Goal: Task Accomplishment & Management: Use online tool/utility

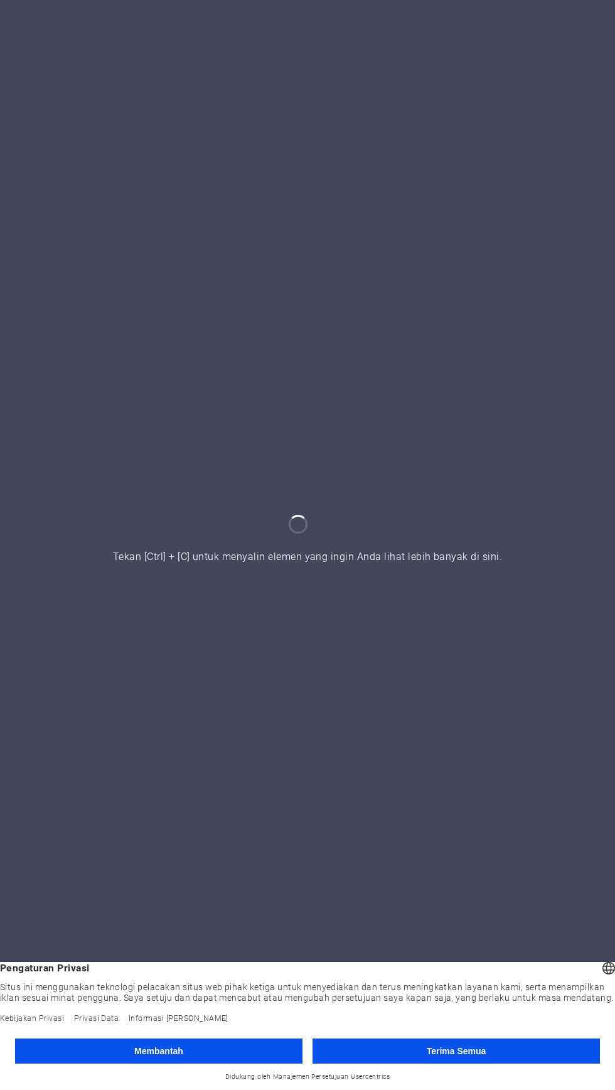
click at [490, 1044] on button "Terima Semua" at bounding box center [456, 1050] width 287 height 25
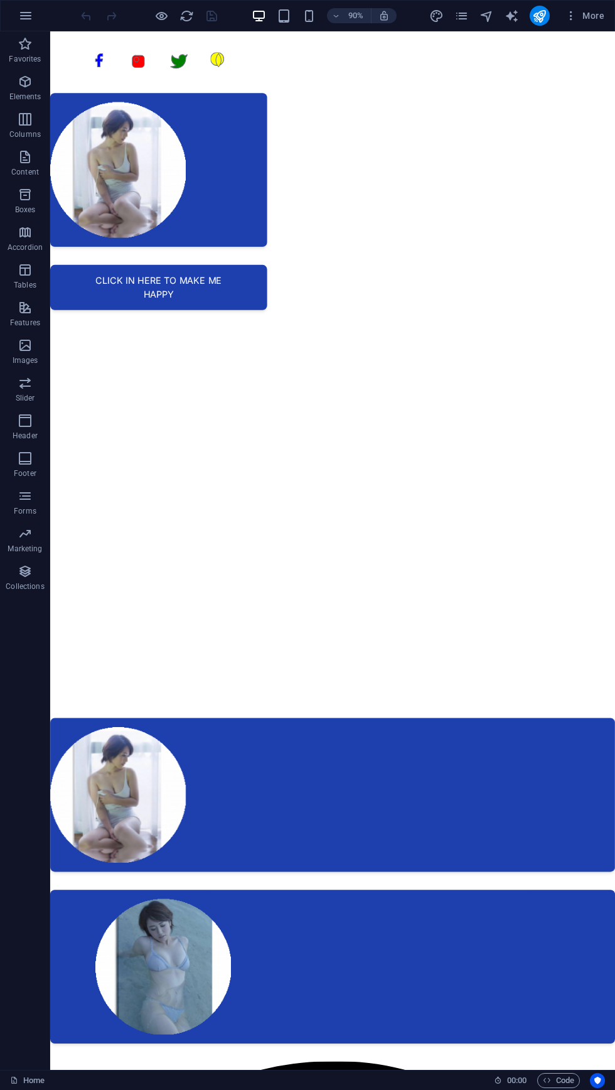
scroll to position [43, 0]
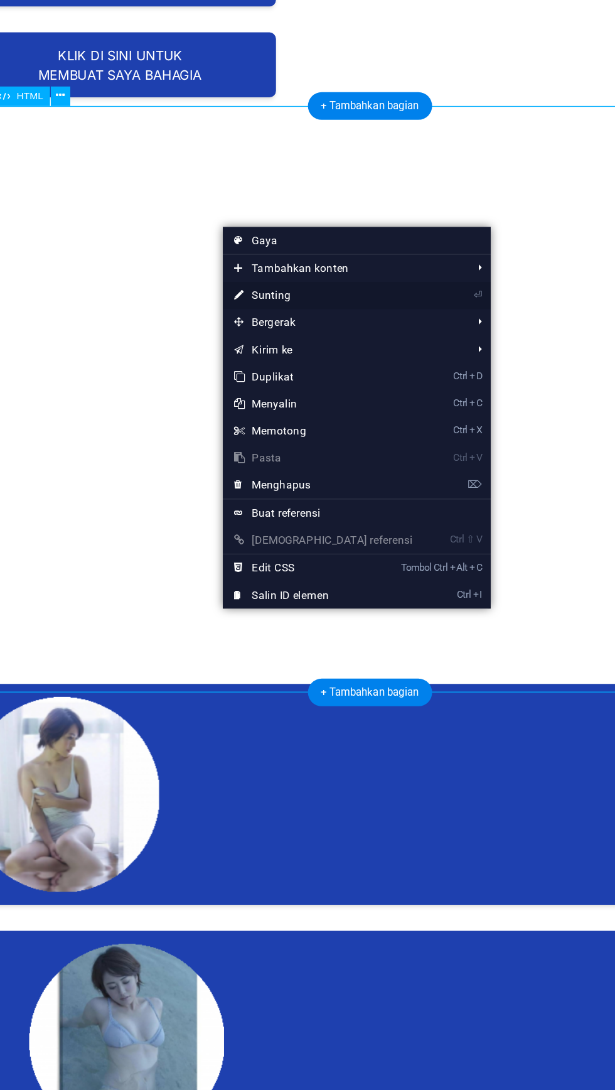
click at [241, 460] on icon at bounding box center [241, 461] width 6 height 19
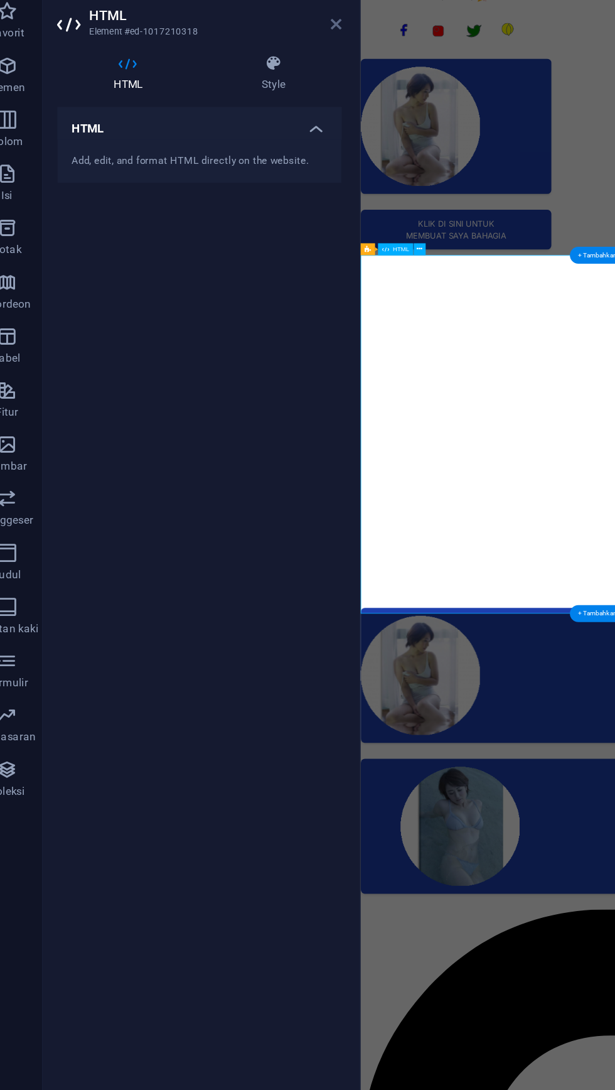
click at [254, 53] on icon at bounding box center [254, 53] width 8 height 10
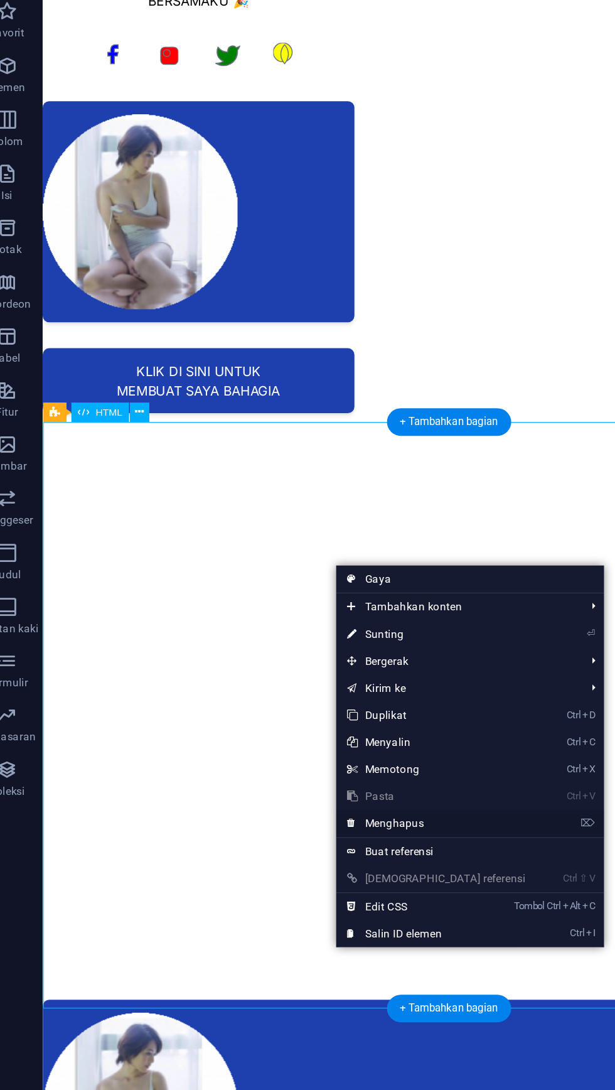
click at [282, 608] on font "Menghapus" at bounding box center [294, 608] width 41 height 9
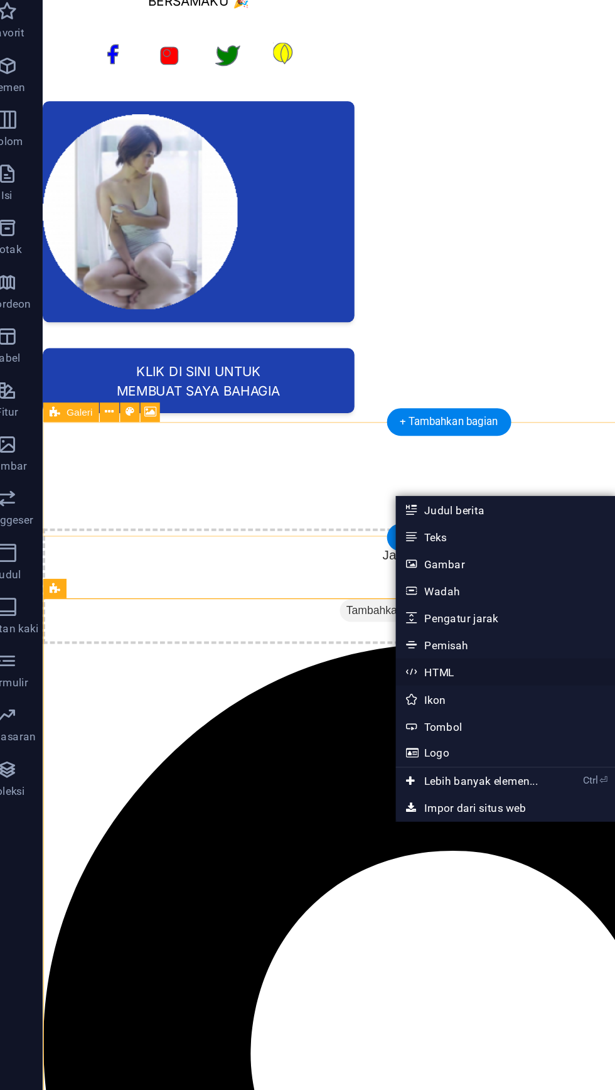
click at [306, 503] on icon at bounding box center [306, 503] width 6 height 19
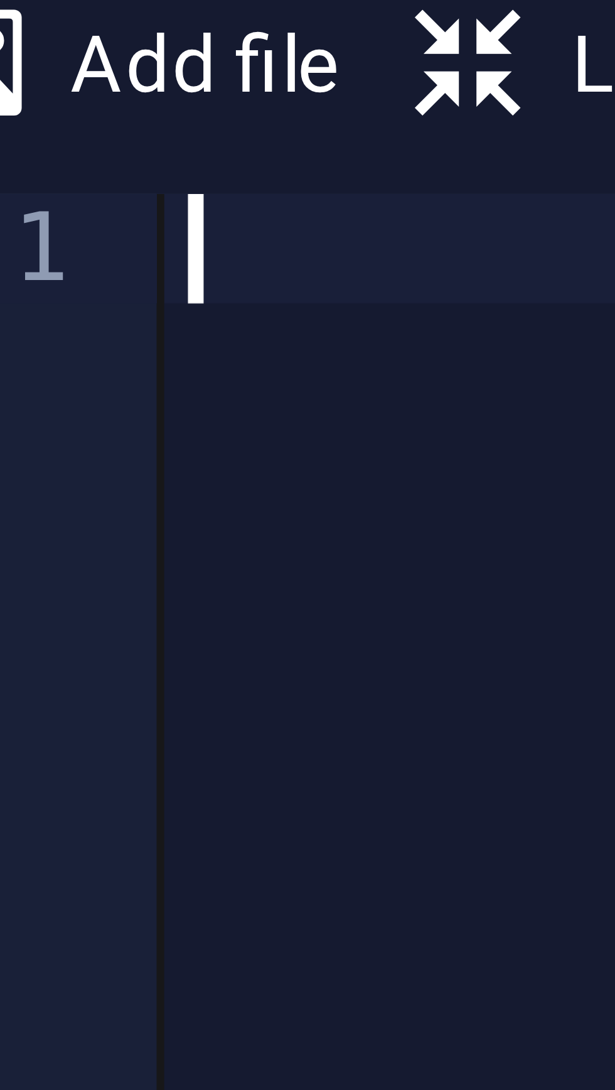
paste textarea "</html>"
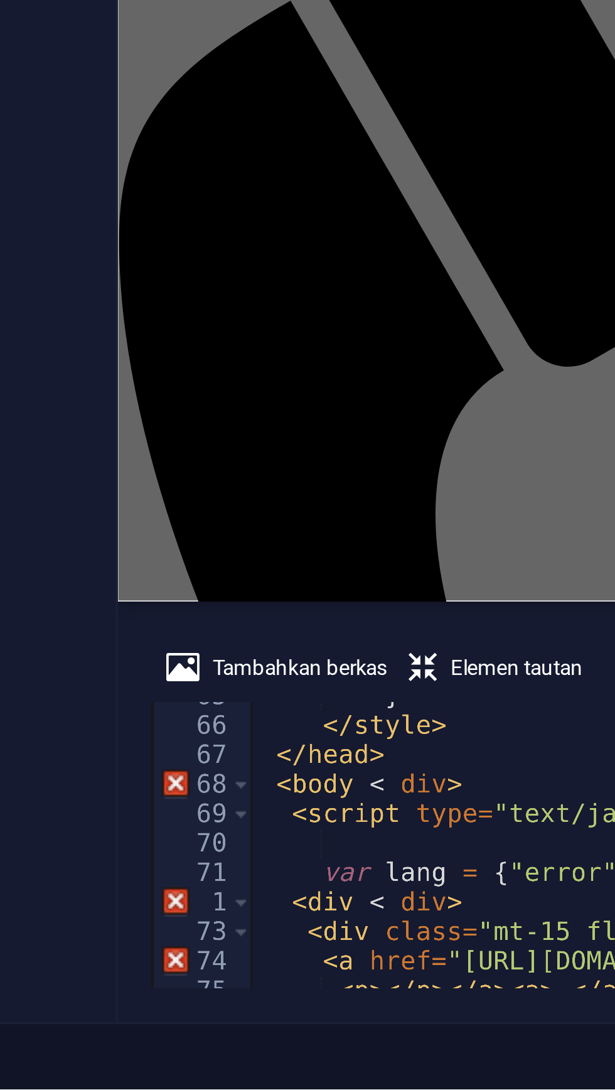
scroll to position [568, 0]
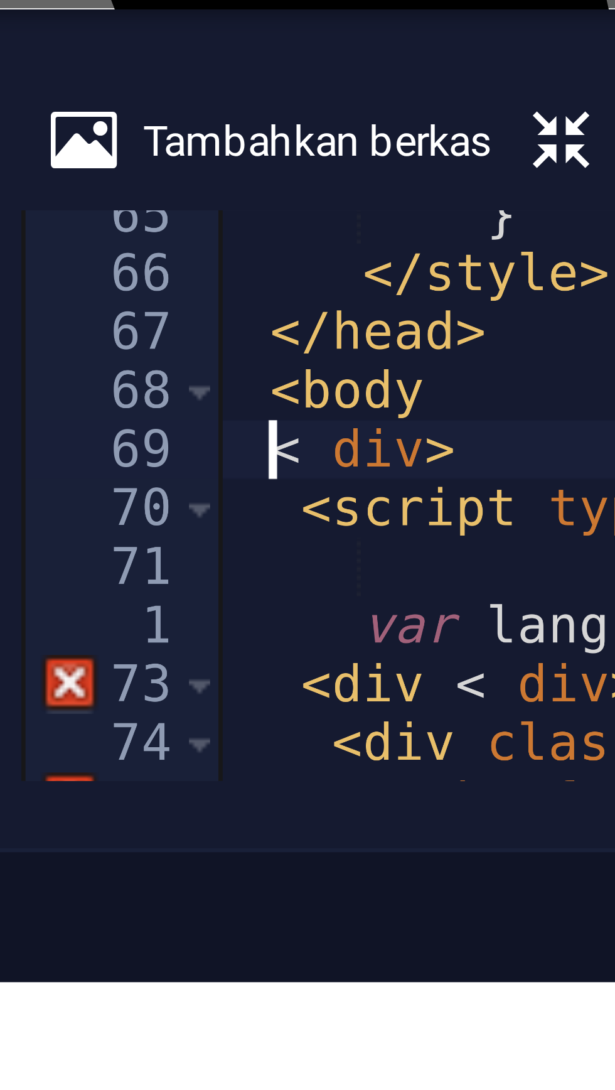
scroll to position [0, 1]
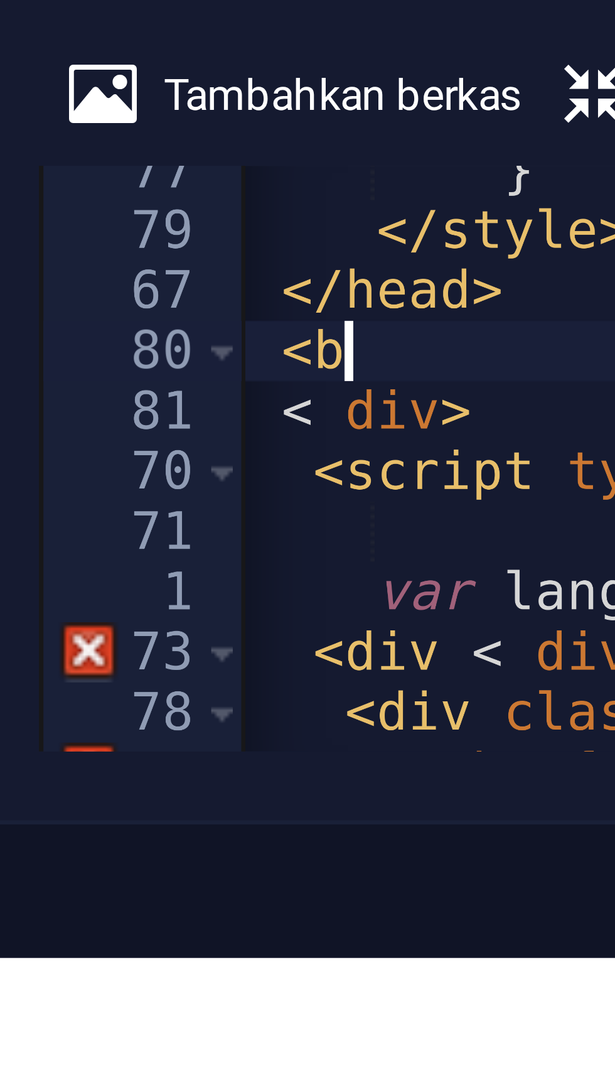
type textarea "<"
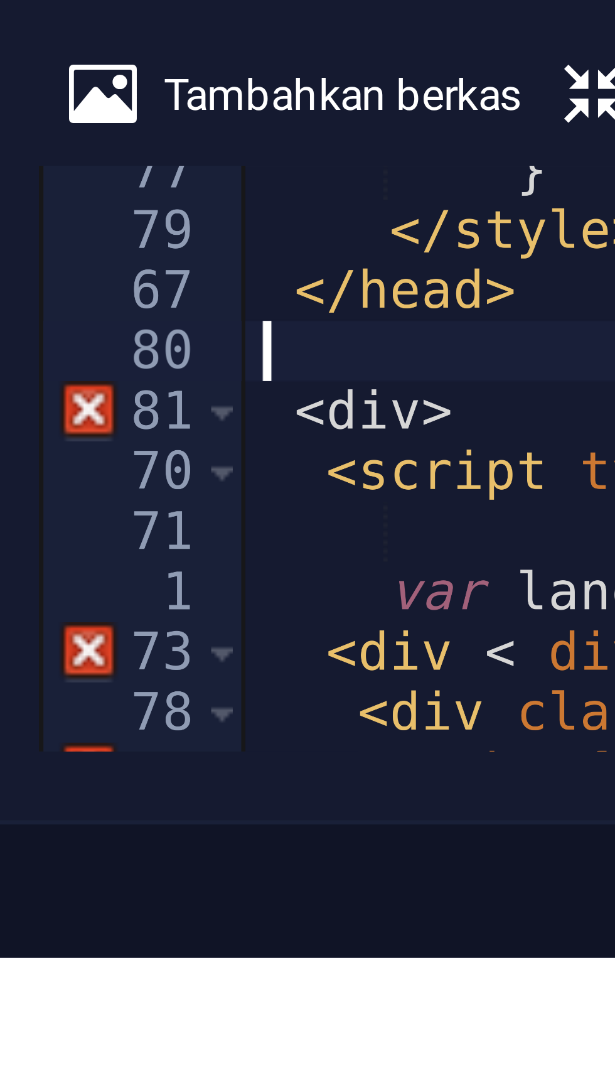
scroll to position [0, 0]
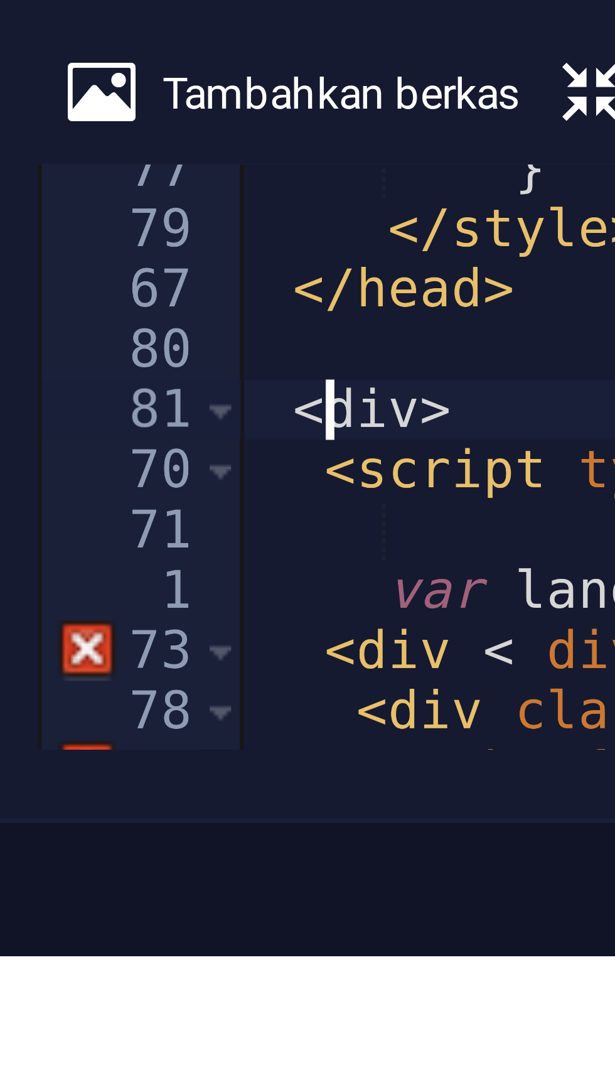
scroll to position [0, 1]
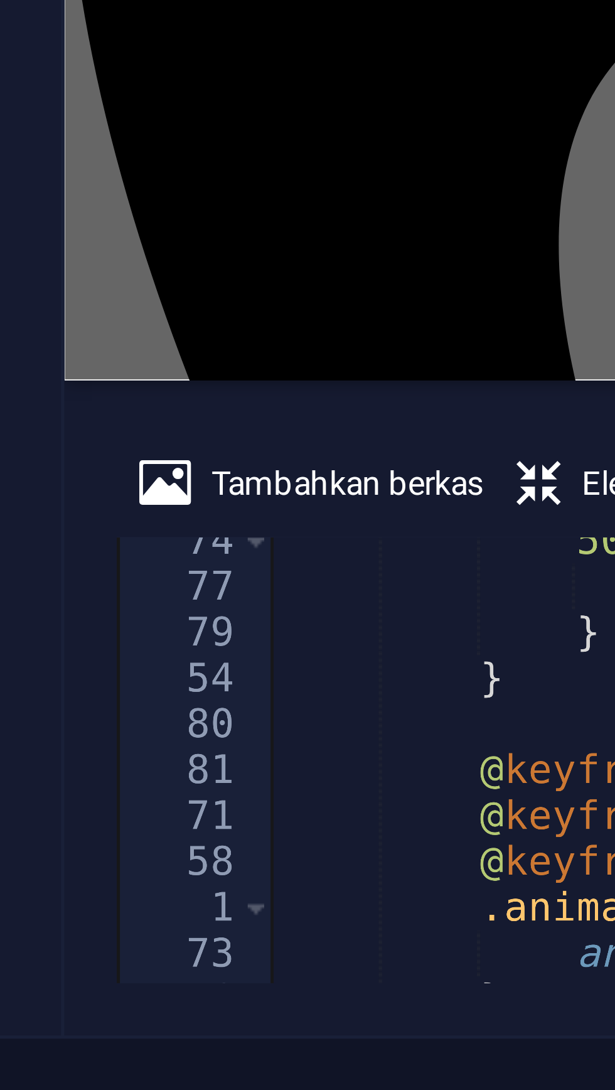
scroll to position [0, 0]
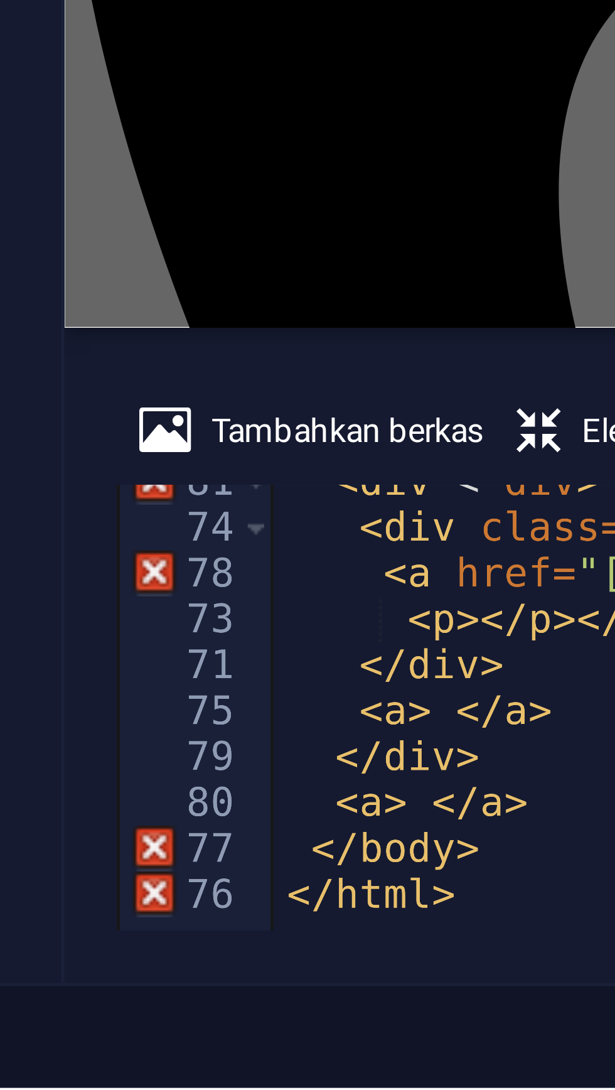
click at [285, 1045] on div "77" at bounding box center [297, 1043] width 30 height 9
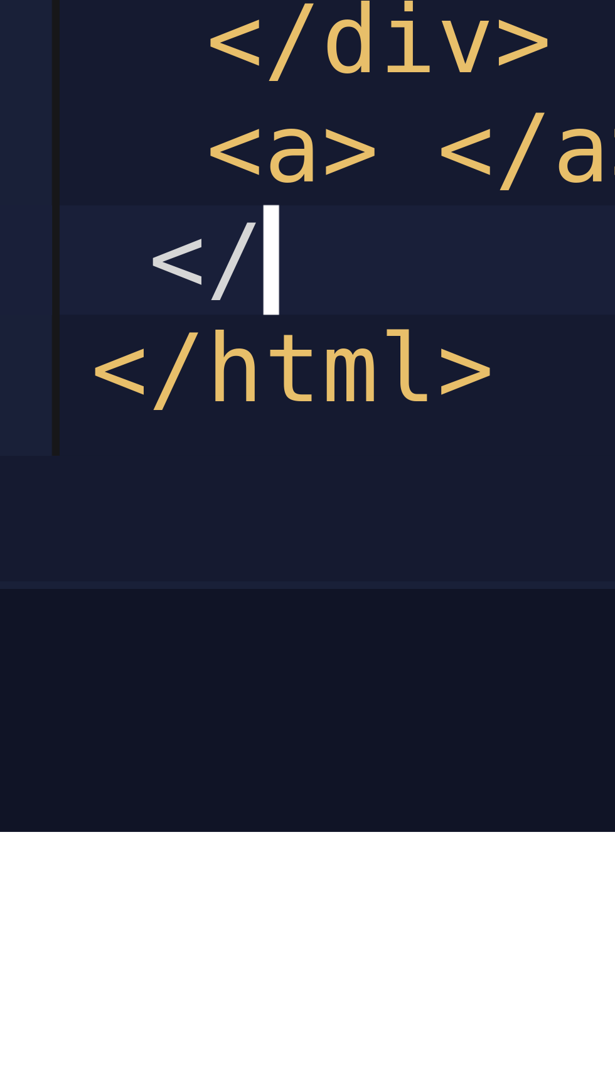
type textarea "<"
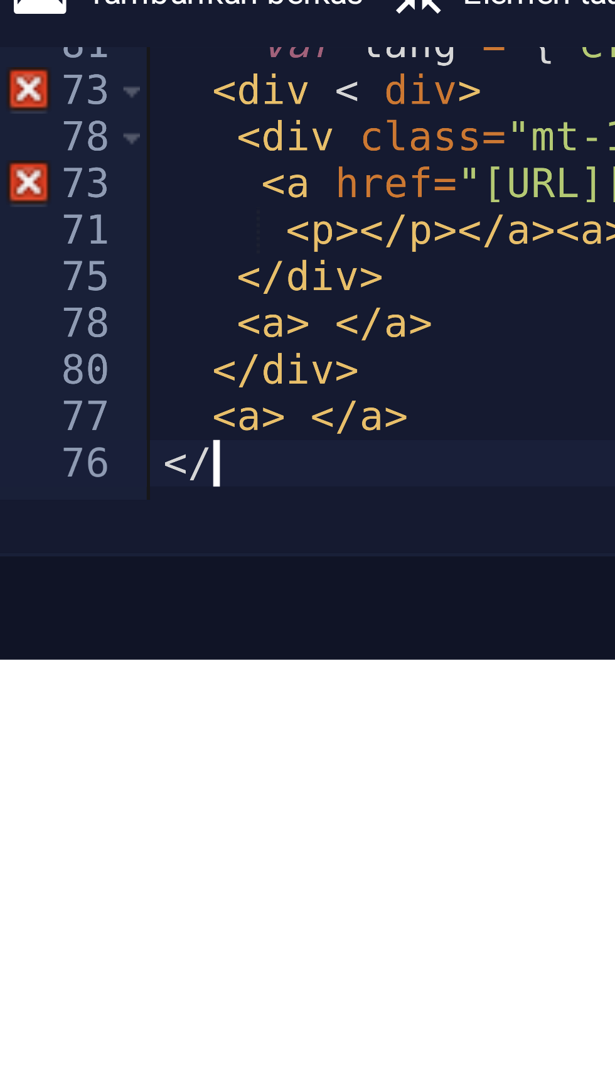
type textarea "<"
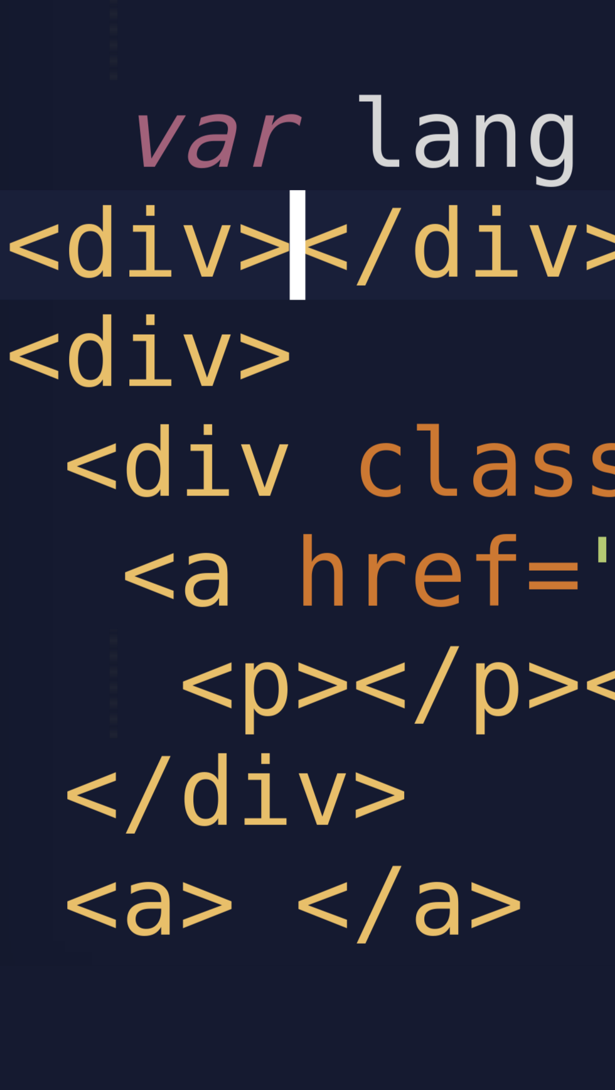
scroll to position [0, 4]
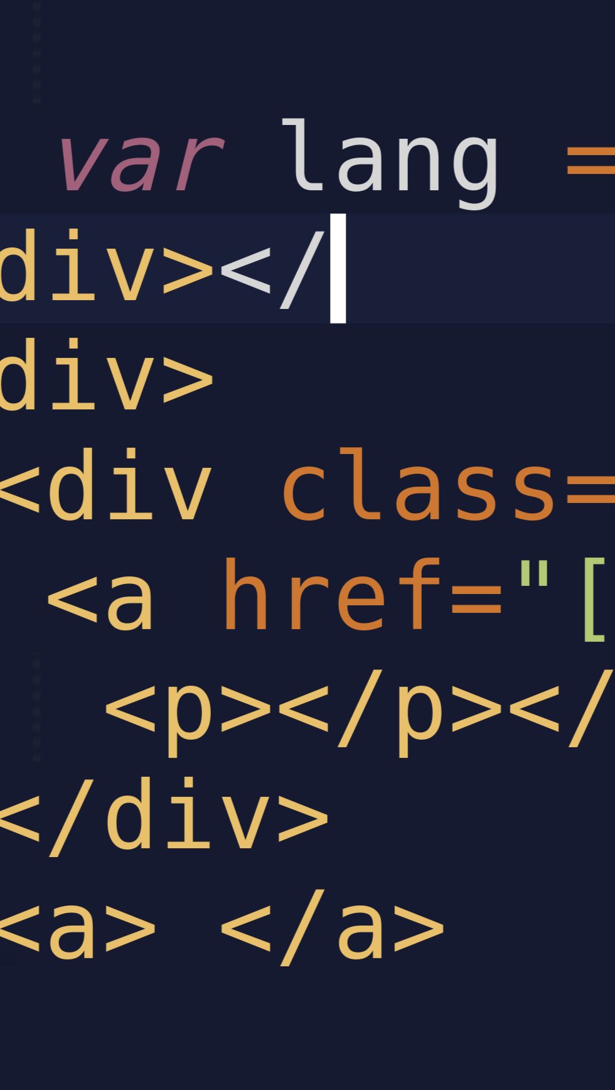
type textarea "<div>"
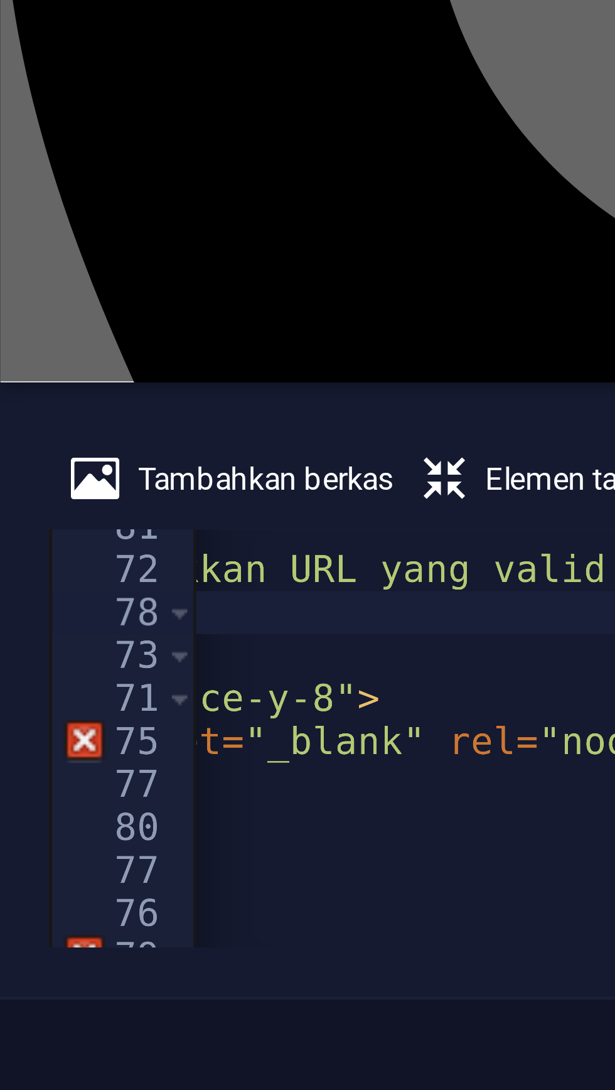
scroll to position [620, 0]
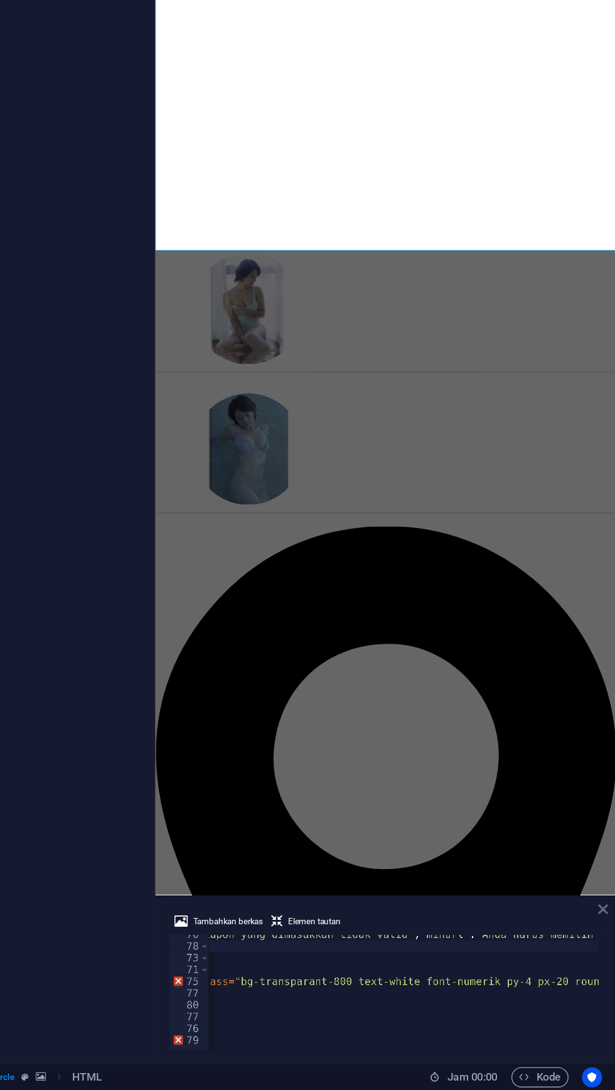
click at [606, 955] on icon at bounding box center [606, 955] width 8 height 10
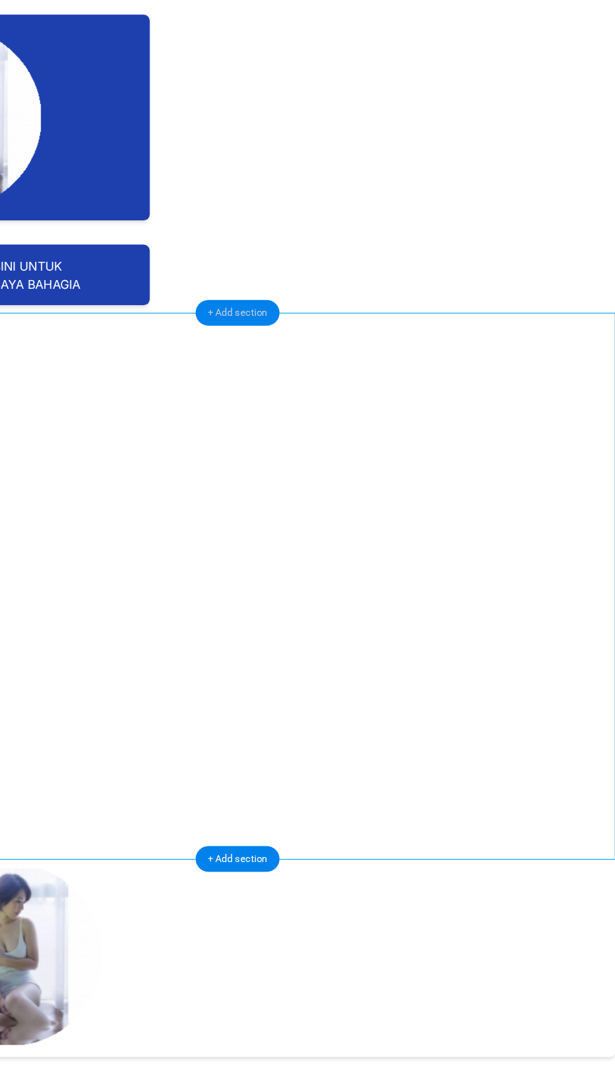
click at [334, 370] on div "+ Add section" at bounding box center [332, 366] width 63 height 19
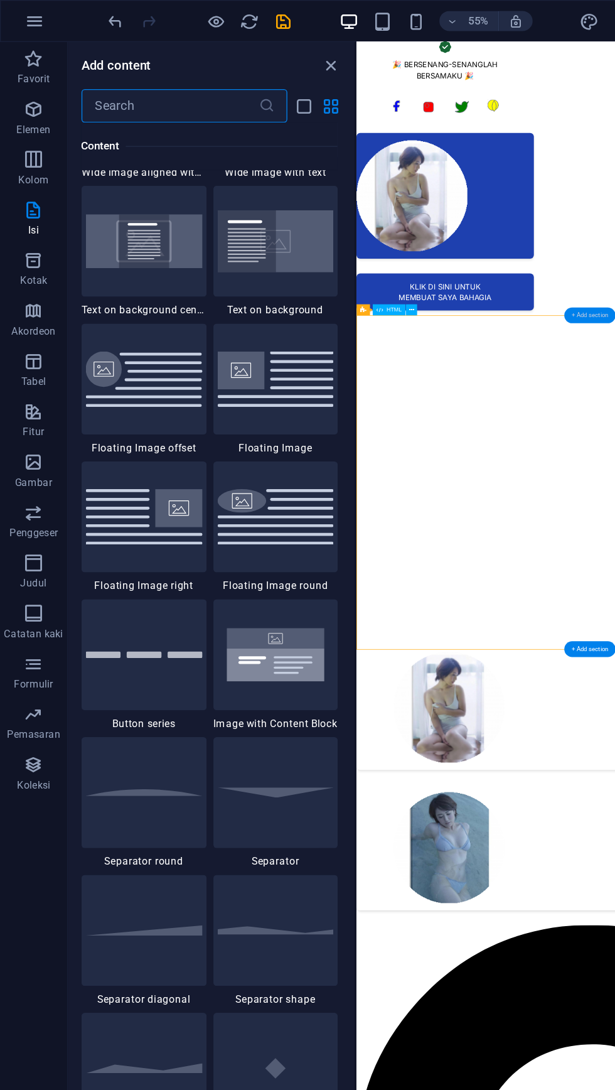
scroll to position [2602, 0]
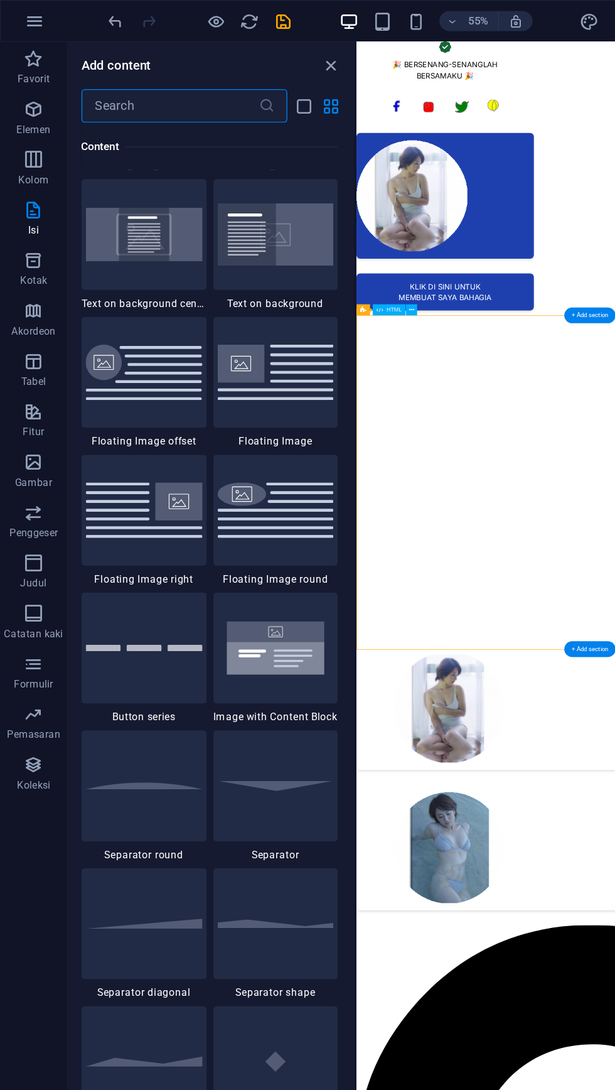
click at [80, 285] on img at bounding box center [107, 278] width 87 height 42
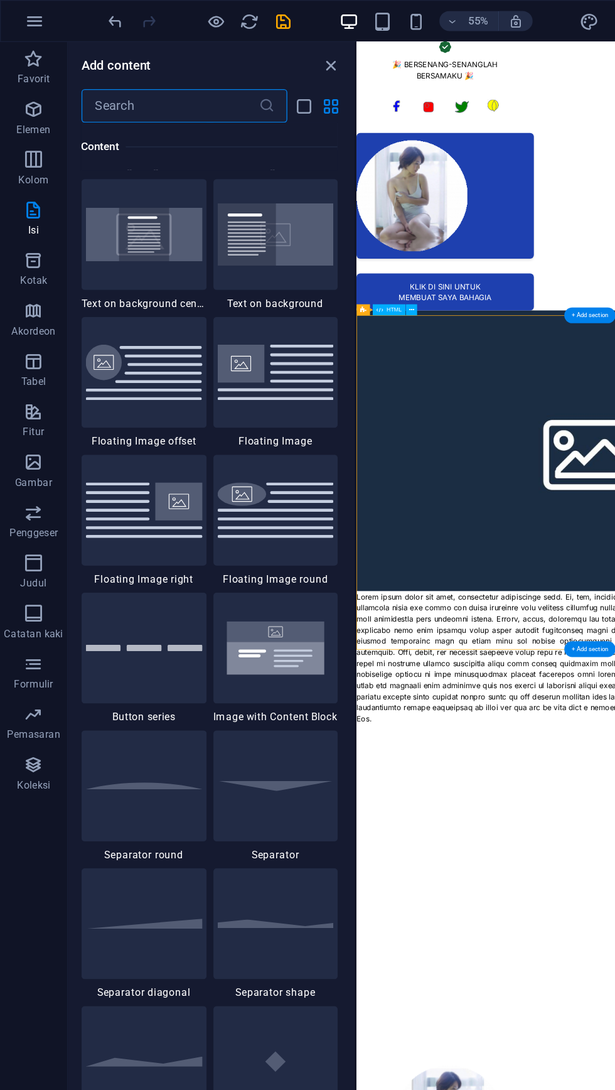
click at [266, 299] on div "H2 2 kolom Wadah HTML Galeri Gallery Placeholder Banner Galeri HTML + Add secti…" at bounding box center [440, 550] width 349 height 1038
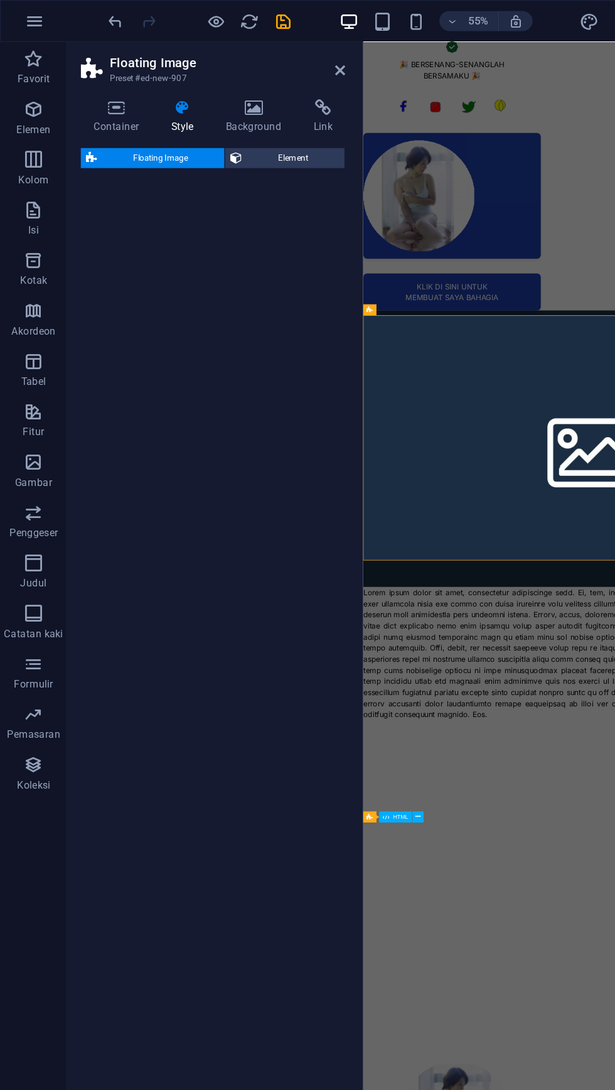
select select "%"
select select "rem"
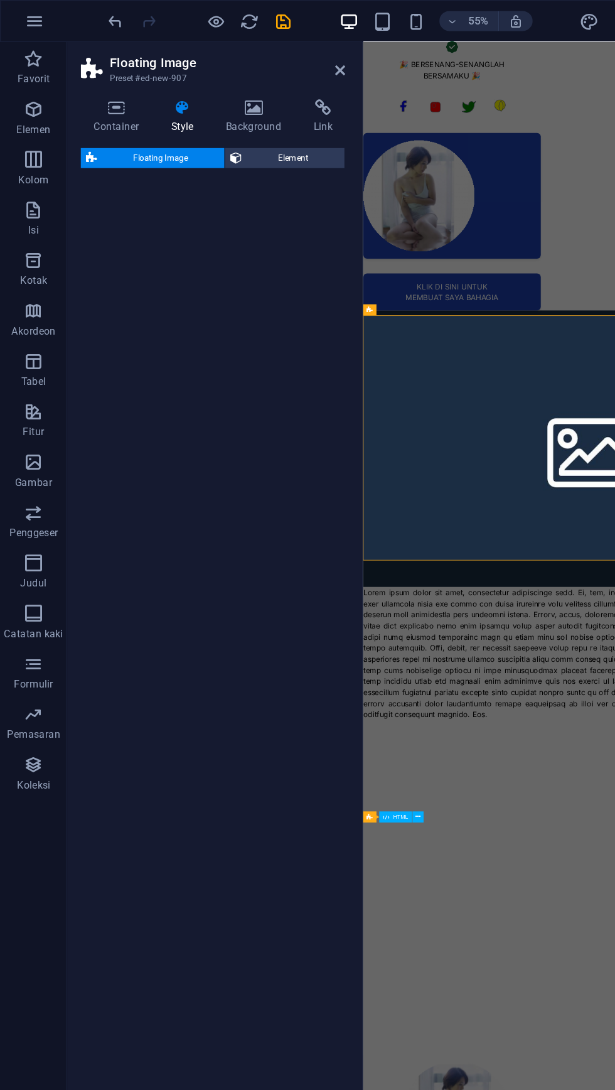
select select "%"
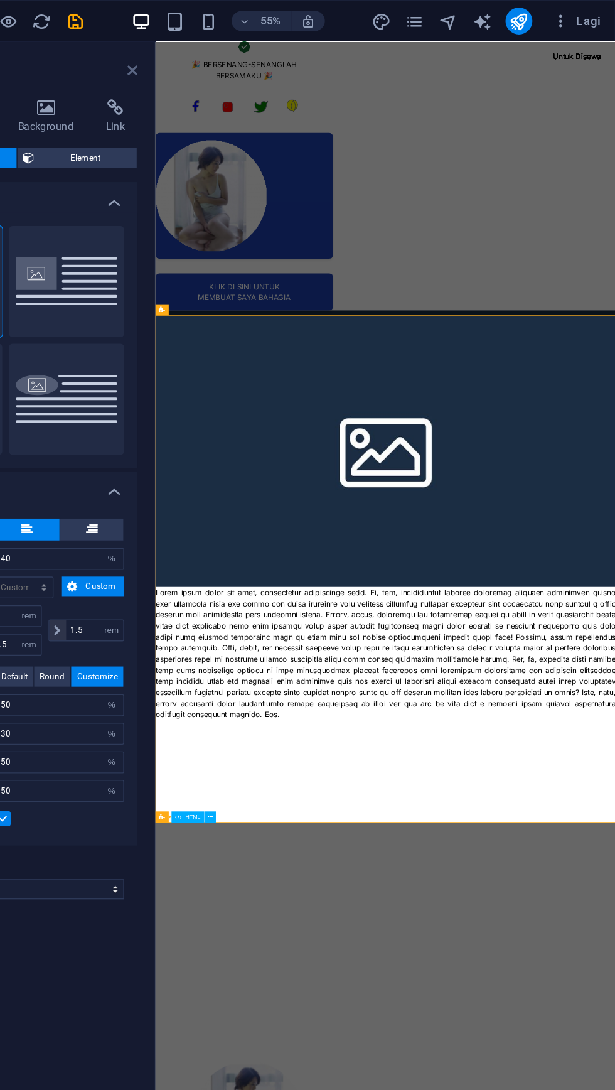
click at [254, 53] on icon at bounding box center [254, 53] width 8 height 10
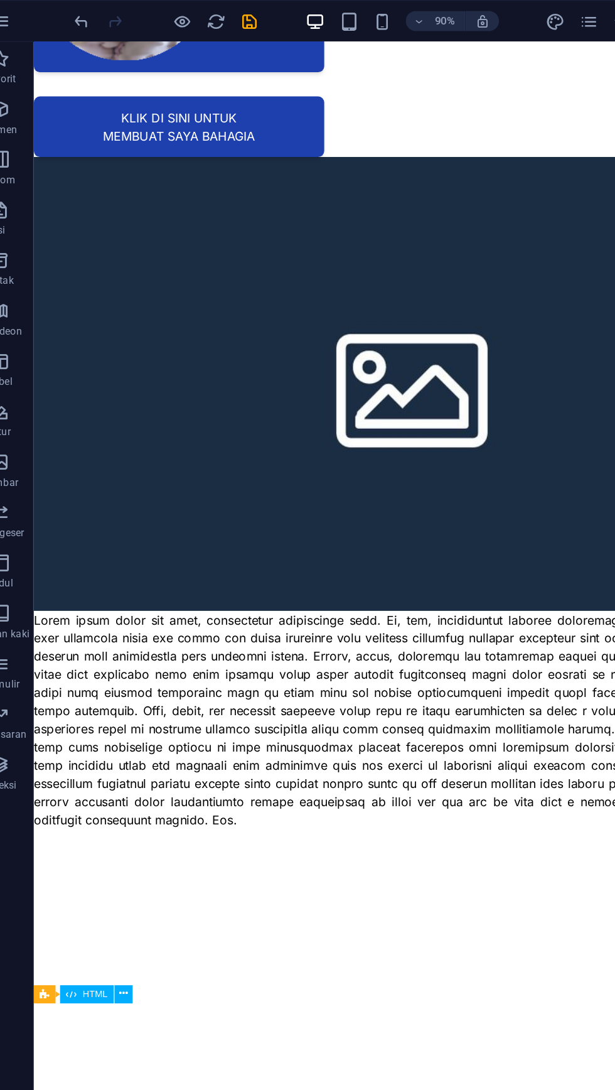
scroll to position [265, 0]
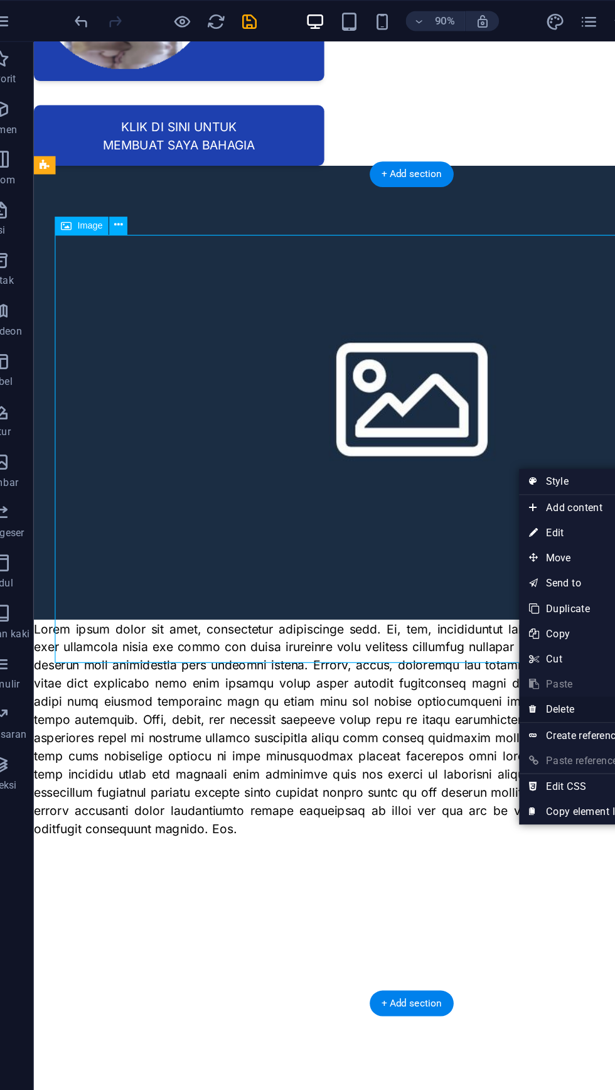
click at [480, 525] on link "⌦ Delete" at bounding box center [455, 529] width 84 height 19
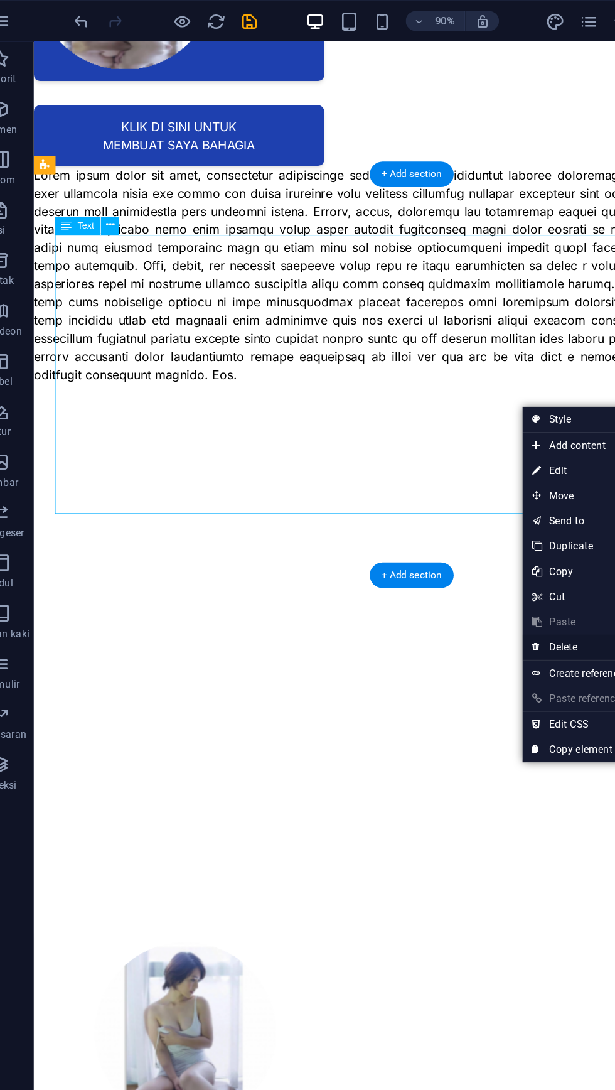
click at [447, 486] on link "⌦ Delete" at bounding box center [458, 483] width 84 height 19
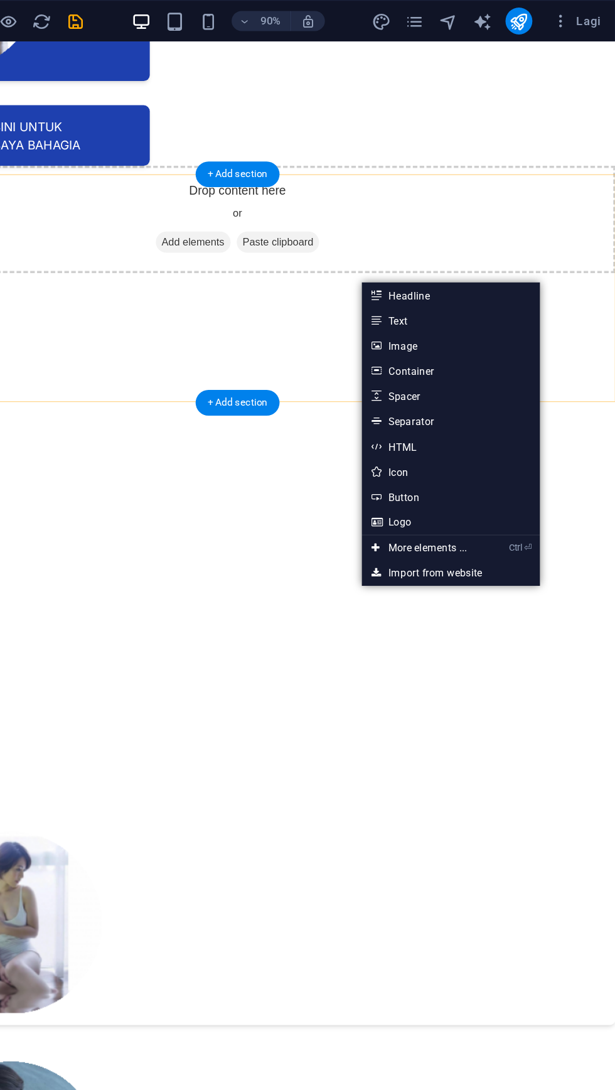
click at [463, 687] on div "MAKES YOUR CHOICE" at bounding box center [174, 878] width 628 height 382
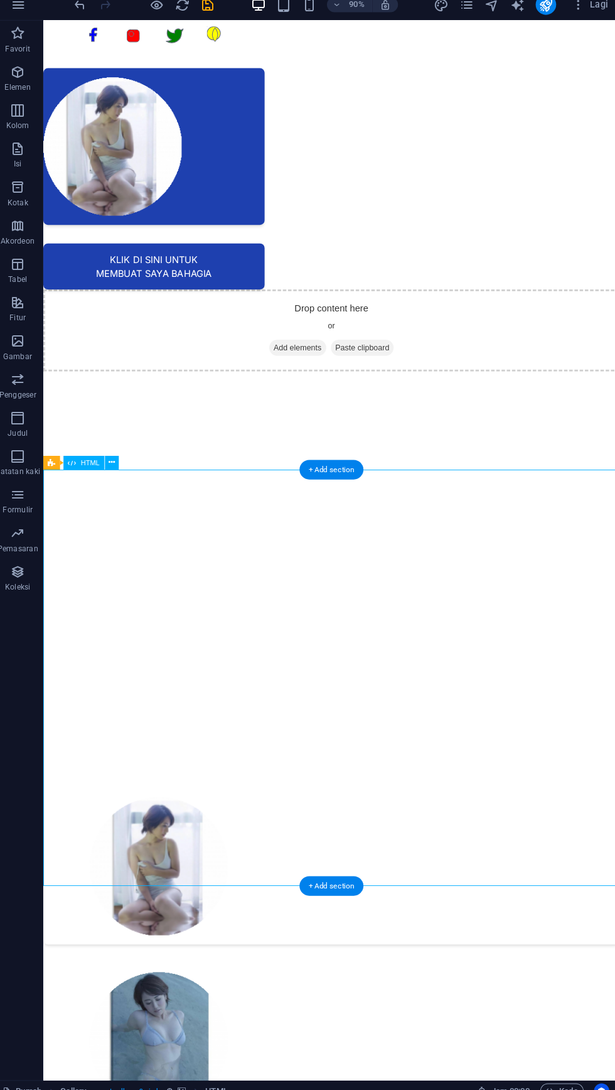
scroll to position [75, 0]
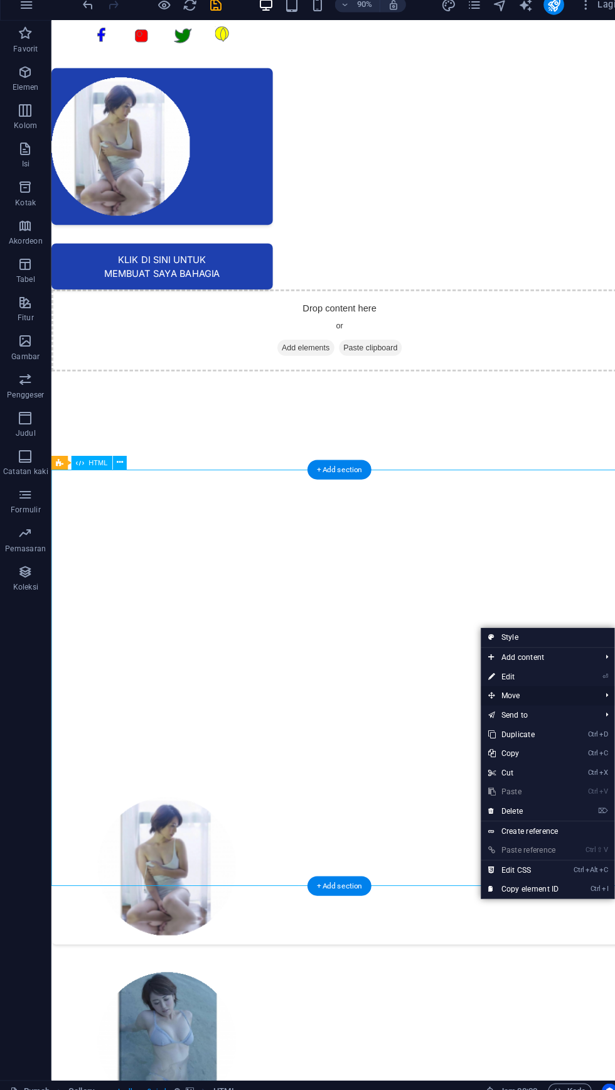
click at [513, 687] on span "Move" at bounding box center [527, 693] width 112 height 19
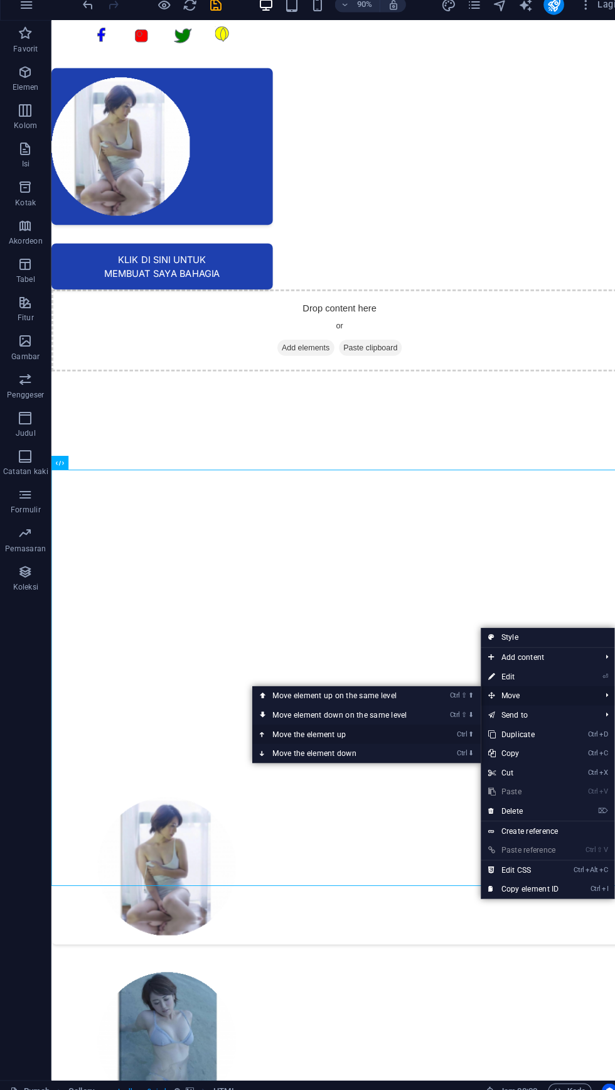
click at [322, 730] on link "Ctrl ⬆ Move the element up" at bounding box center [335, 730] width 177 height 19
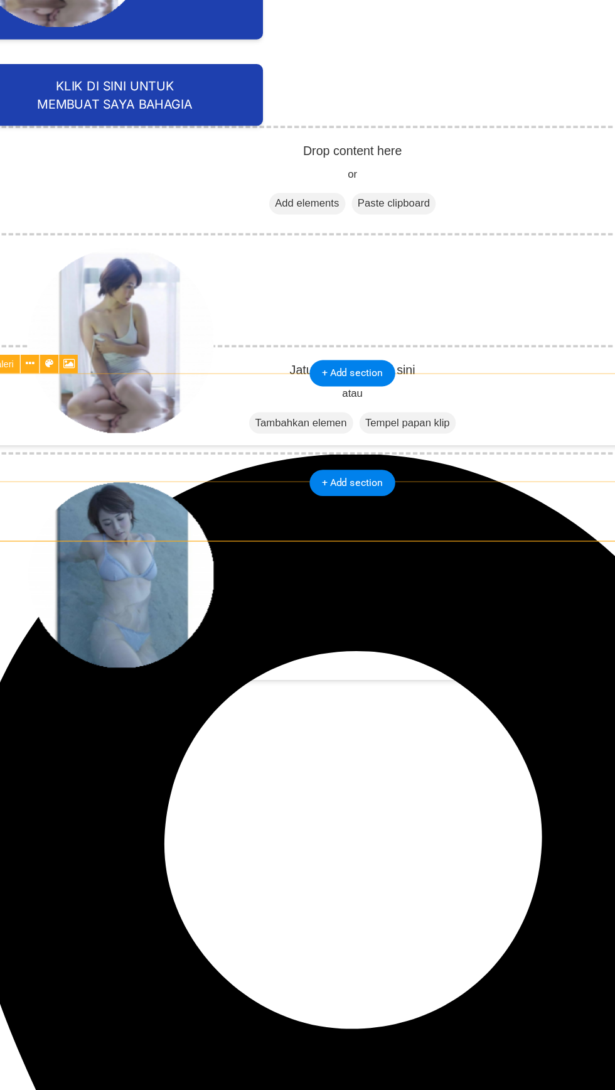
scroll to position [70, 0]
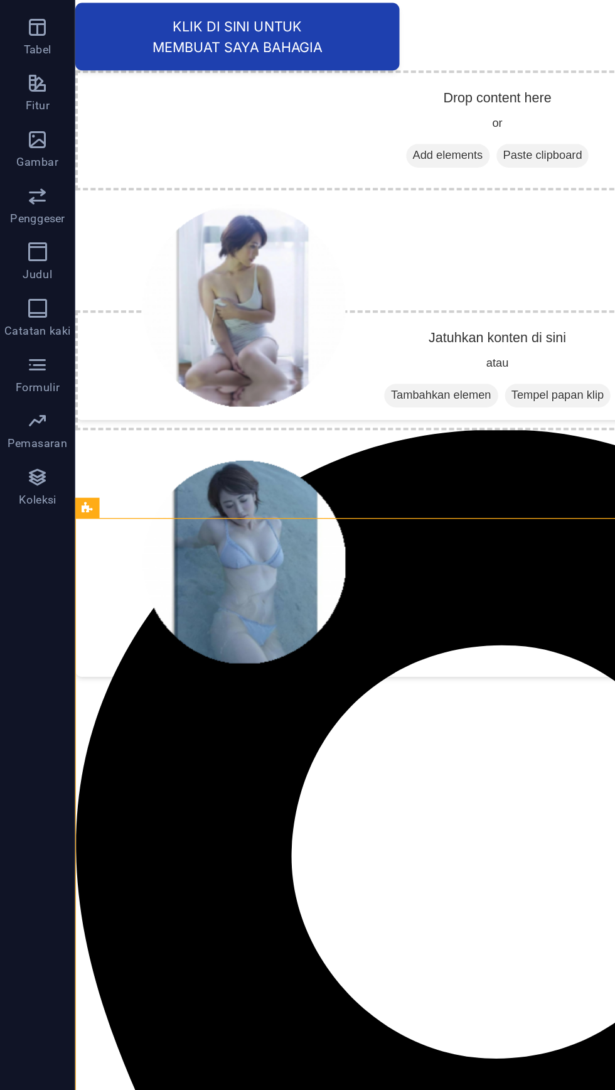
scroll to position [0, 0]
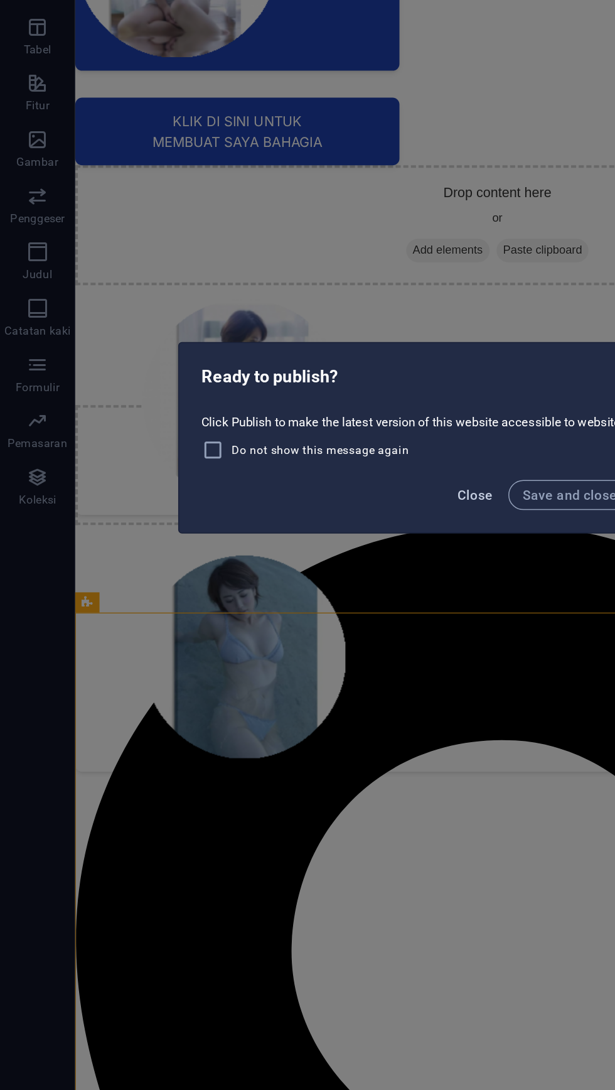
click at [307, 582] on button "Close" at bounding box center [318, 583] width 34 height 20
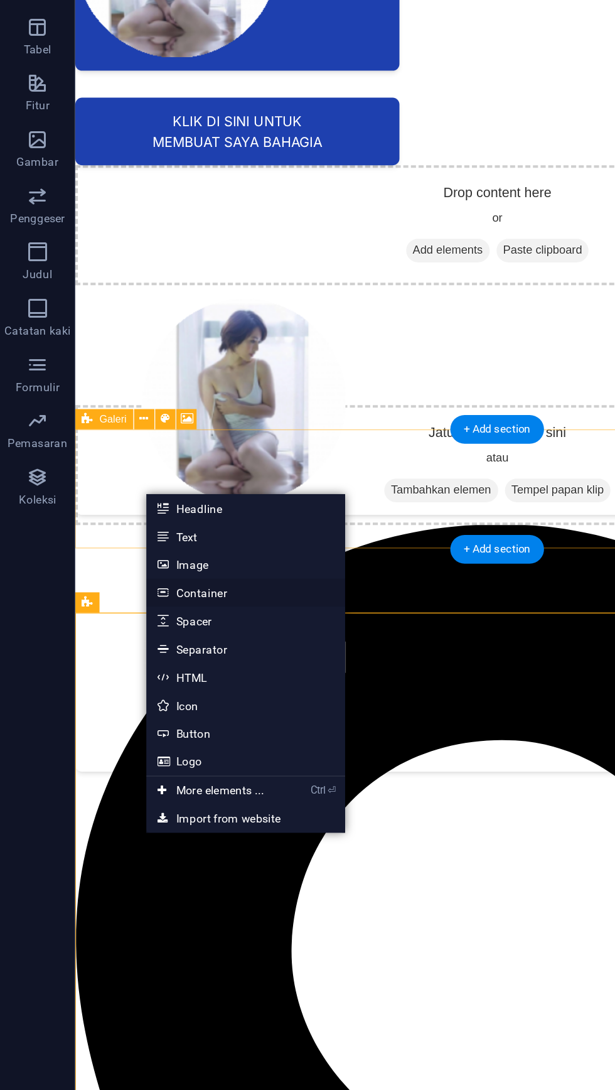
click at [153, 651] on link "Container" at bounding box center [164, 648] width 133 height 19
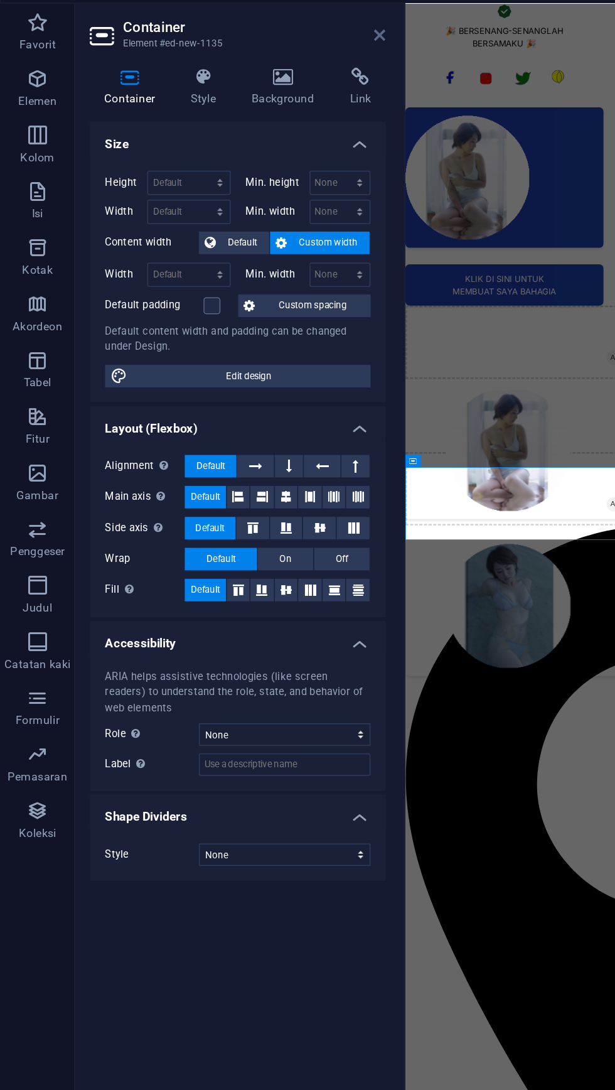
click at [254, 53] on icon at bounding box center [254, 53] width 8 height 10
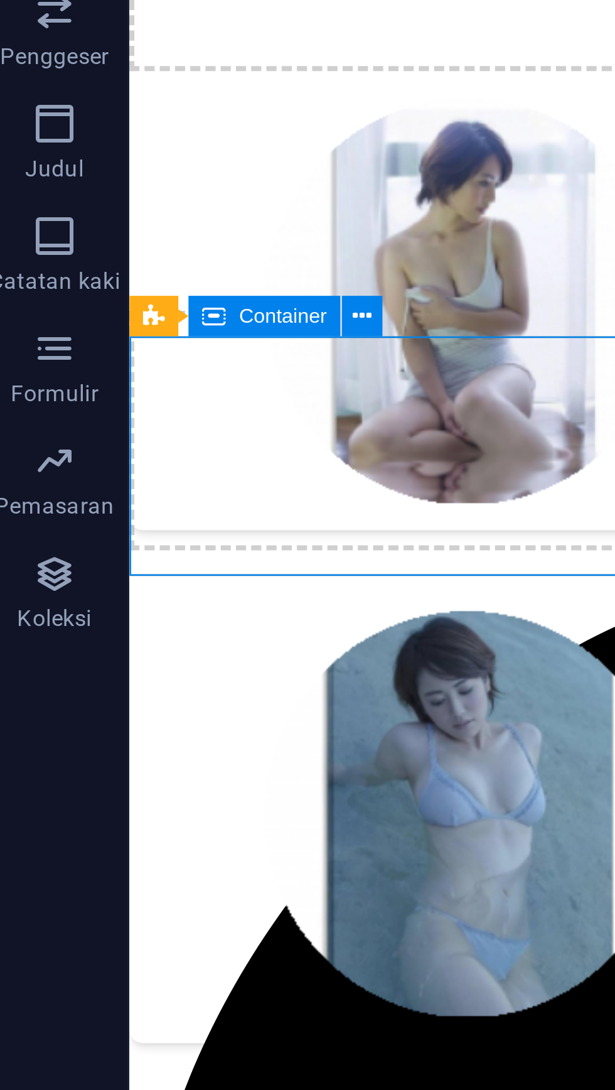
scroll to position [52, 0]
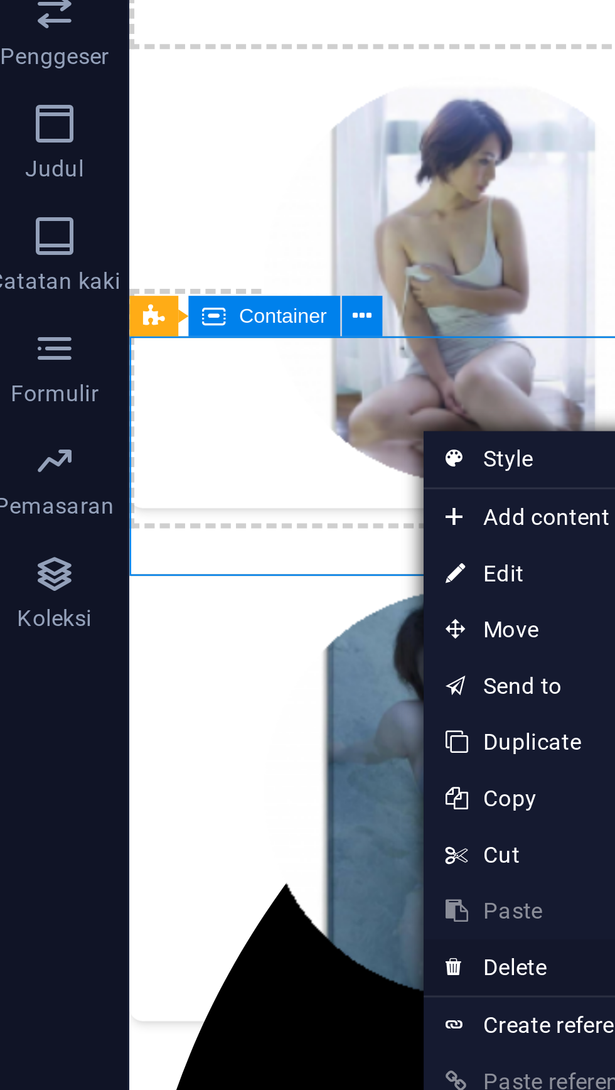
click at [186, 704] on link "⌦ Delete" at bounding box center [191, 703] width 84 height 19
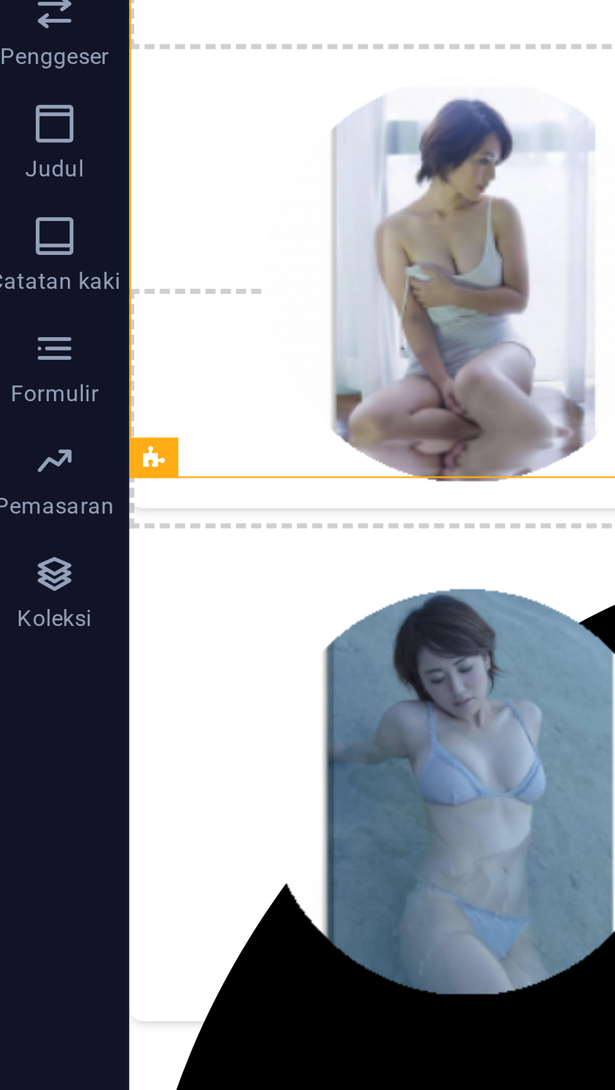
scroll to position [0, 0]
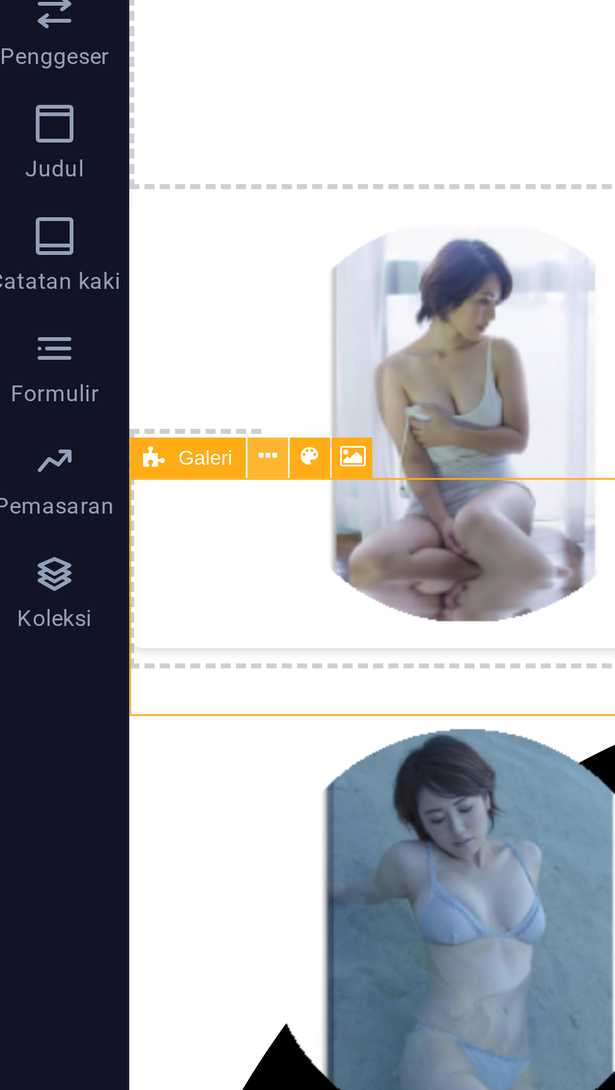
click at [99, 533] on icon at bounding box center [97, 532] width 6 height 12
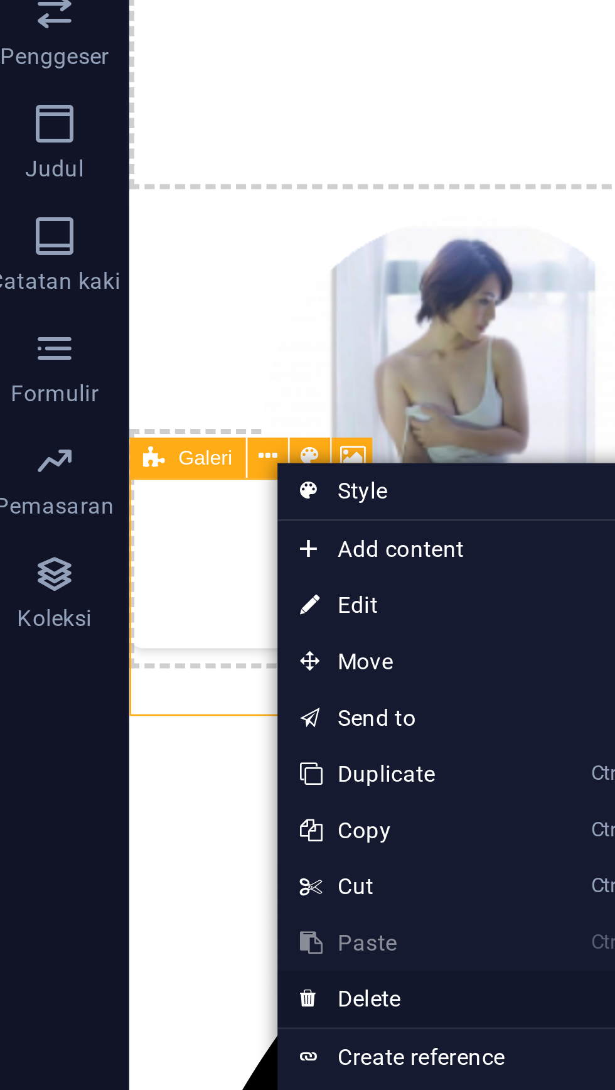
click at [141, 711] on link "⌦ Delete" at bounding box center [142, 713] width 84 height 19
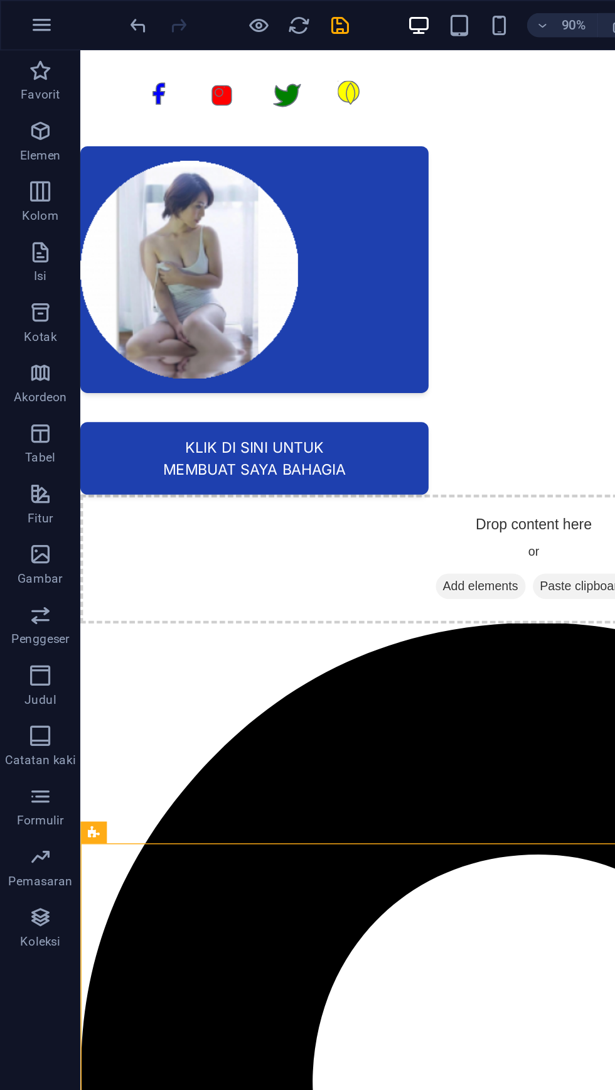
scroll to position [63, 0]
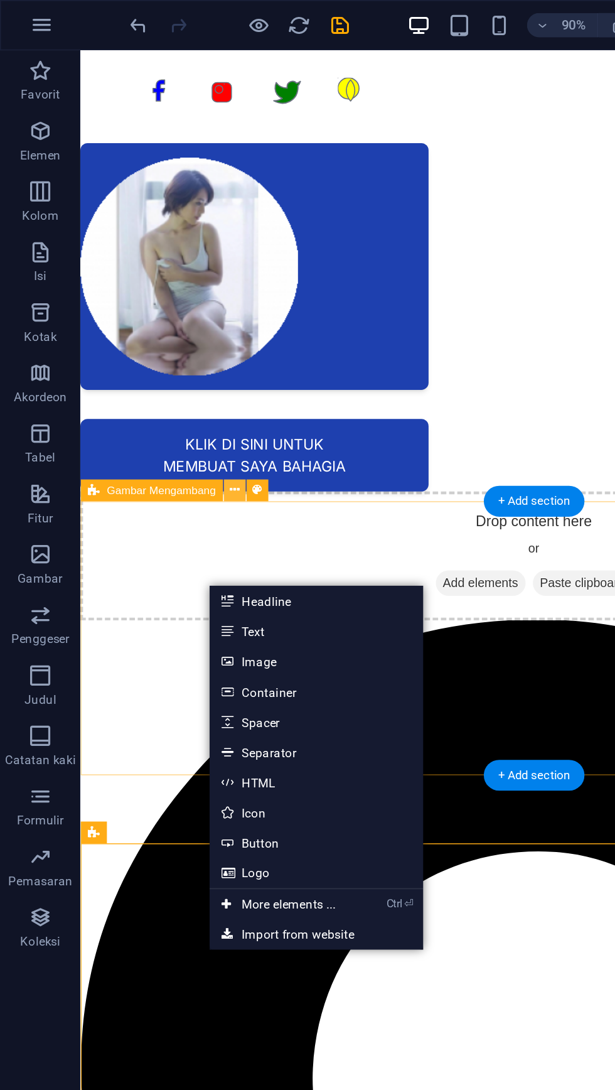
click at [146, 308] on icon at bounding box center [146, 305] width 6 height 12
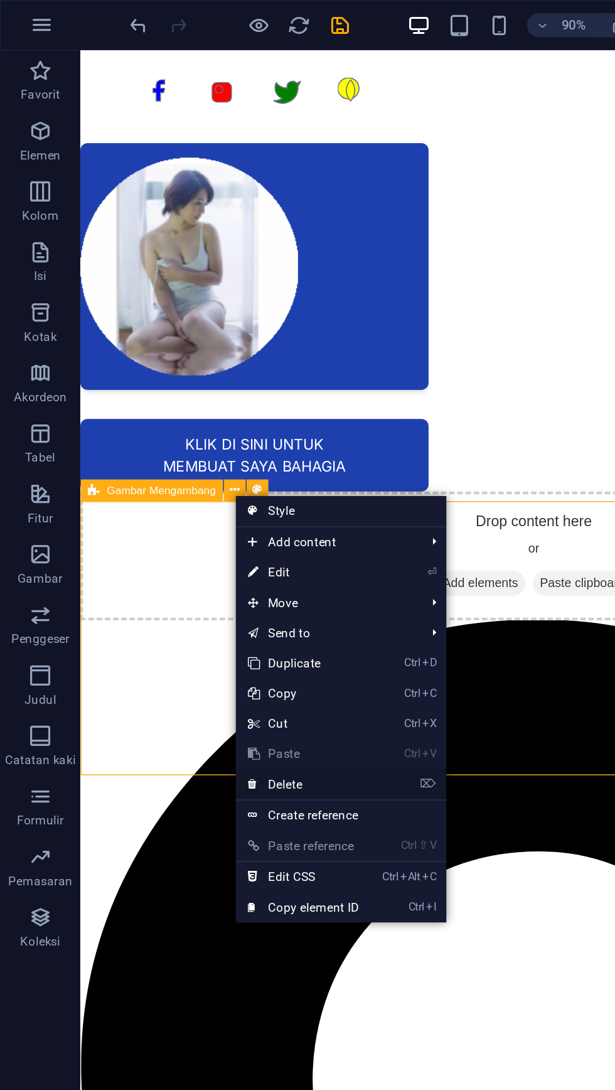
click at [161, 488] on link "⌦ Delete" at bounding box center [189, 488] width 84 height 19
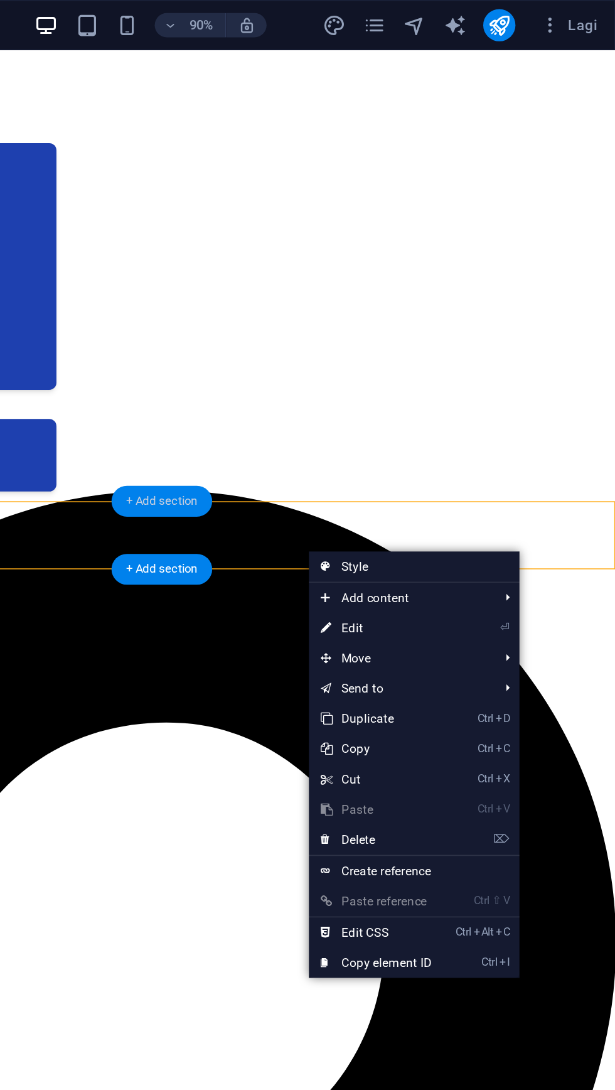
click at [341, 311] on div "+ Add section" at bounding box center [332, 312] width 63 height 19
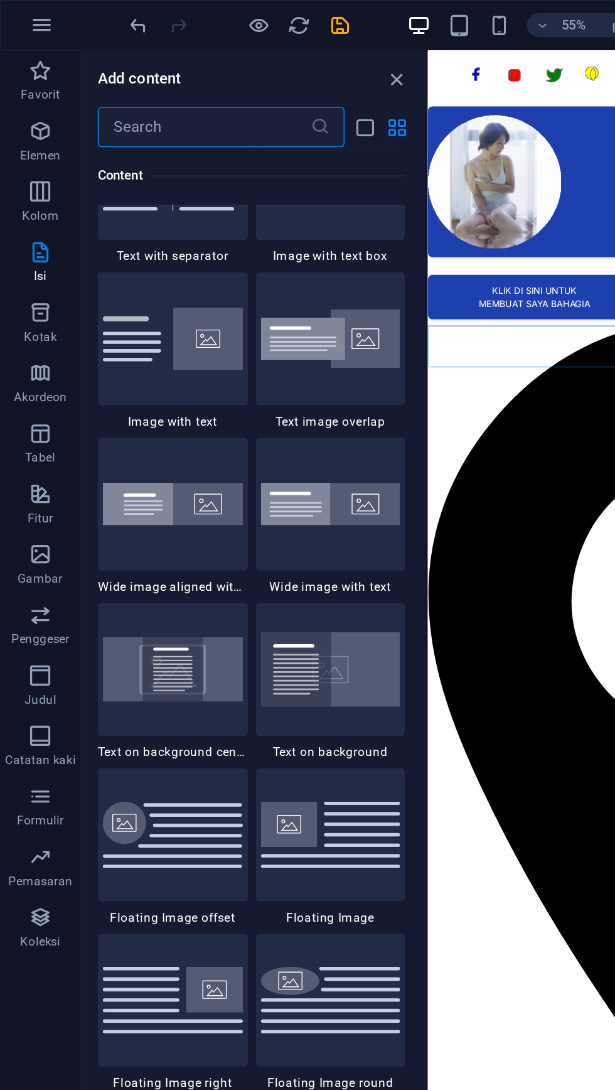
scroll to position [2351, 0]
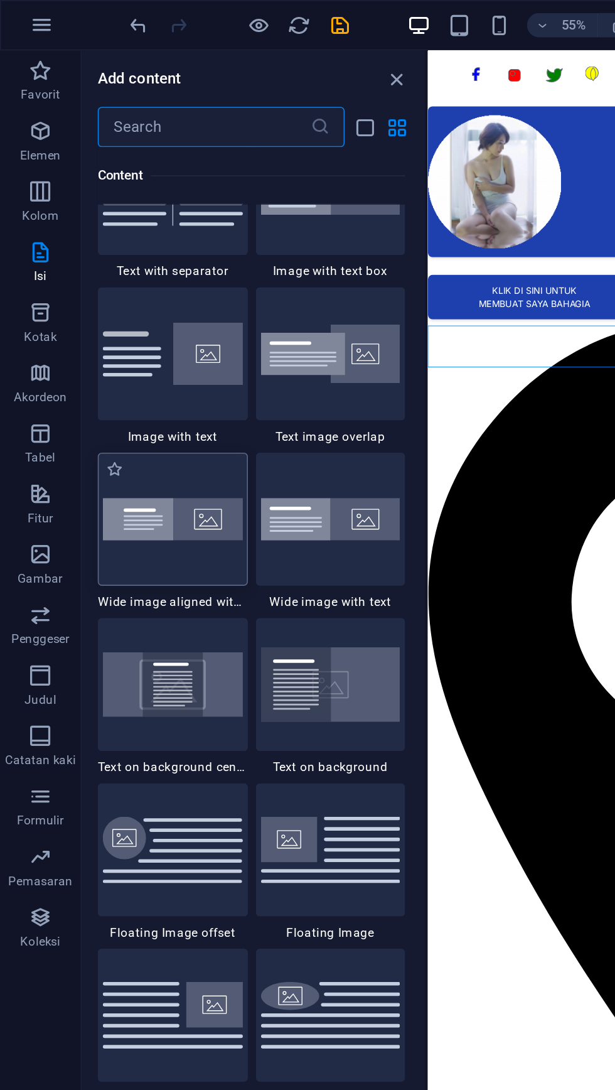
click at [129, 330] on img at bounding box center [107, 323] width 87 height 26
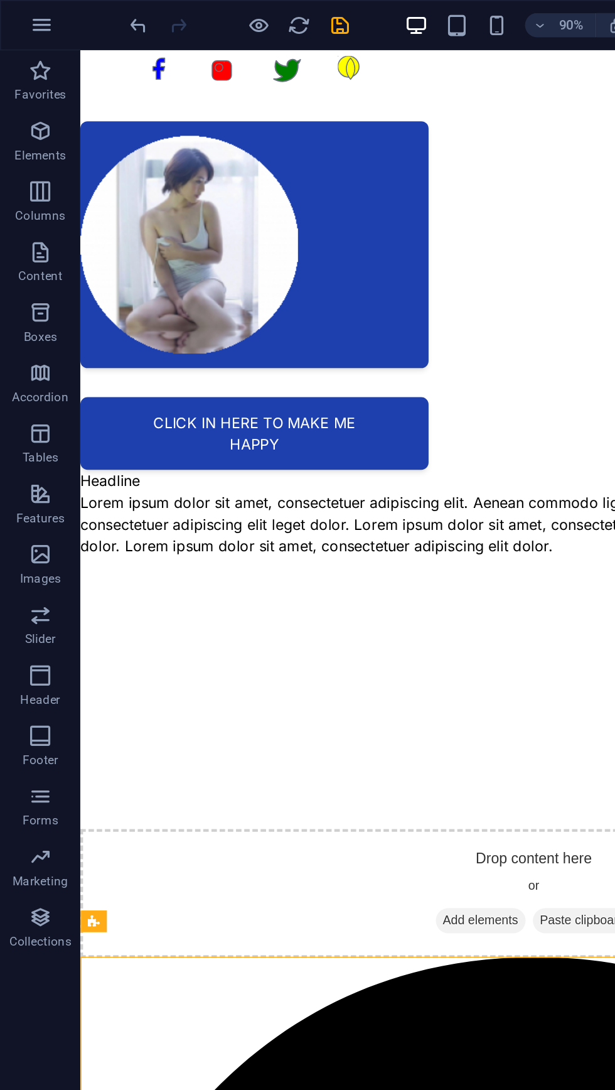
scroll to position [46, 0]
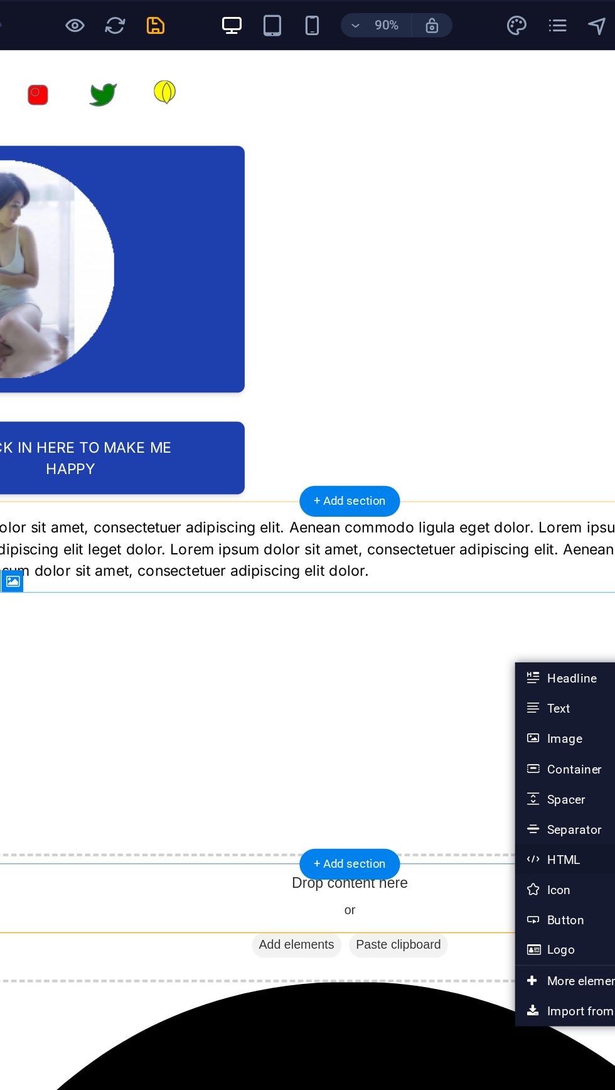
click at [481, 535] on link "HTML" at bounding box center [502, 534] width 133 height 19
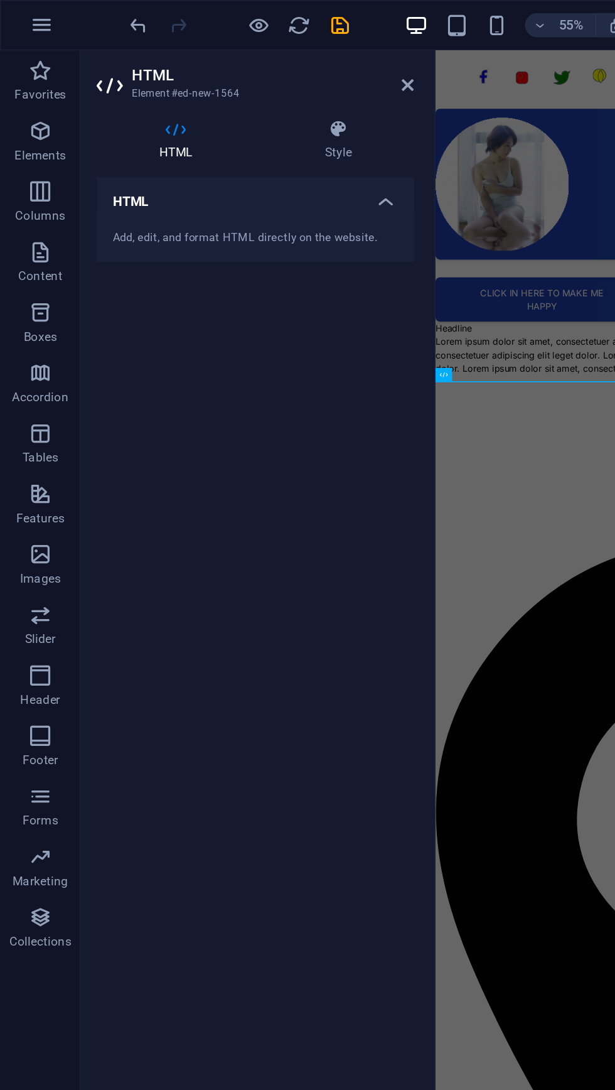
click at [242, 137] on div "Add, edit, and format HTML directly on the website." at bounding box center [159, 148] width 198 height 31
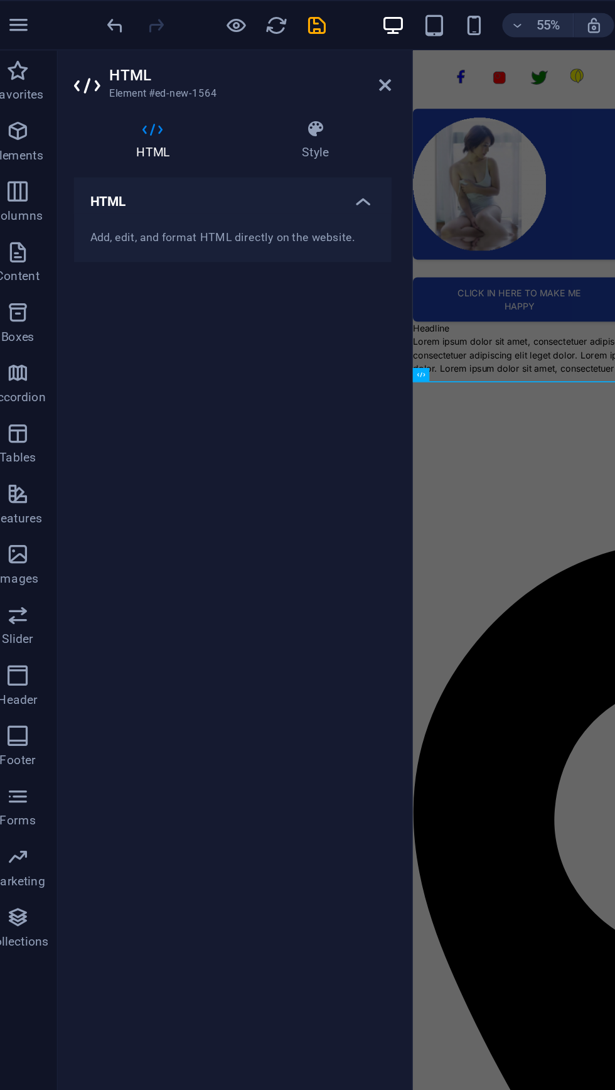
click at [240, 124] on h4 "HTML" at bounding box center [159, 121] width 198 height 23
click at [245, 130] on h4 "HTML" at bounding box center [159, 125] width 198 height 30
click at [131, 152] on div "Add, edit, and format HTML directly on the website." at bounding box center [159, 148] width 178 height 11
click at [86, 137] on div "Add, edit, and format HTML directly on the website." at bounding box center [159, 148] width 198 height 31
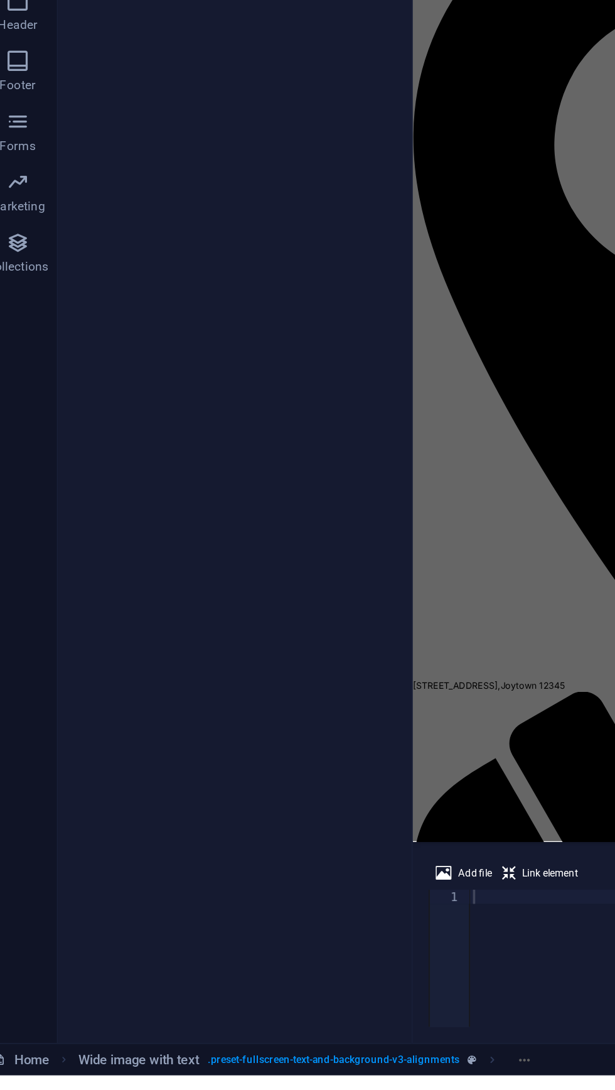
scroll to position [0, 0]
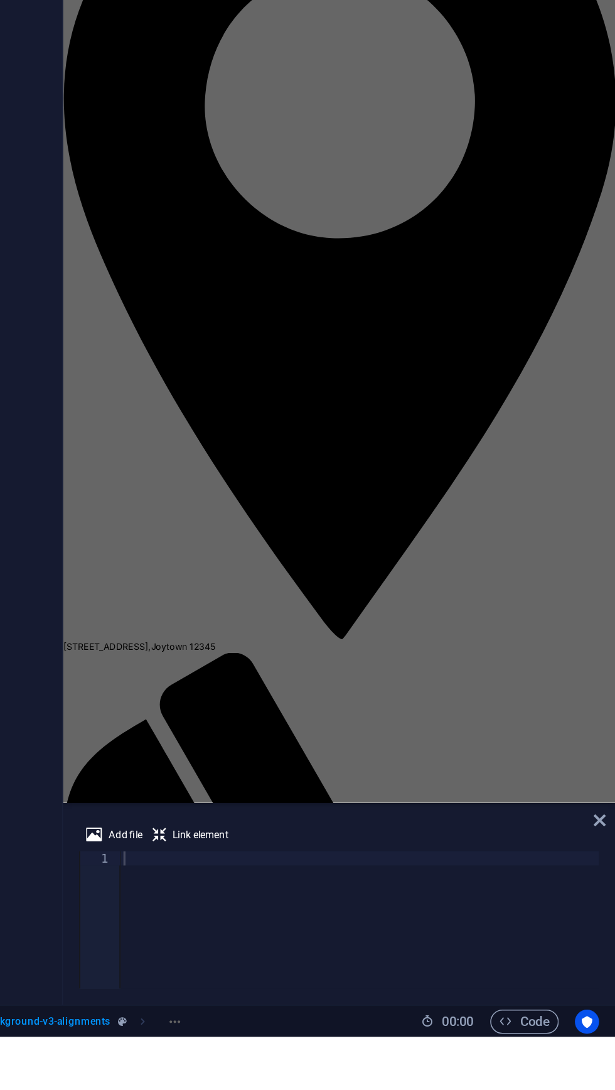
click at [338, 988] on div at bounding box center [455, 1025] width 299 height 103
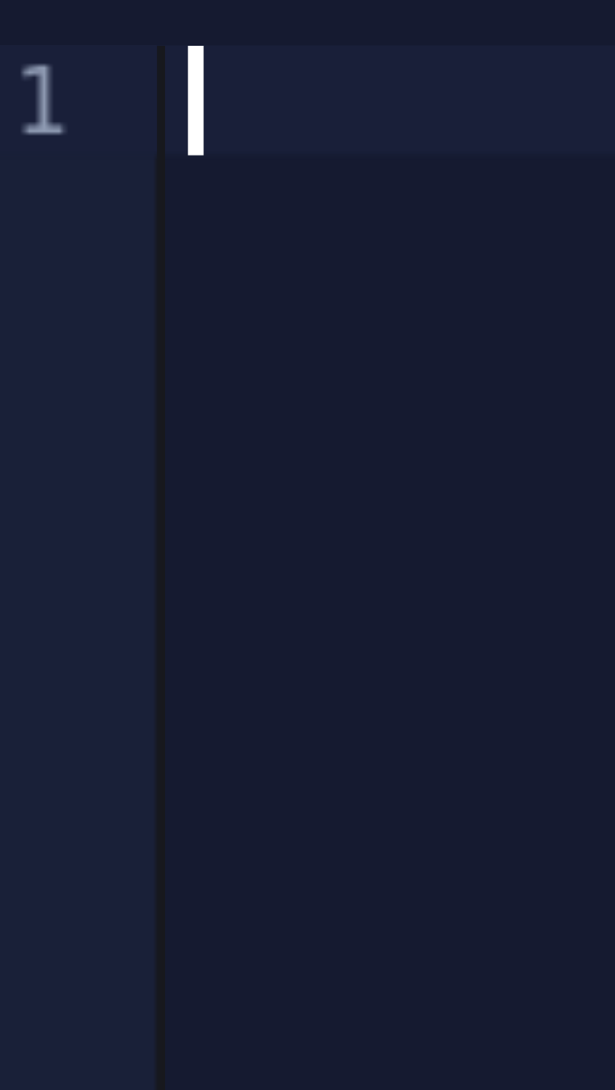
paste textarea "</html>"
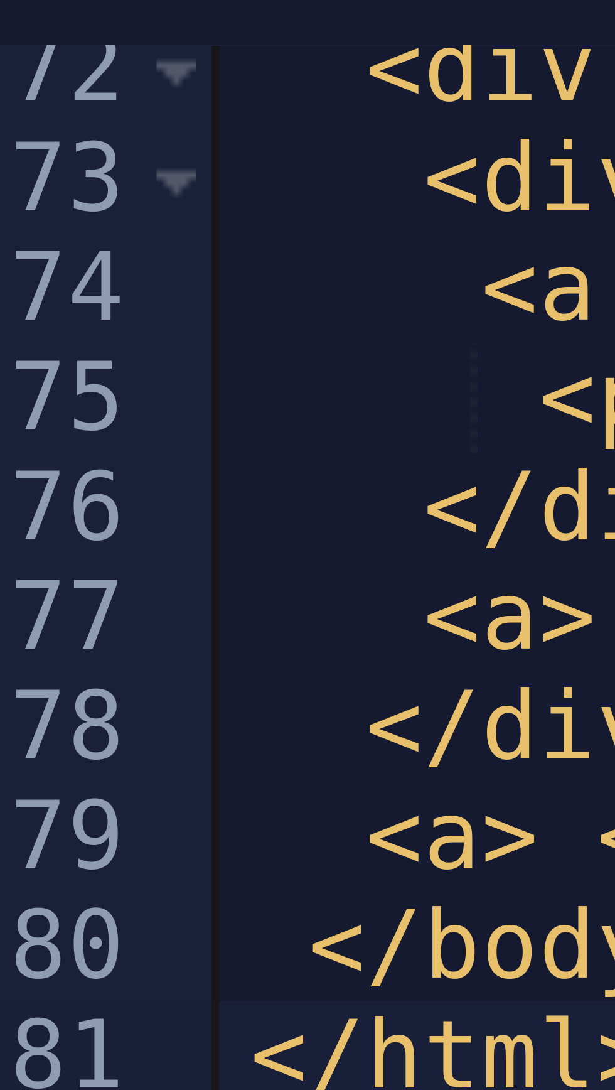
scroll to position [626, 0]
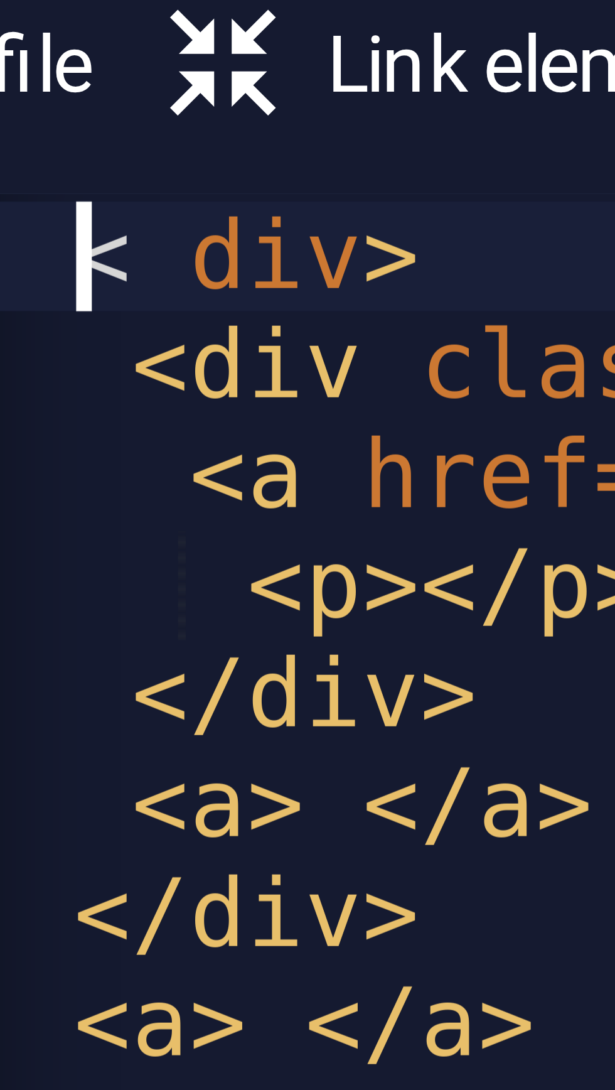
scroll to position [0, 4]
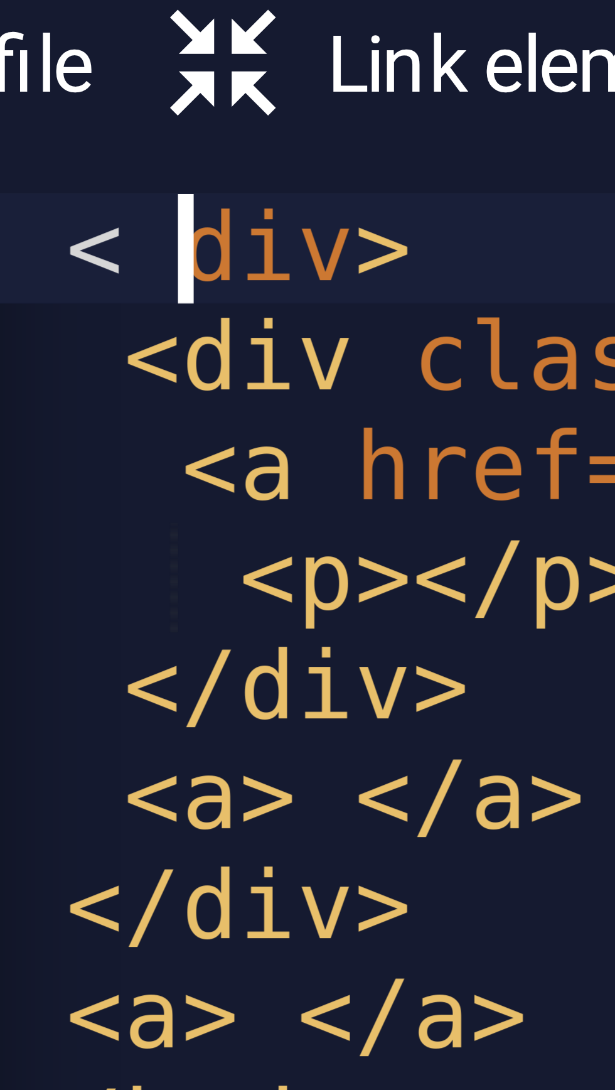
type textarea "<div>"
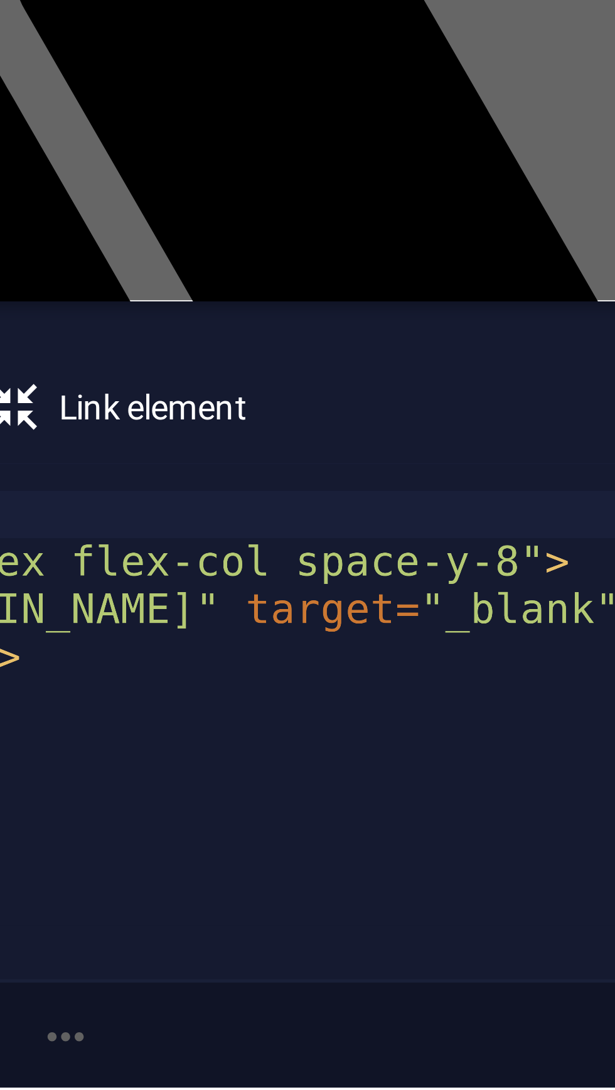
scroll to position [628, 0]
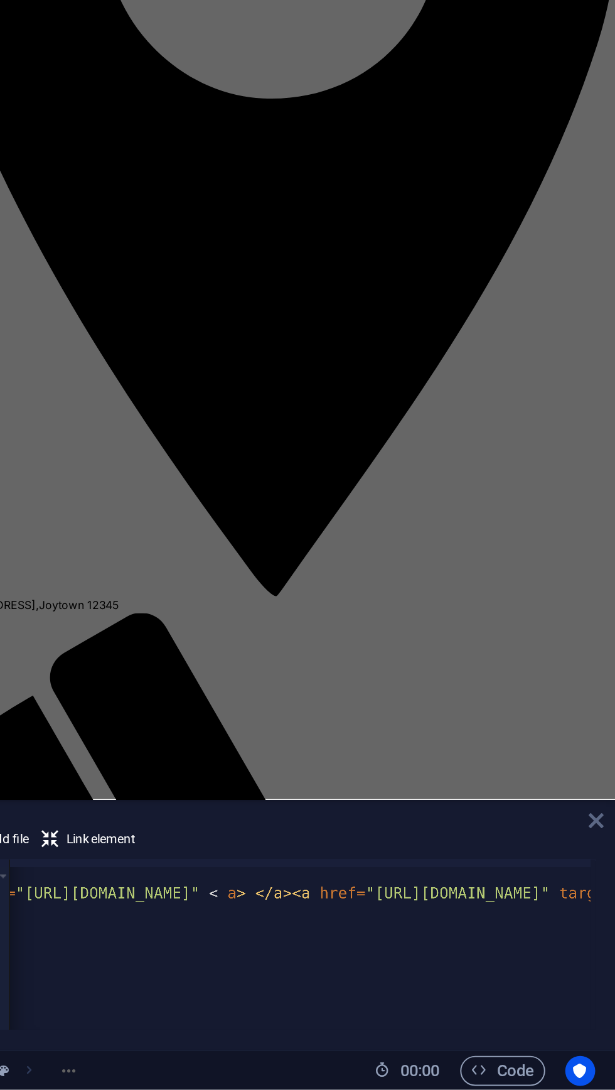
click at [606, 955] on icon at bounding box center [606, 955] width 8 height 10
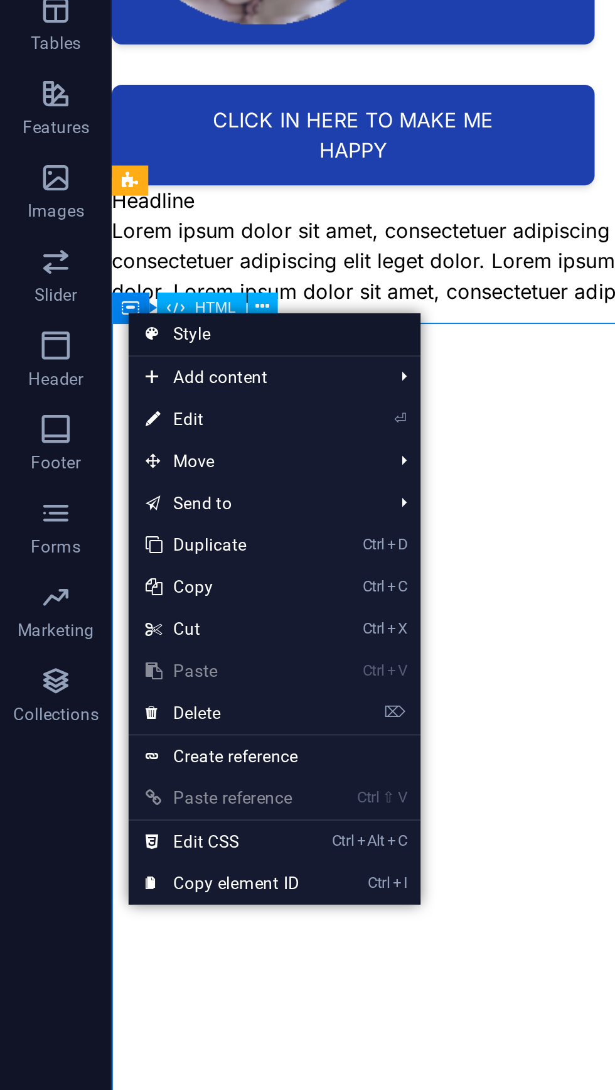
click at [126, 406] on link "Style" at bounding box center [123, 415] width 131 height 19
select select "%"
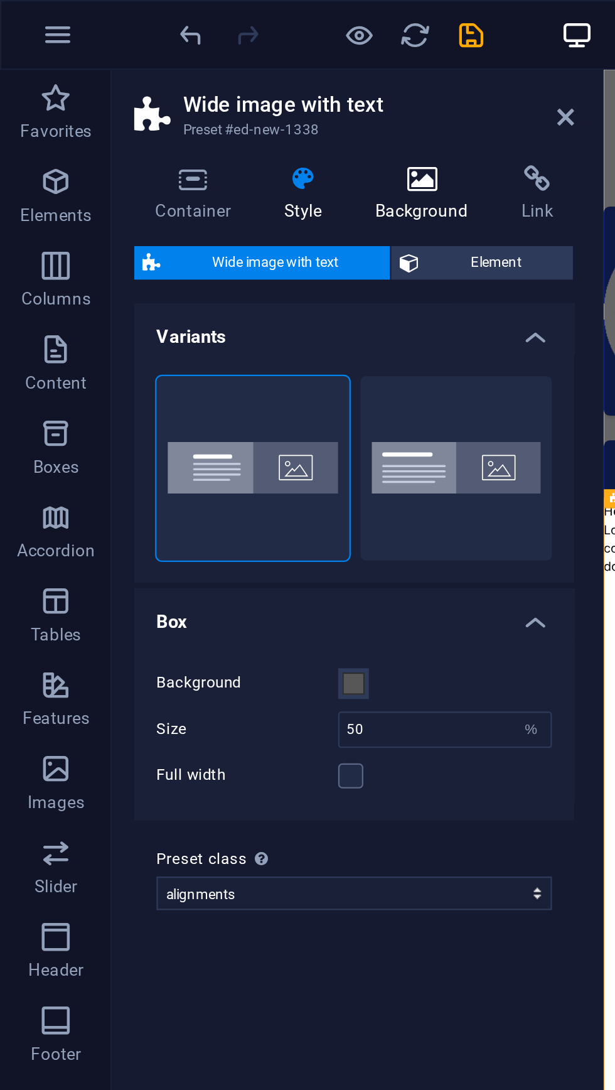
click at [201, 82] on icon at bounding box center [189, 80] width 61 height 13
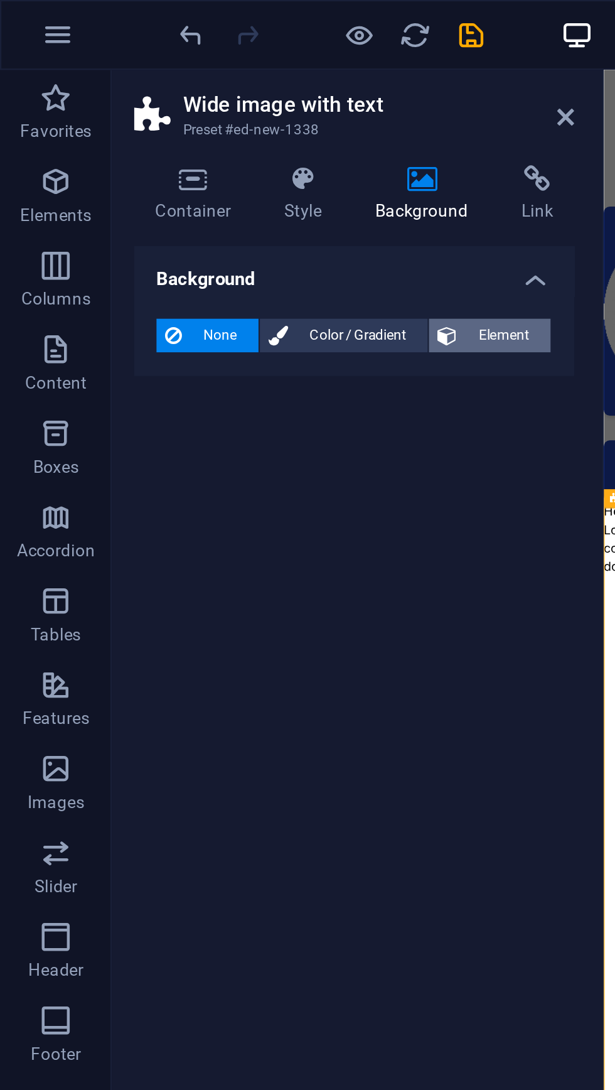
click at [230, 148] on span "Element" at bounding box center [226, 150] width 35 height 15
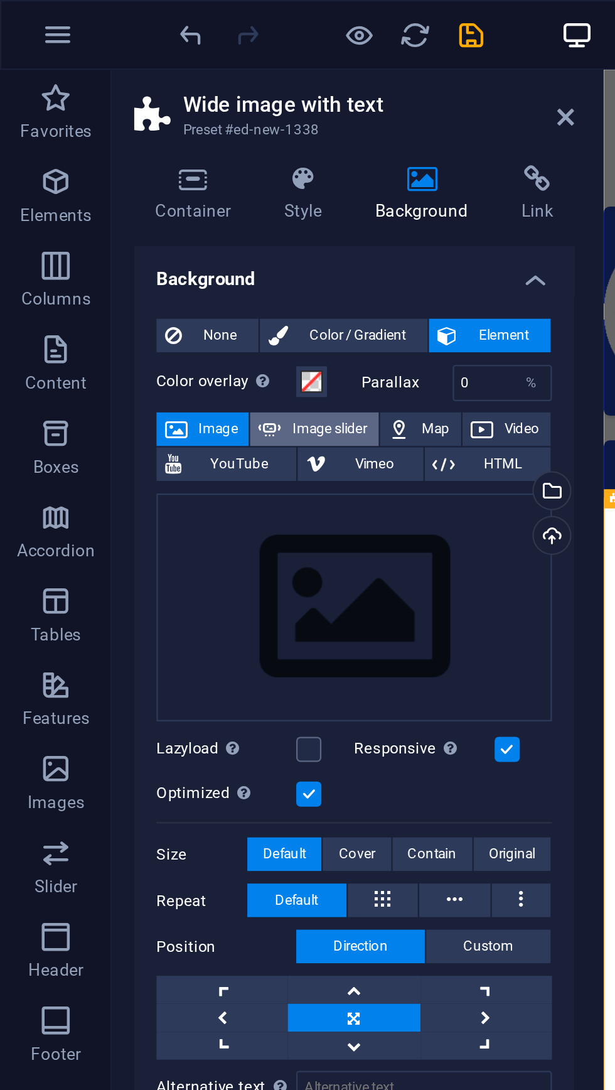
click at [139, 191] on span "Image slider" at bounding box center [148, 192] width 36 height 15
select select "ms"
select select "s"
select select "progressive"
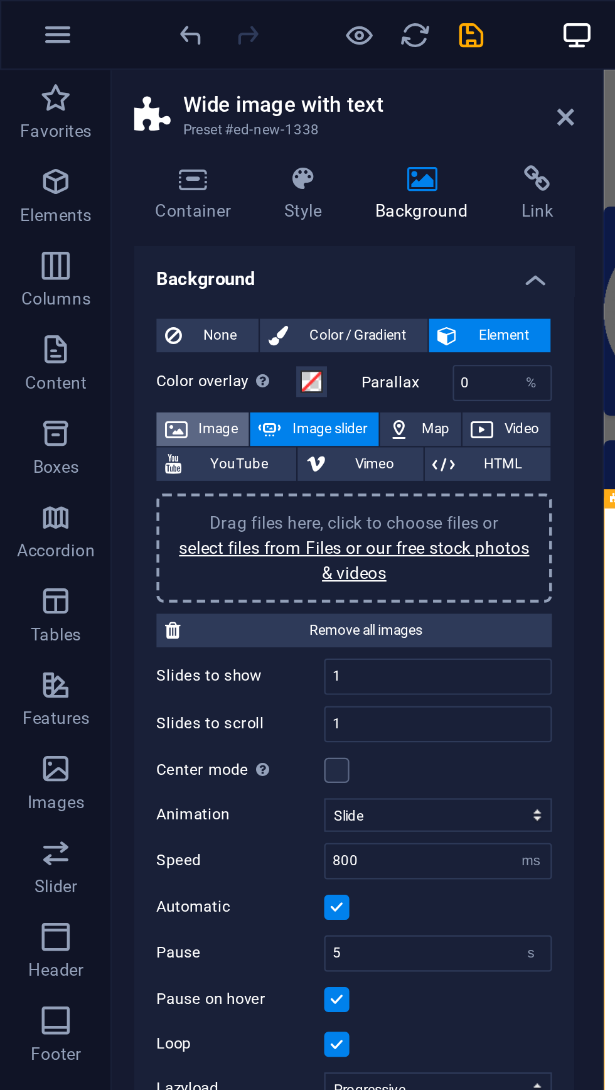
click at [78, 194] on icon at bounding box center [79, 192] width 10 height 15
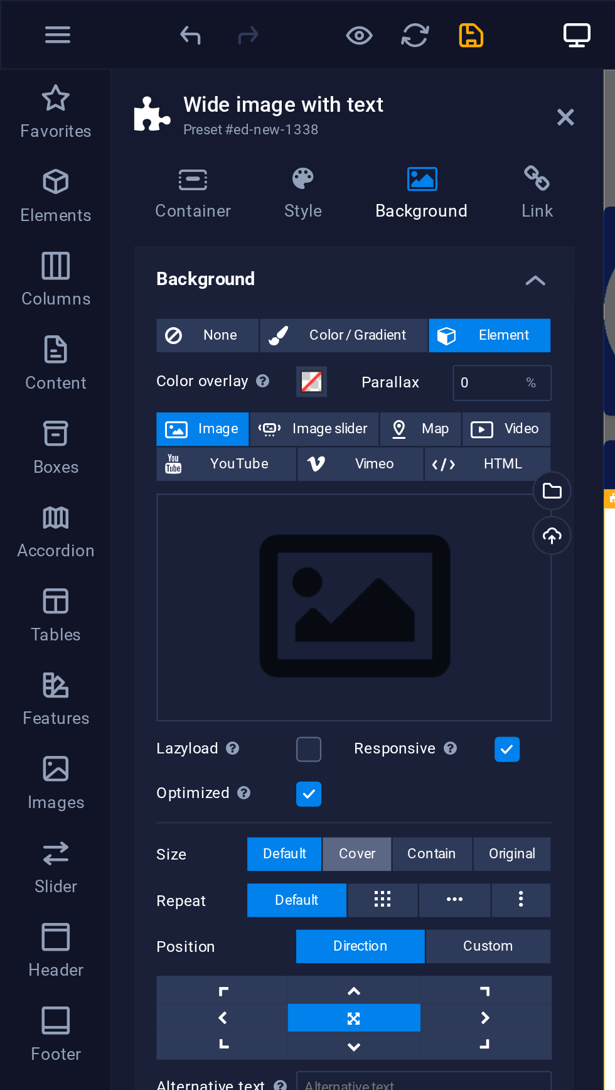
click at [159, 382] on span "Cover" at bounding box center [160, 383] width 16 height 15
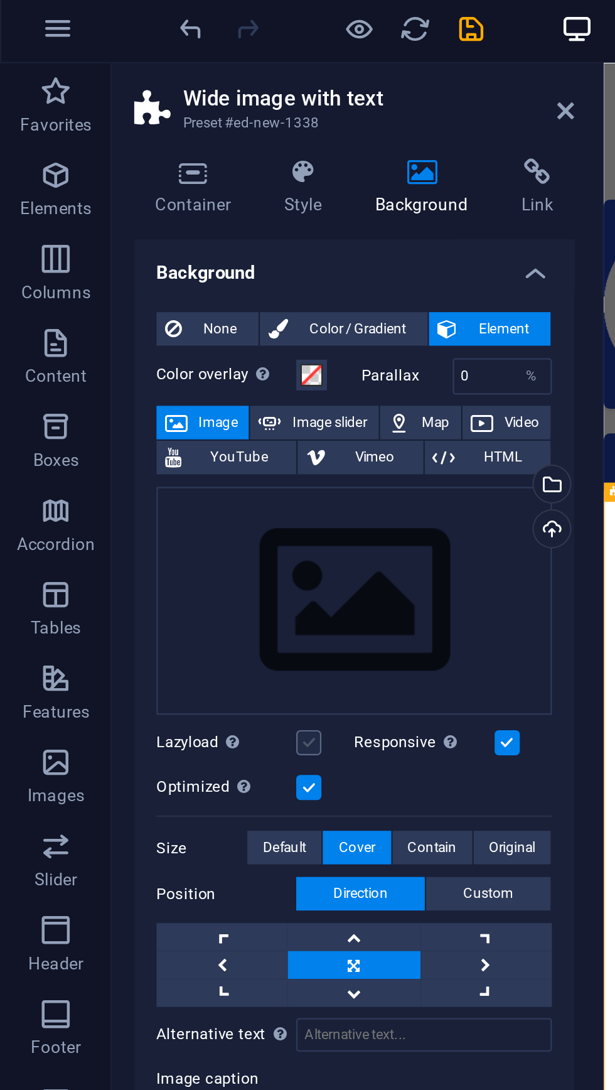
click at [140, 337] on label at bounding box center [138, 336] width 11 height 11
click at [0, 0] on input "Lazyload Loading images after the page loads improves page speed." at bounding box center [0, 0] width 0 height 0
click at [153, 194] on span "Image slider" at bounding box center [148, 192] width 36 height 15
select select "ms"
select select "s"
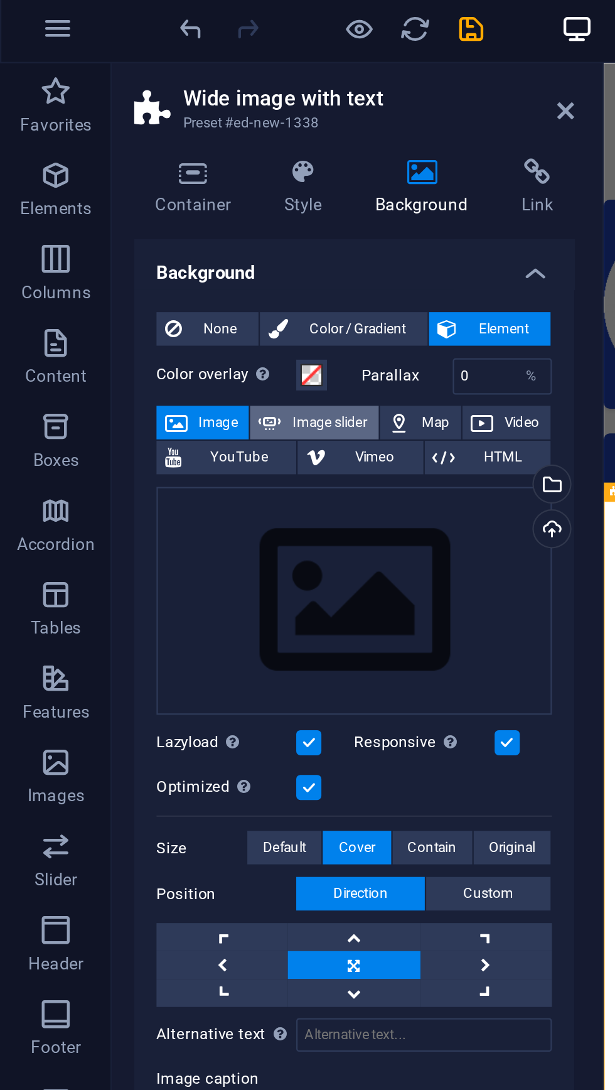
select select "progressive"
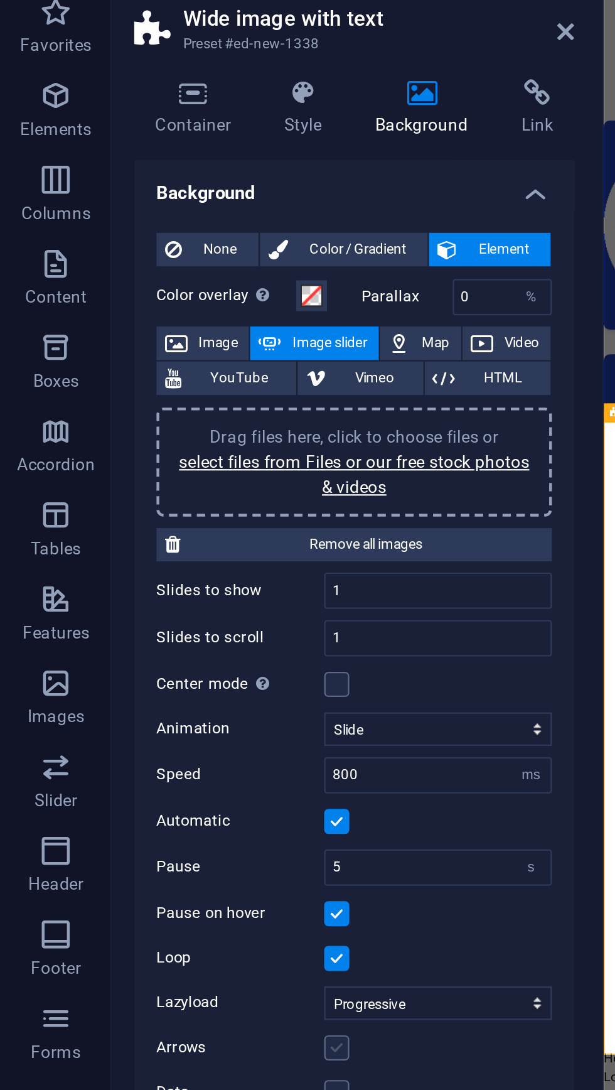
click at [150, 510] on label at bounding box center [151, 508] width 11 height 11
click at [0, 0] on input "Arrows" at bounding box center [0, 0] width 0 height 0
click at [153, 529] on label at bounding box center [151, 528] width 11 height 11
click at [0, 0] on input "Dots" at bounding box center [0, 0] width 0 height 0
click at [158, 329] on input "1" at bounding box center [196, 325] width 101 height 15
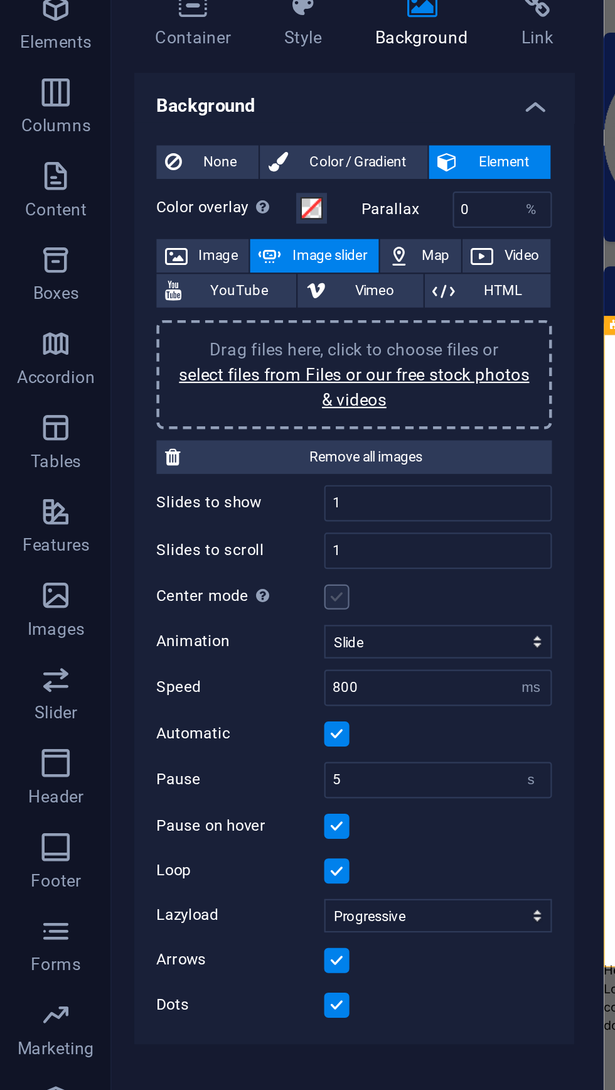
click at [151, 344] on label at bounding box center [151, 345] width 11 height 11
click at [0, 0] on input "Center mode Enables centered view with partial previous/next slide. Use with od…" at bounding box center [0, 0] width 0 height 0
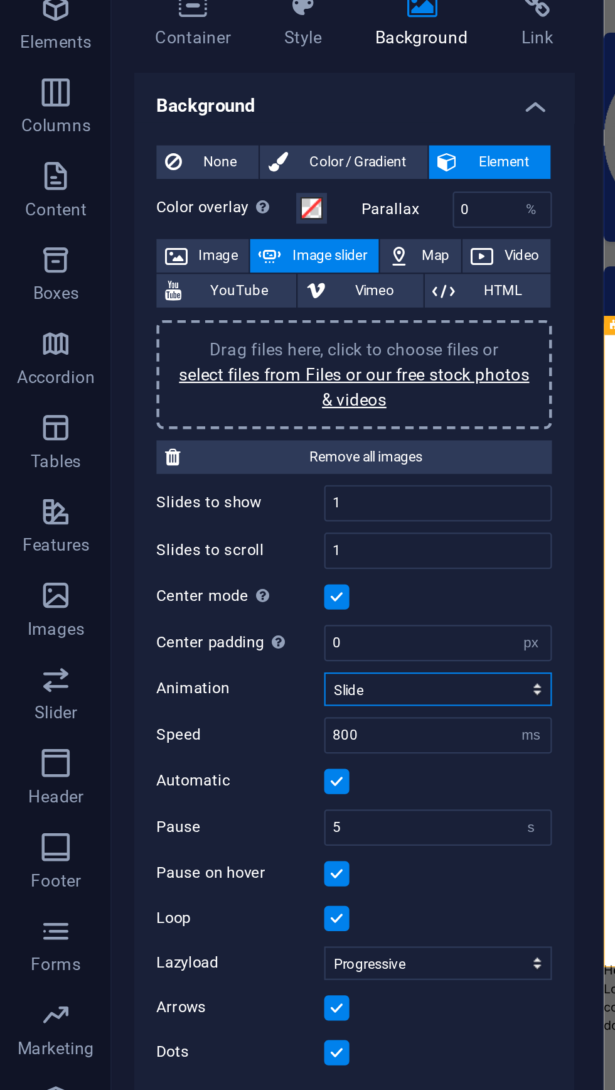
click at [246, 380] on select "Slide Fade" at bounding box center [197, 387] width 102 height 15
click at [146, 380] on select "Slide Fade" at bounding box center [197, 387] width 102 height 15
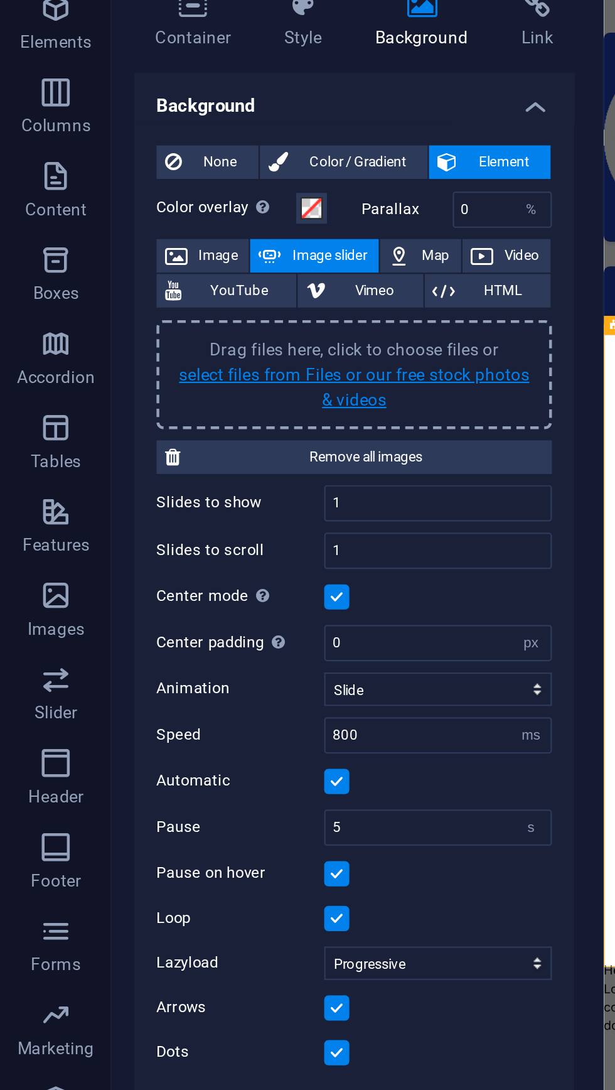
click at [180, 245] on link "select files from Files or our free stock photos & videos" at bounding box center [159, 252] width 158 height 20
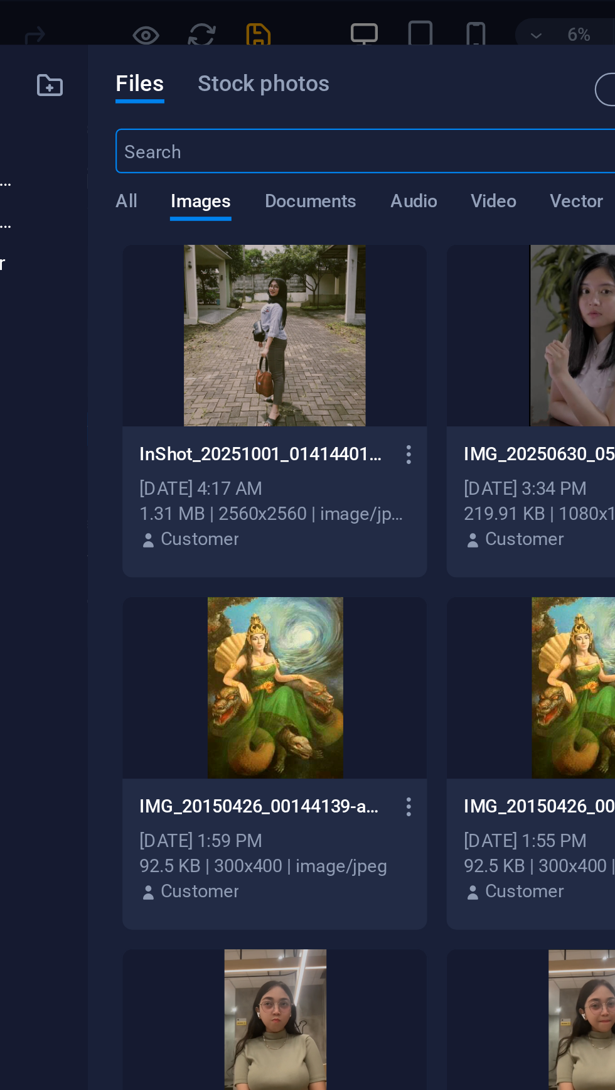
click at [232, 163] on div at bounding box center [219, 151] width 137 height 82
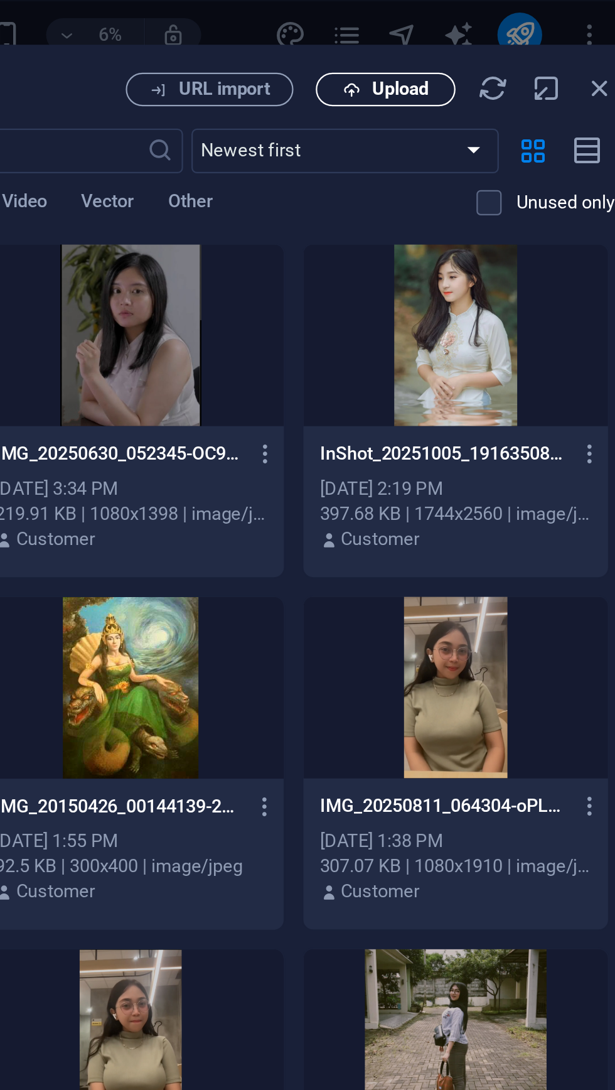
click at [492, 41] on span "Upload" at bounding box center [486, 40] width 26 height 8
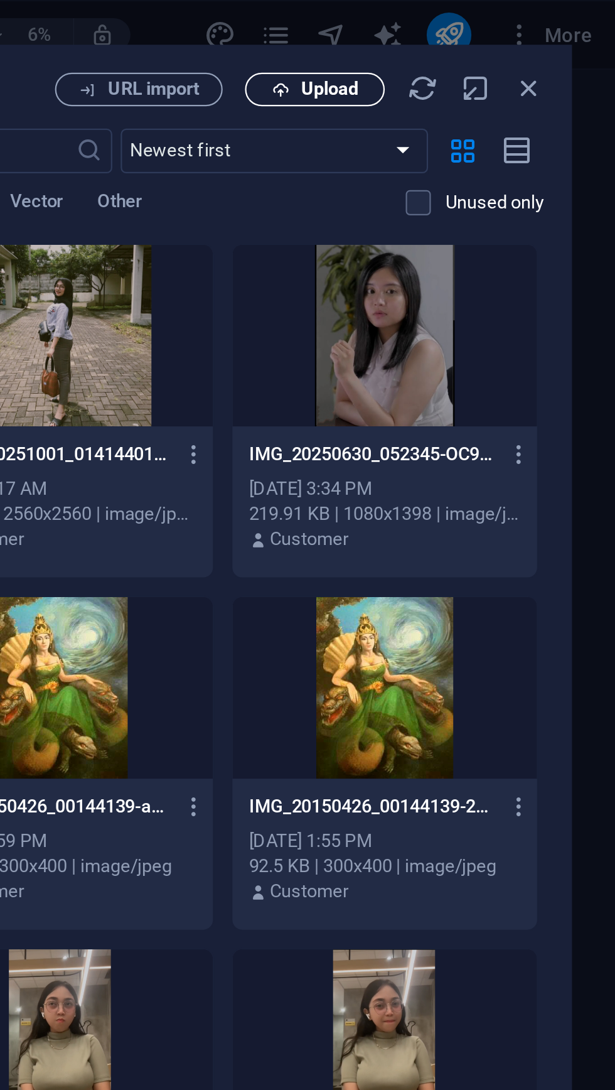
scroll to position [0, 0]
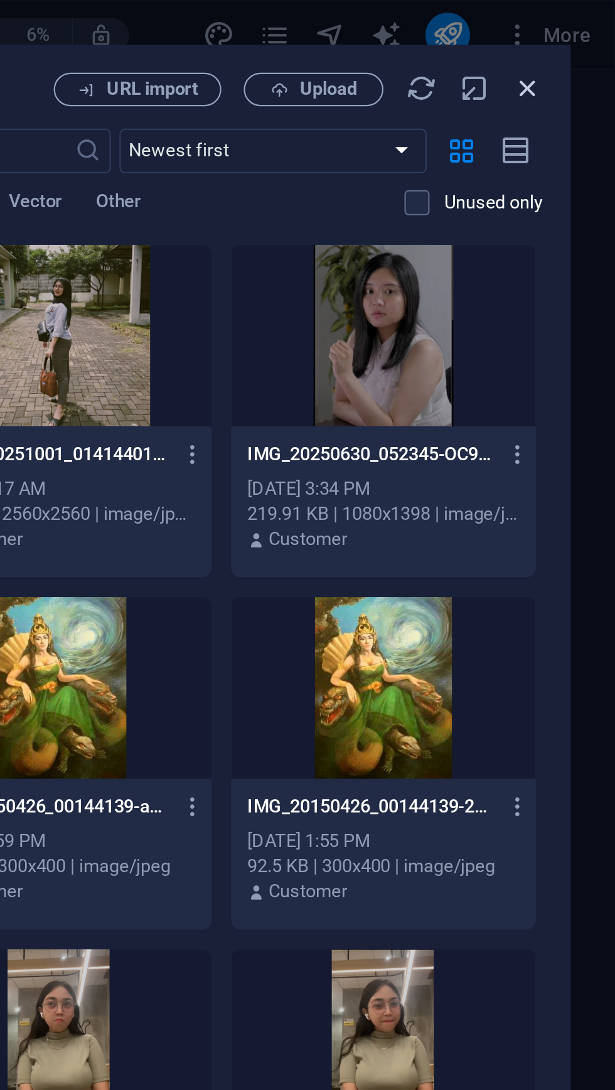
click at [579, 41] on icon "button" at bounding box center [576, 40] width 14 height 14
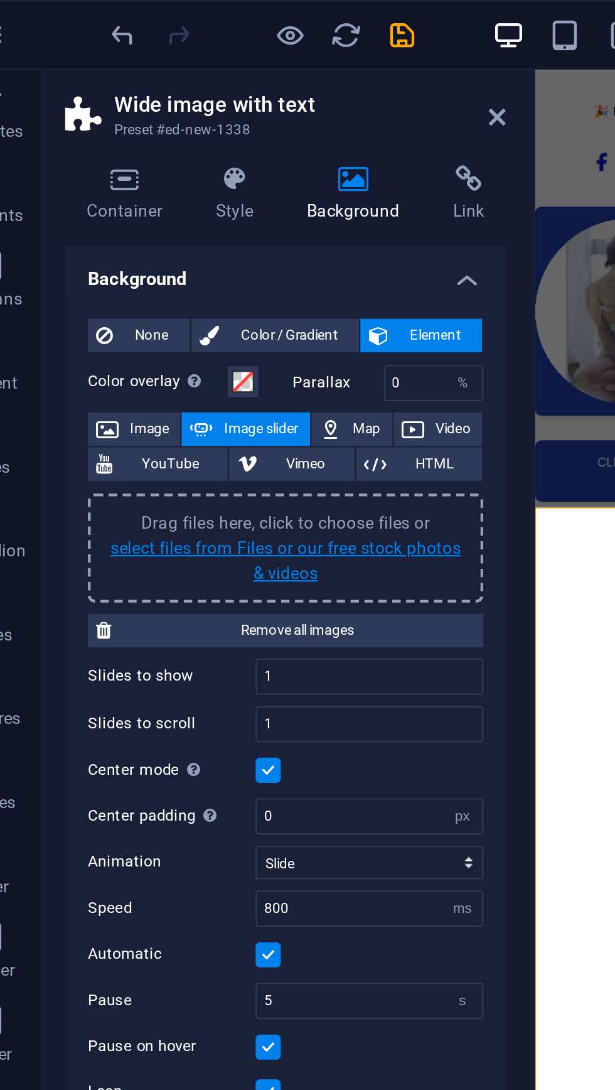
click at [179, 248] on link "select files from Files or our free stock photos & videos" at bounding box center [159, 252] width 158 height 20
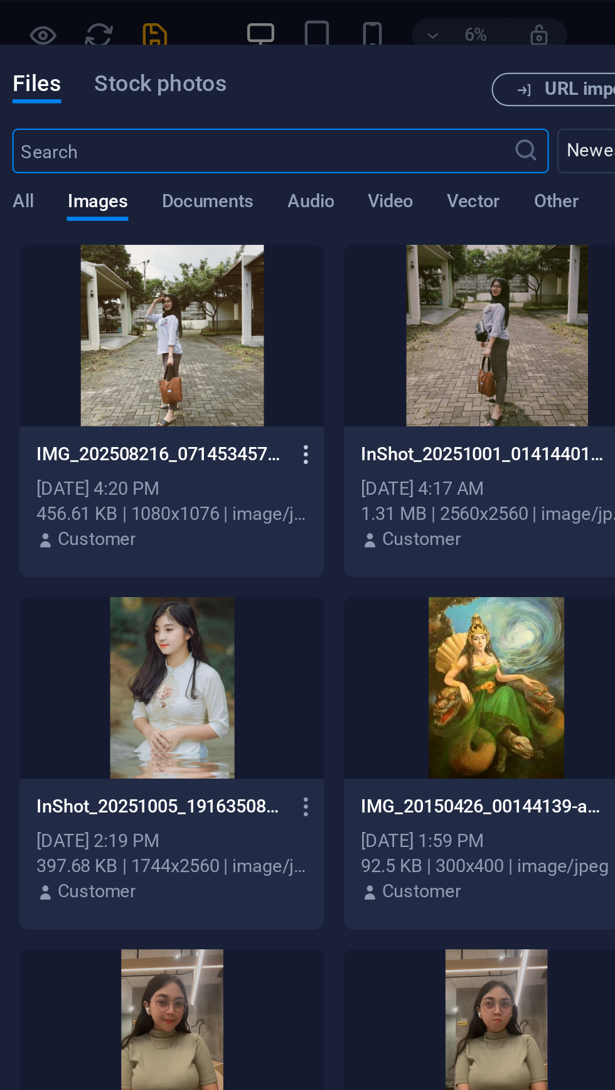
click at [281, 203] on icon "button" at bounding box center [280, 203] width 12 height 11
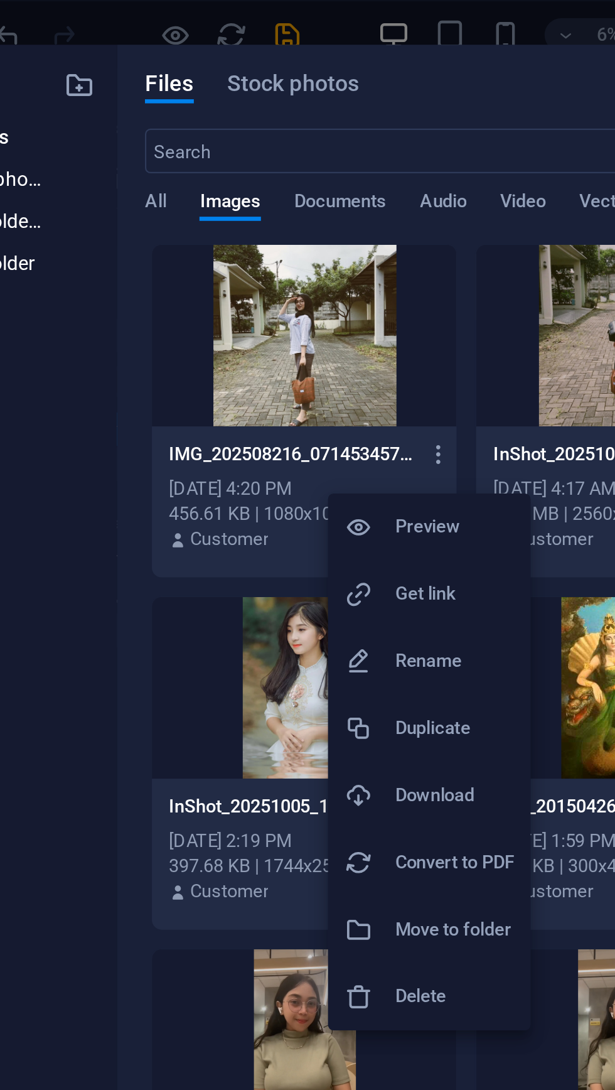
click at [277, 261] on h6 "Get link" at bounding box center [286, 266] width 53 height 15
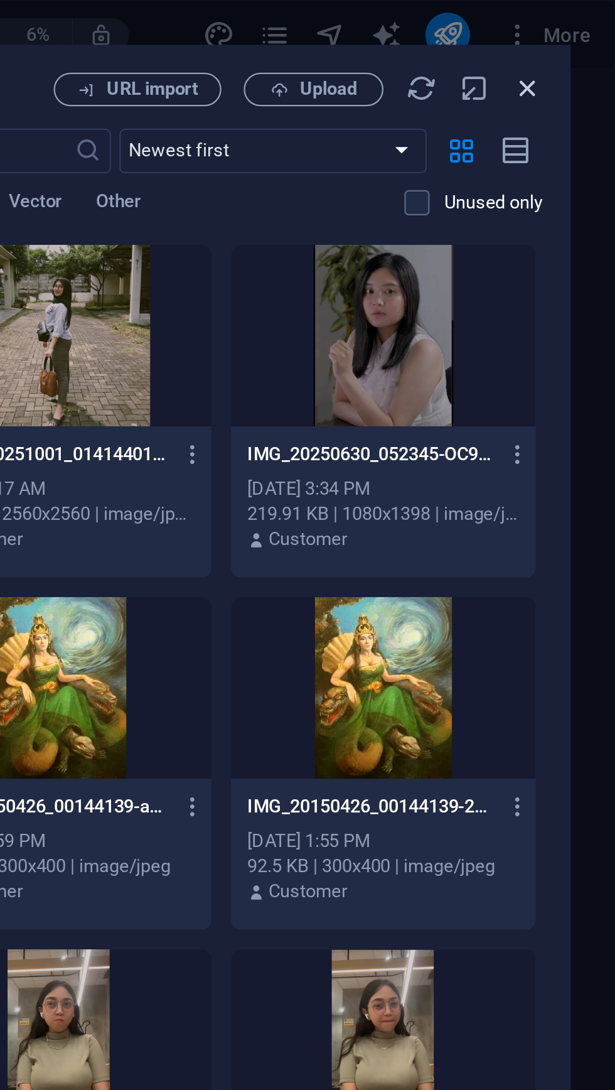
click at [578, 42] on icon "button" at bounding box center [576, 40] width 14 height 14
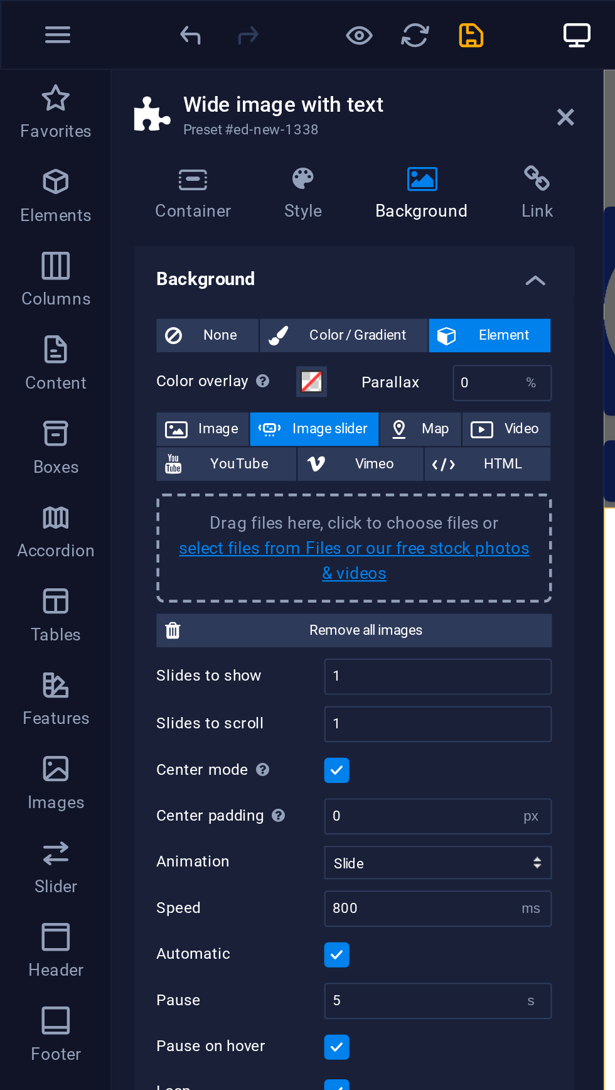
click at [171, 244] on link "select files from Files or our free stock photos & videos" at bounding box center [159, 252] width 158 height 20
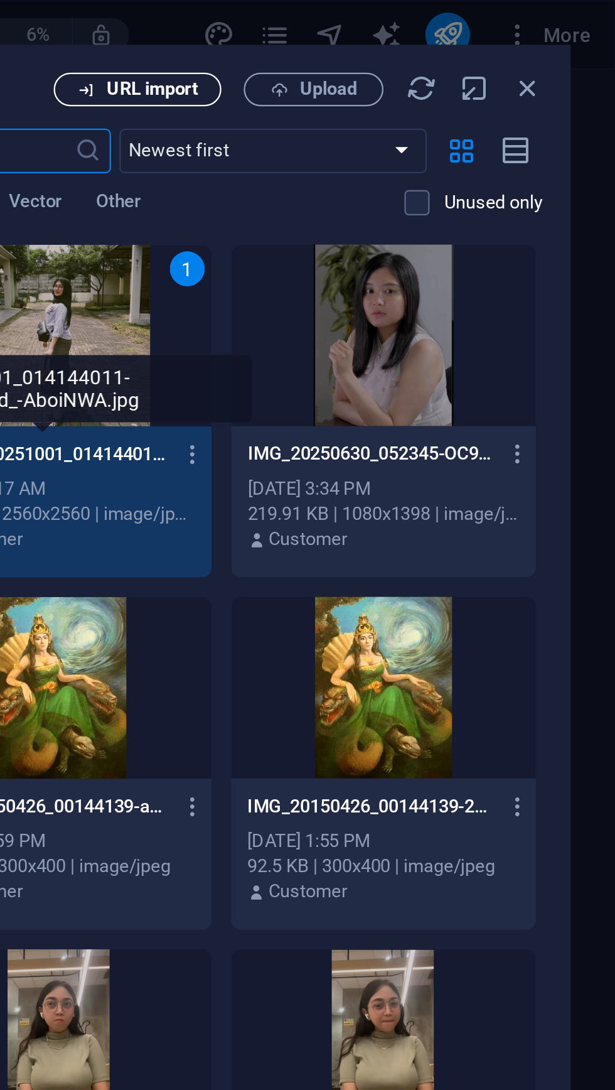
click at [416, 41] on span "URL import" at bounding box center [407, 40] width 41 height 8
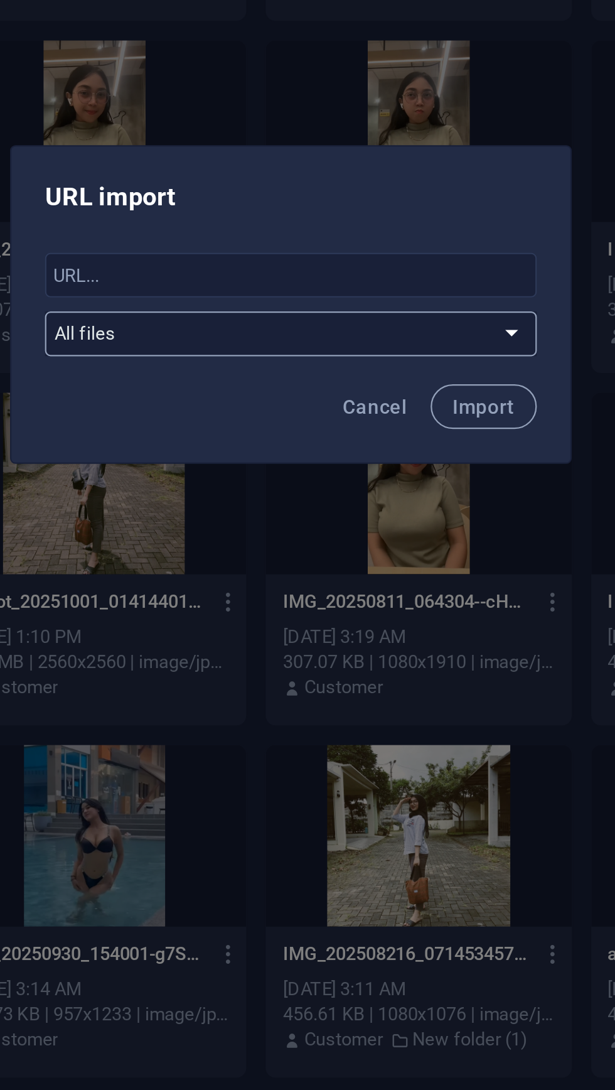
click at [411, 552] on select "All files Stock photos & videos New folder (1) New folder" at bounding box center [307, 558] width 221 height 20
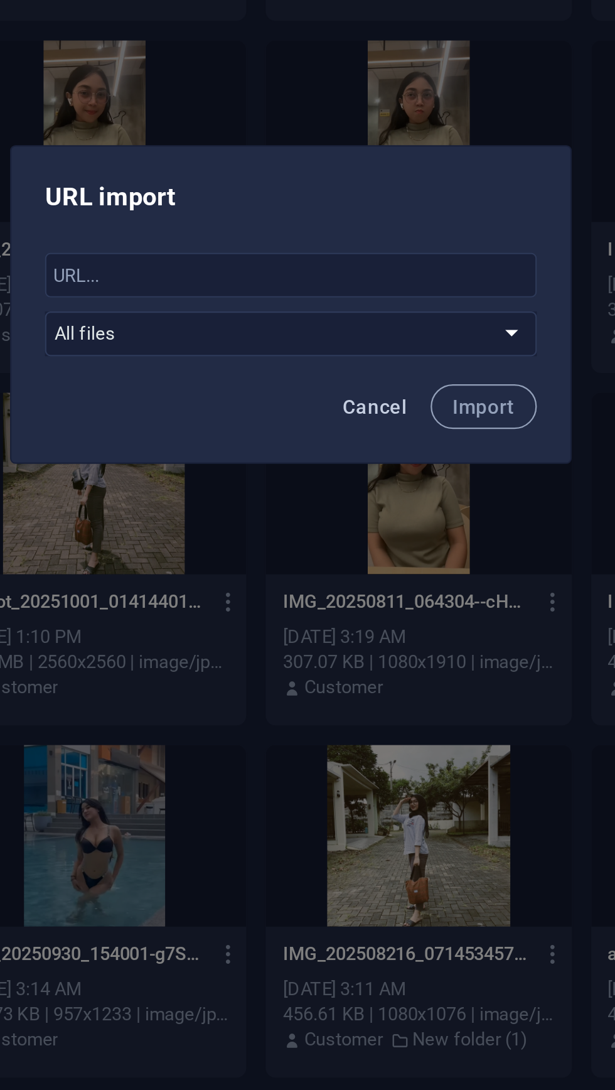
click at [347, 595] on span "Cancel" at bounding box center [345, 591] width 29 height 10
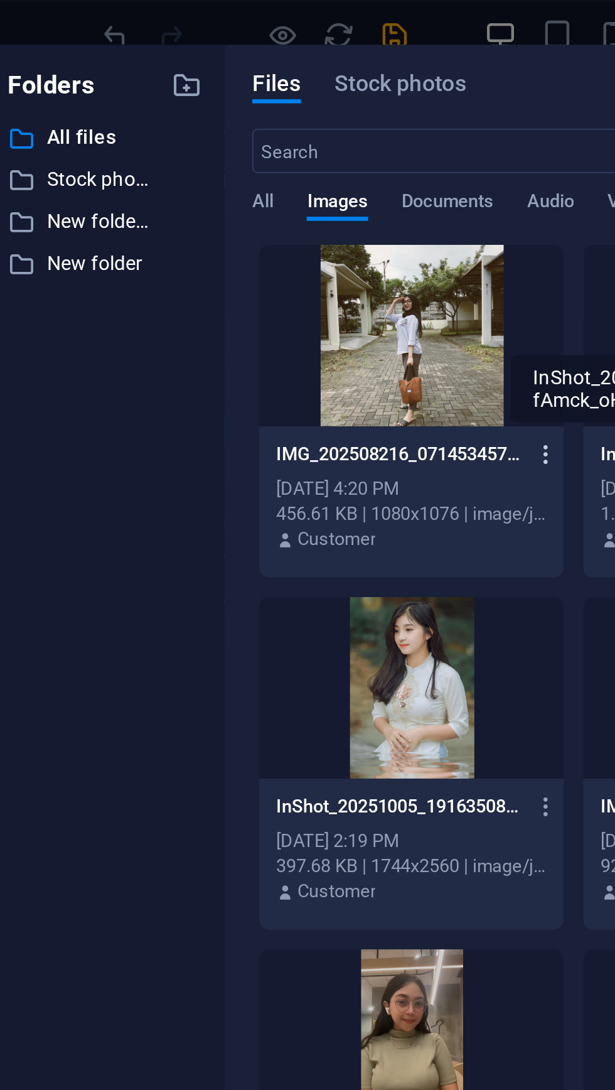
click at [281, 205] on icon "button" at bounding box center [280, 203] width 12 height 11
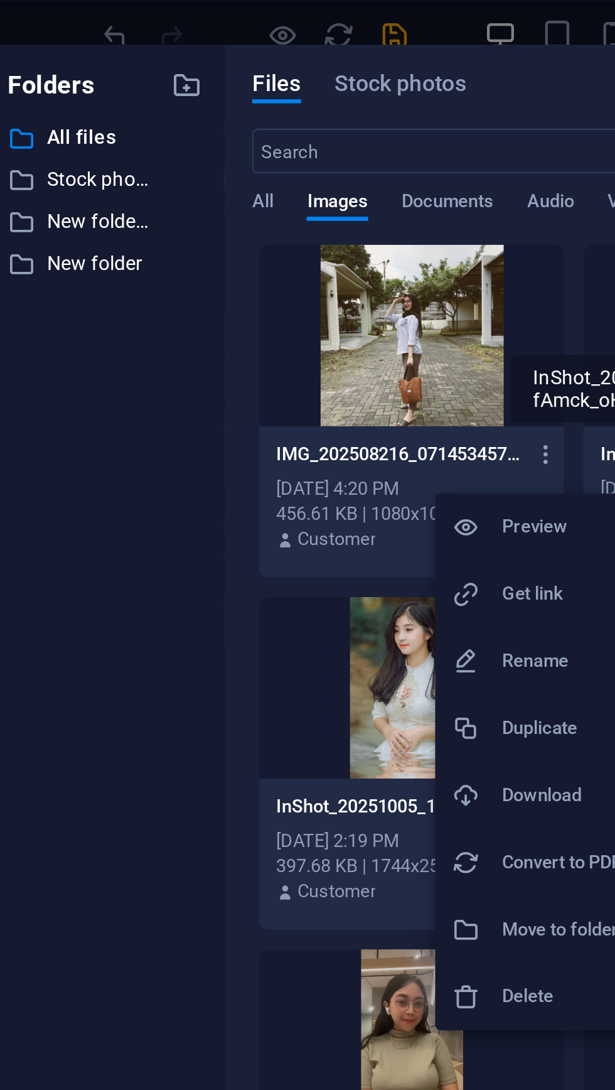
click at [275, 237] on h6 "Preview" at bounding box center [286, 236] width 53 height 15
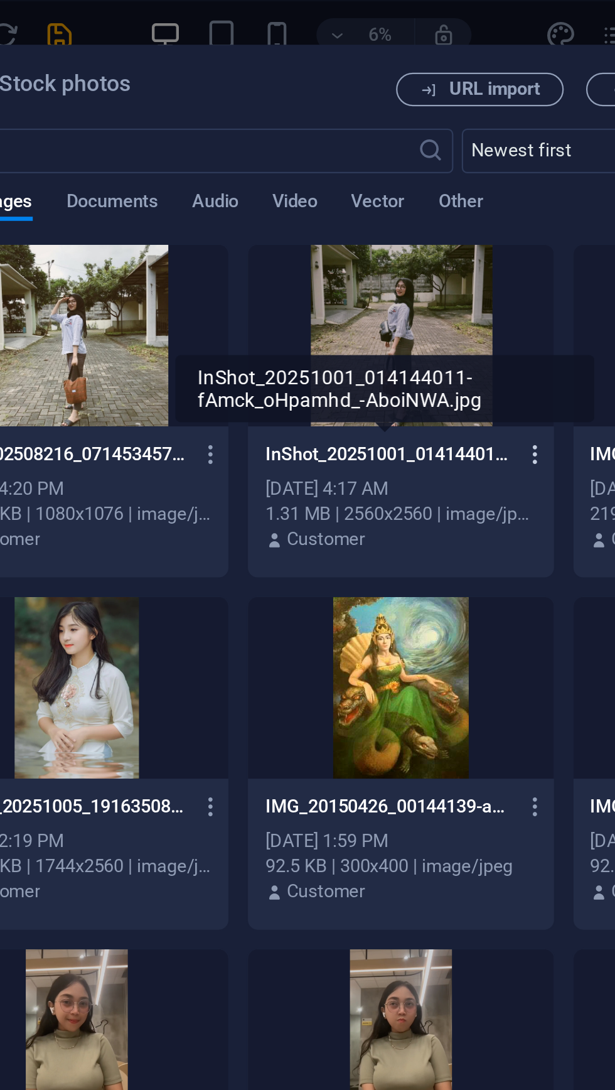
click at [424, 208] on icon "button" at bounding box center [425, 203] width 12 height 11
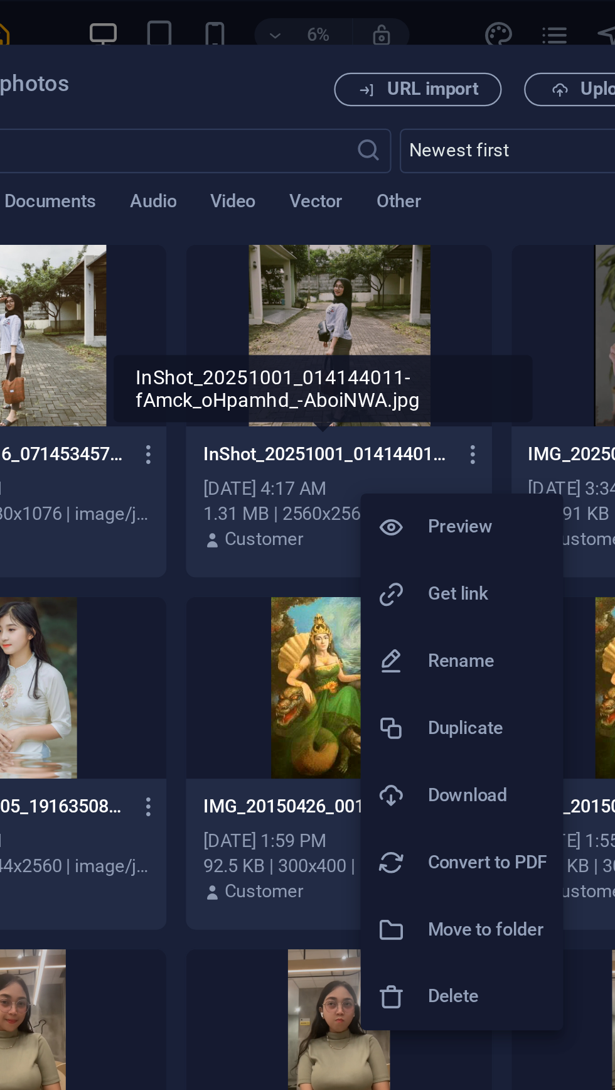
click at [431, 236] on h6 "Preview" at bounding box center [431, 236] width 53 height 15
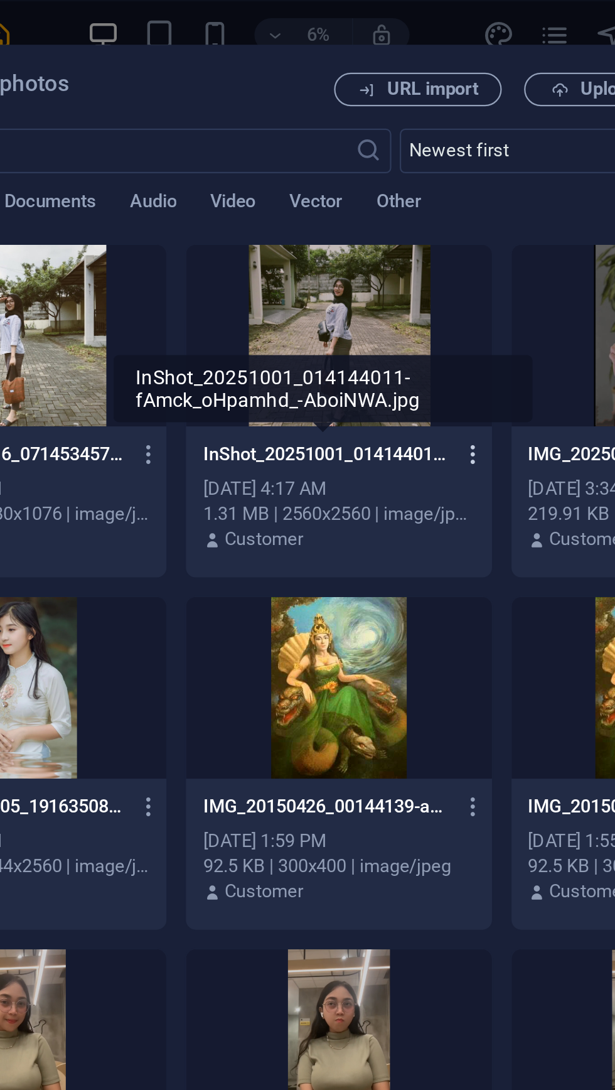
click at [426, 209] on icon "button" at bounding box center [425, 203] width 12 height 11
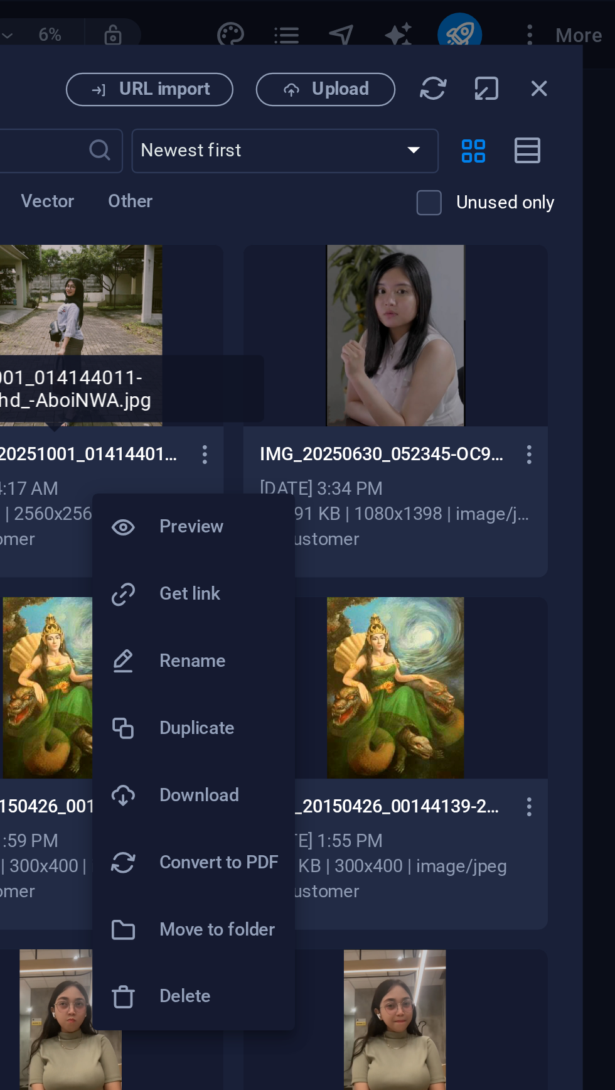
click at [405, 266] on h6 "Get link" at bounding box center [431, 266] width 53 height 15
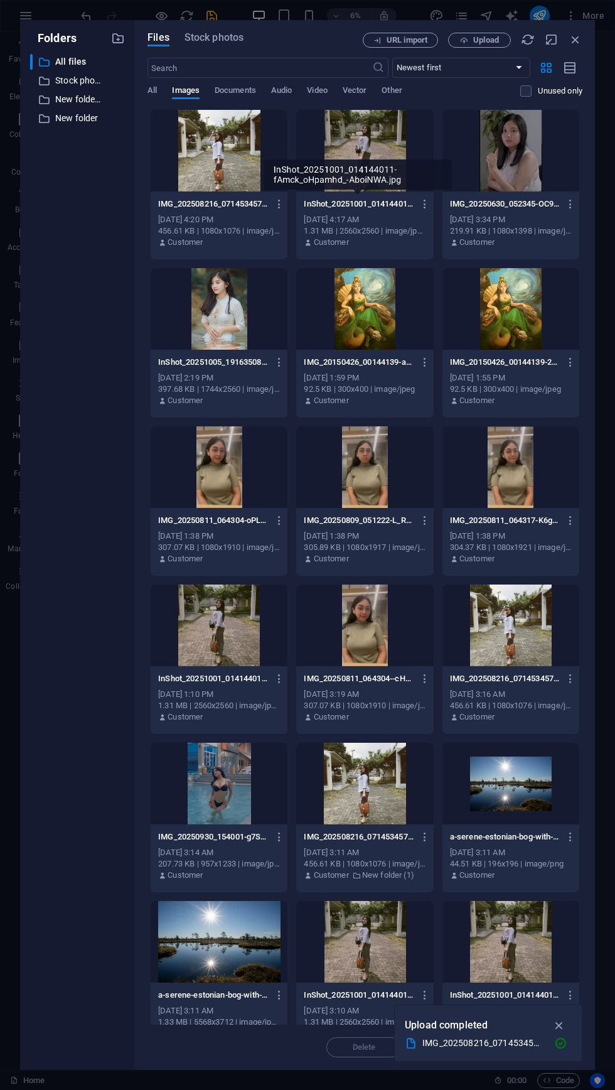
click at [488, 1046] on div "IMG_202508216_071453457.jpg" at bounding box center [483, 1043] width 122 height 14
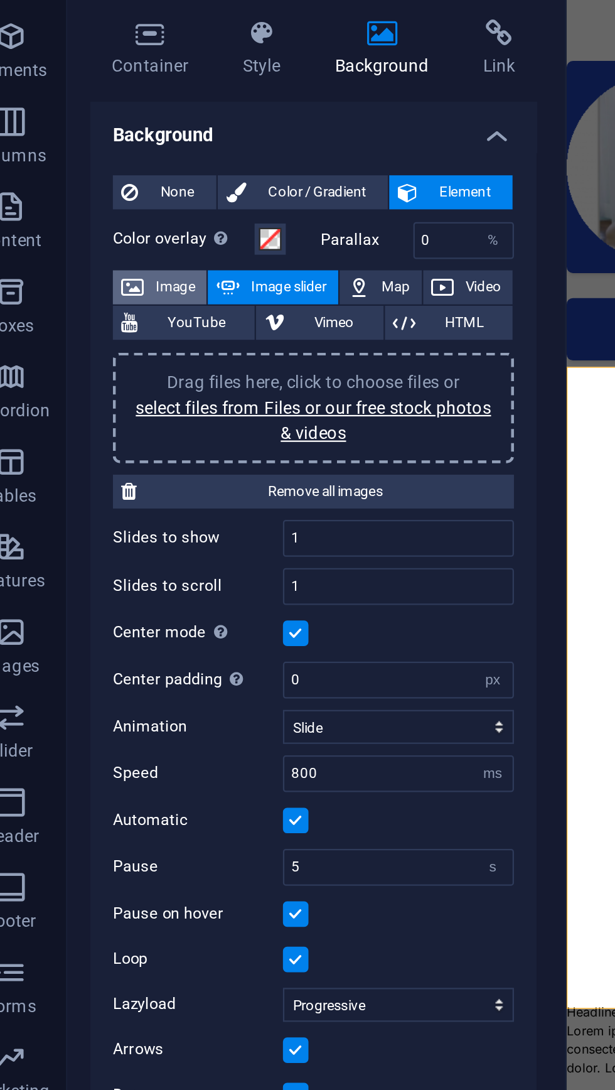
click at [104, 191] on span "Image" at bounding box center [98, 192] width 20 height 15
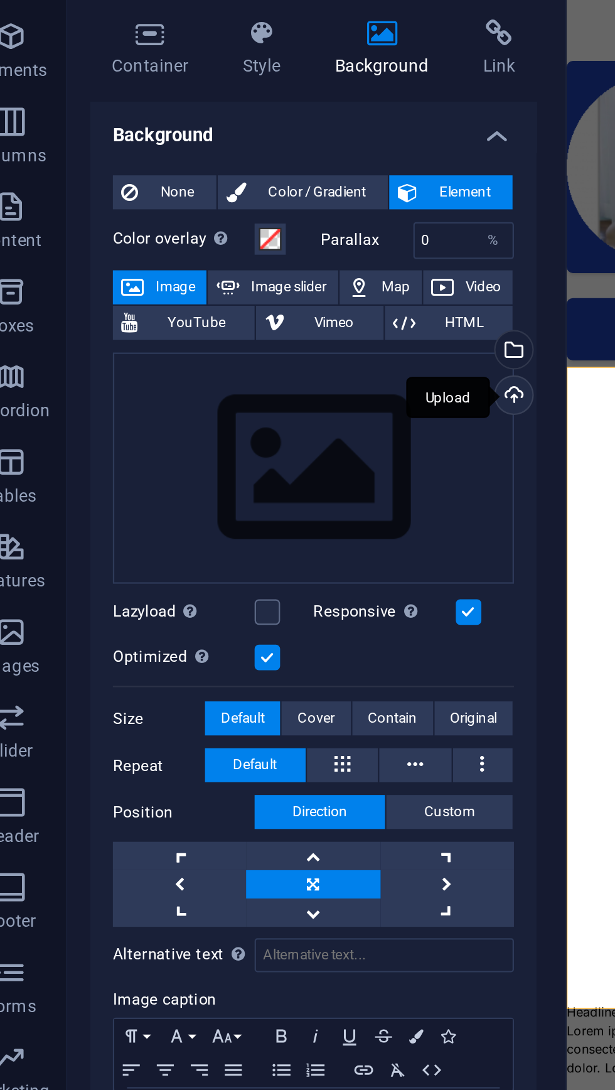
click at [252, 244] on div "Upload" at bounding box center [246, 241] width 19 height 19
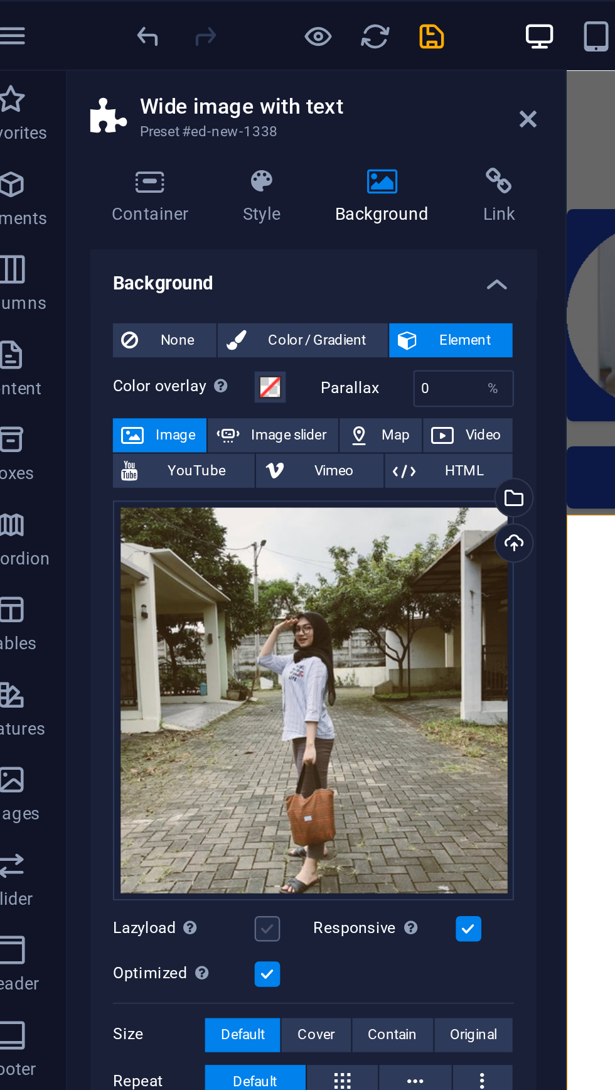
click at [139, 410] on label at bounding box center [138, 410] width 11 height 11
click at [0, 0] on input "Lazyload Loading images after the page loads improves page speed." at bounding box center [0, 0] width 0 height 0
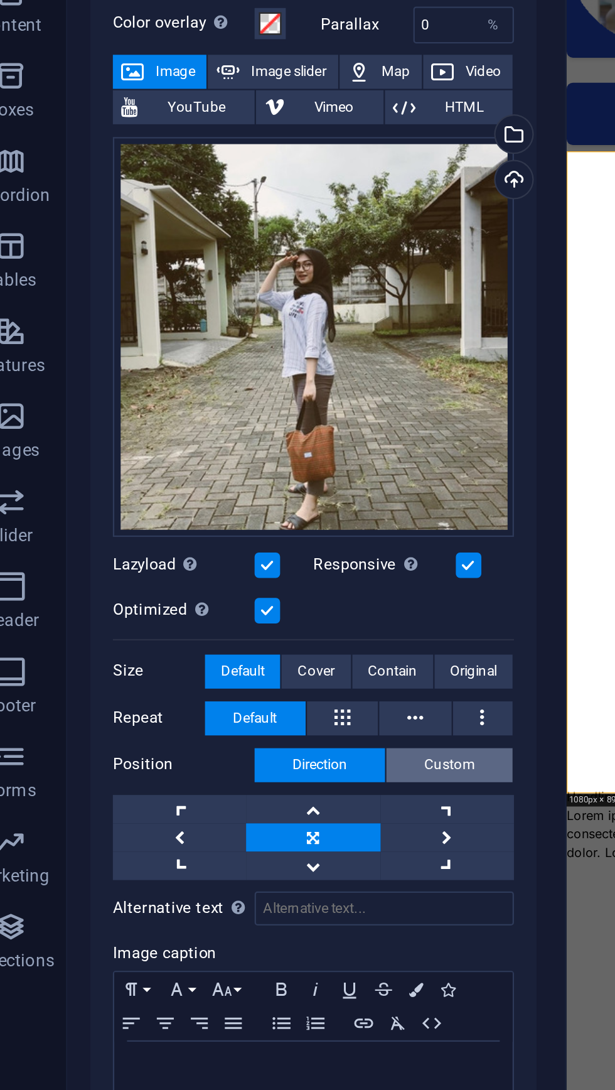
click at [225, 499] on span "Custom" at bounding box center [219, 499] width 23 height 15
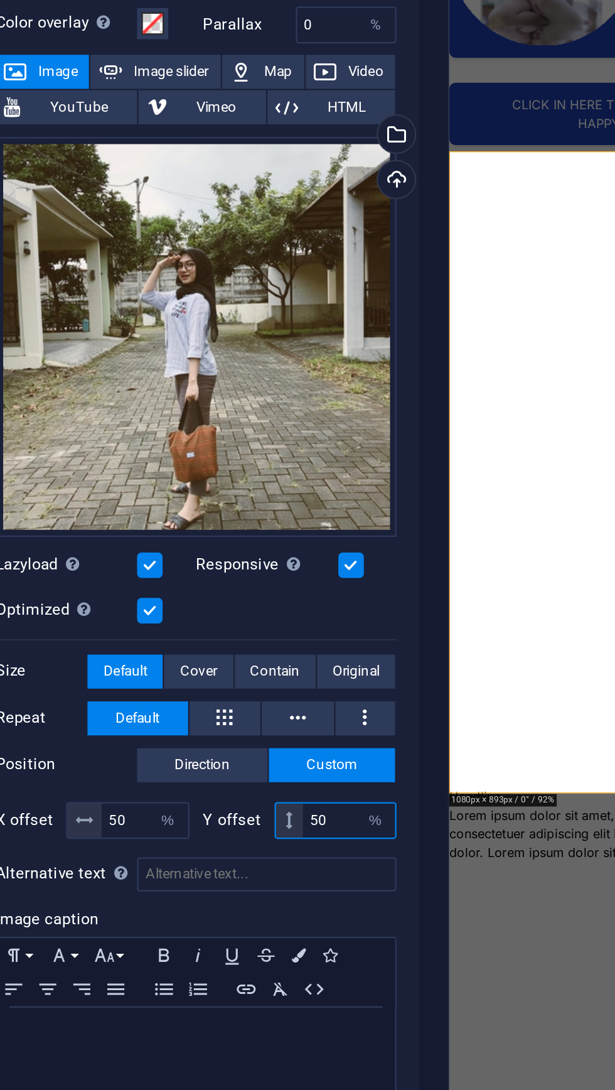
click at [212, 524] on input "50" at bounding box center [227, 524] width 41 height 15
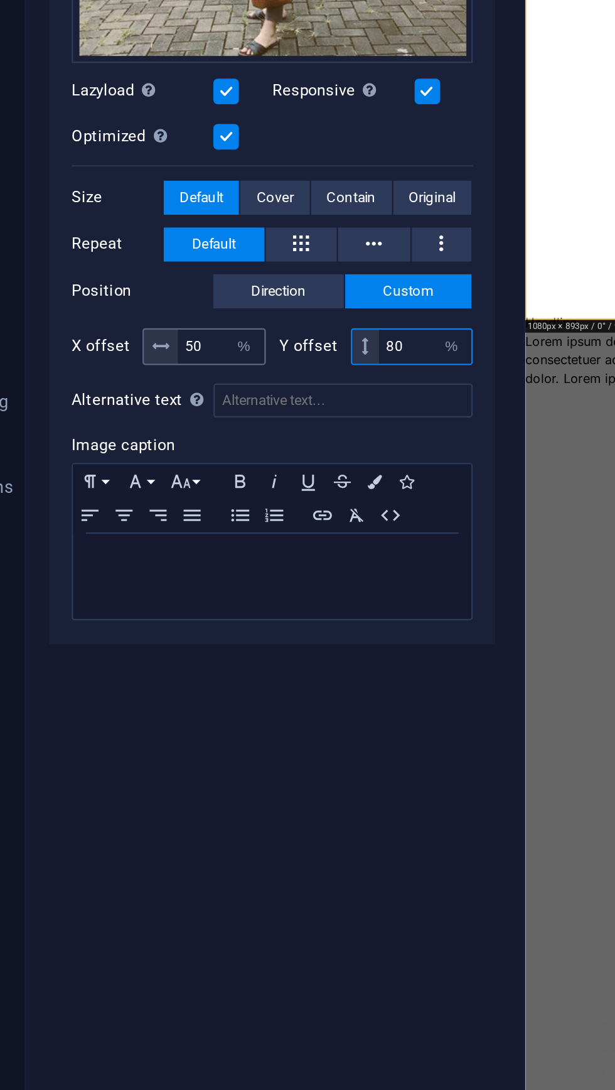
type input "80"
click at [126, 527] on input "50" at bounding box center [136, 524] width 38 height 15
type input "5"
type input "80"
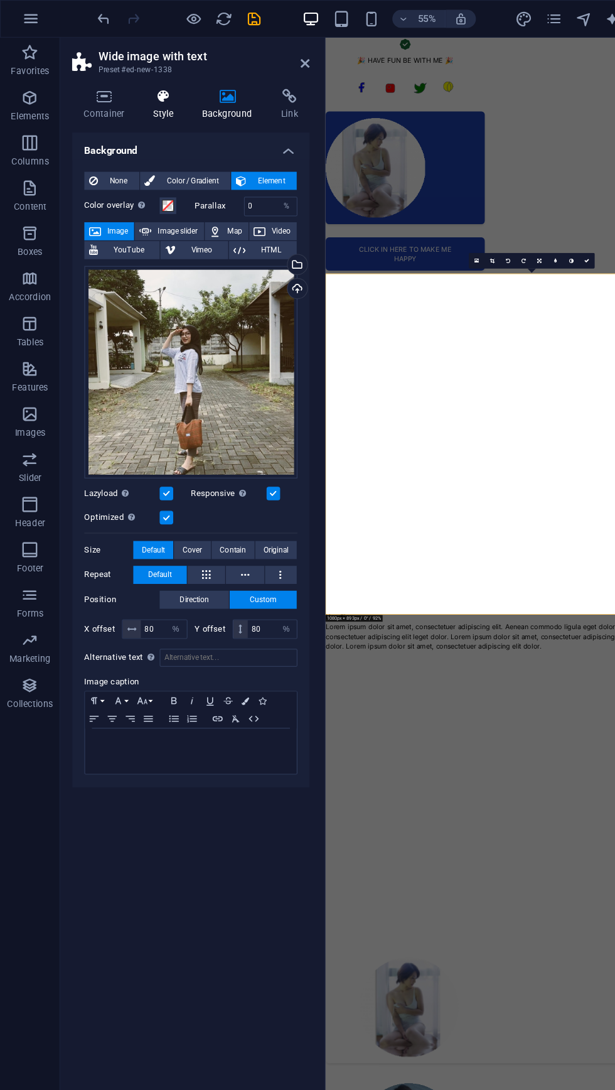
click at [143, 89] on h4 "Style" at bounding box center [139, 87] width 41 height 26
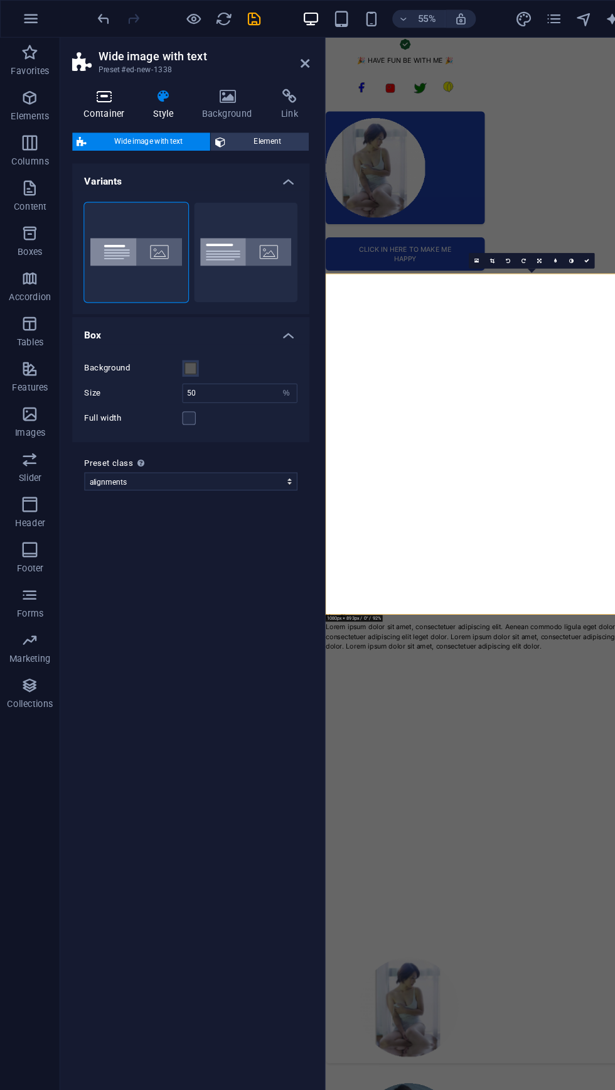
click at [83, 83] on icon at bounding box center [86, 80] width 53 height 13
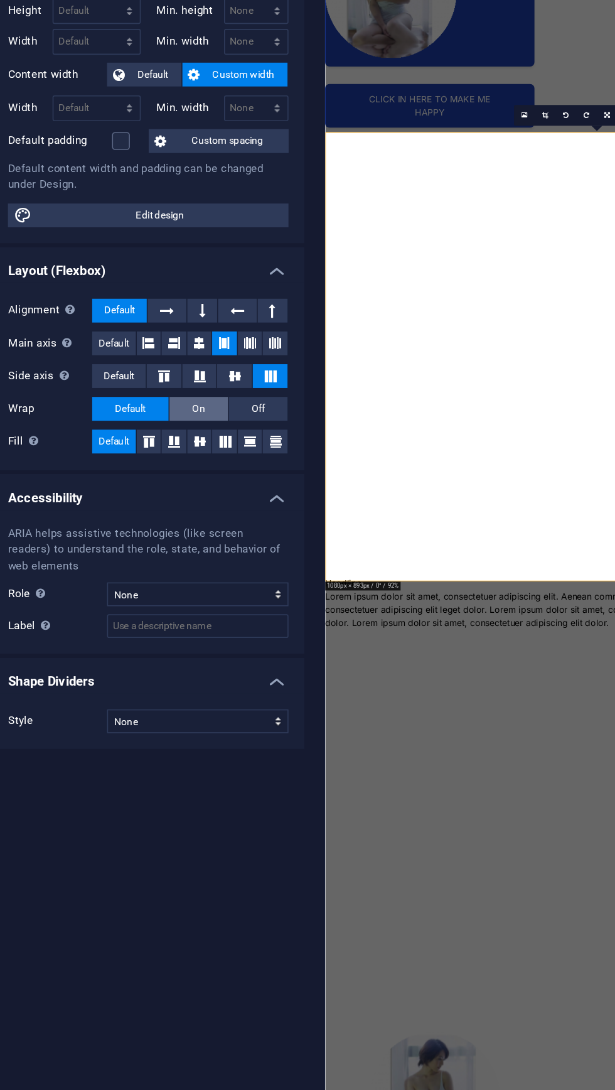
click at [201, 398] on button "On" at bounding box center [191, 402] width 37 height 15
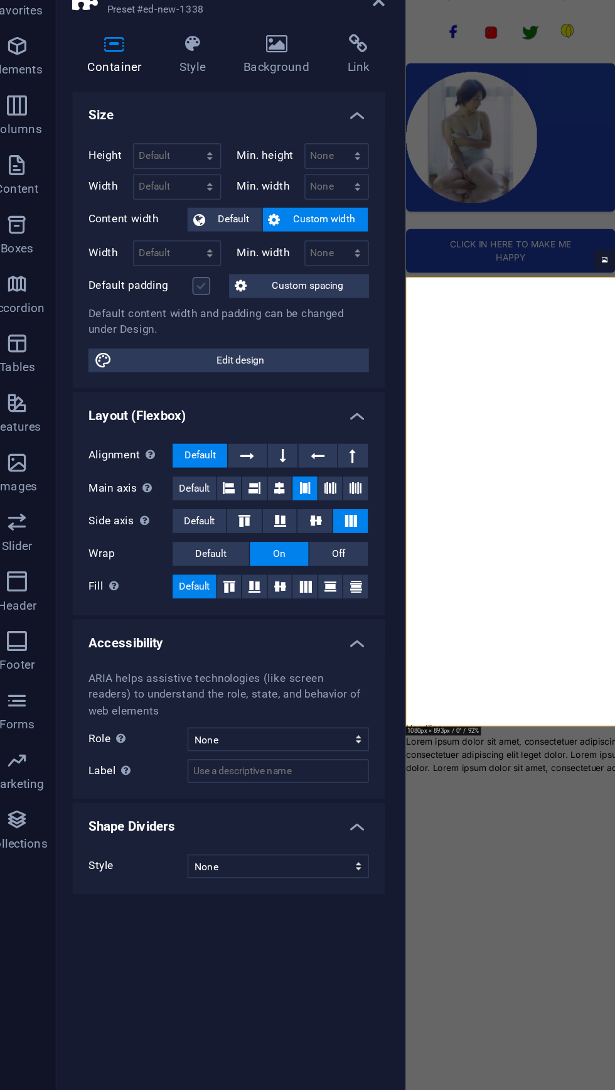
click at [142, 235] on label at bounding box center [141, 233] width 11 height 11
click at [0, 0] on input "Default padding" at bounding box center [0, 0] width 0 height 0
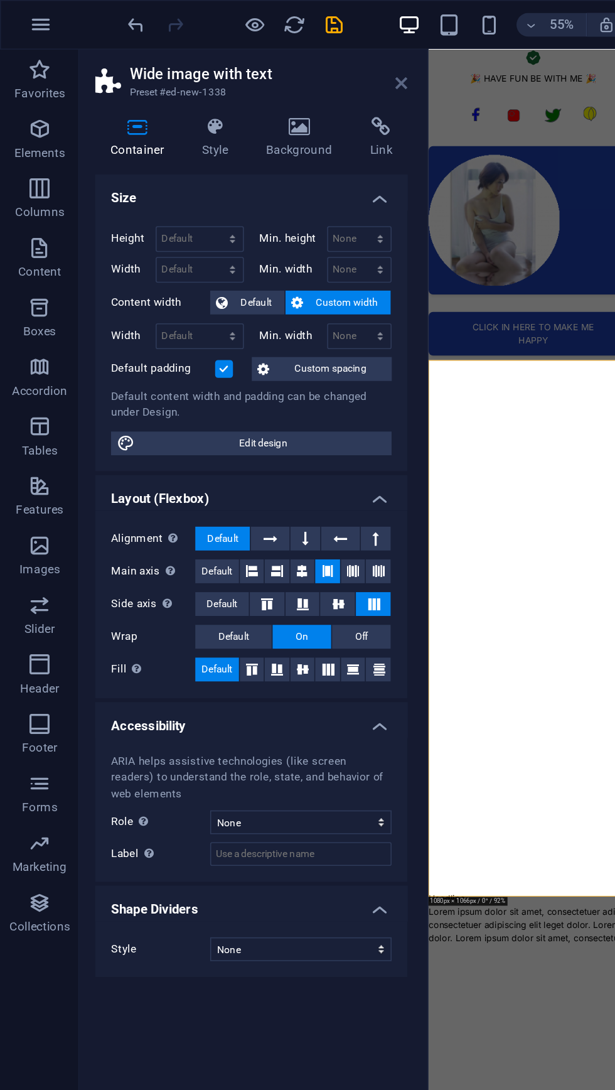
click at [256, 51] on icon at bounding box center [254, 53] width 8 height 10
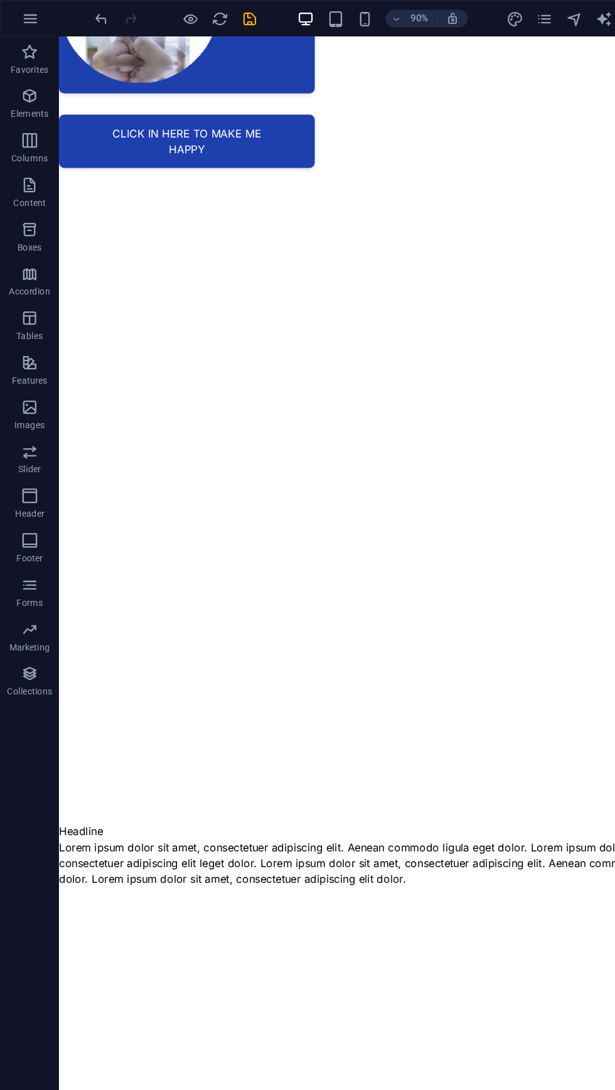
scroll to position [235, 0]
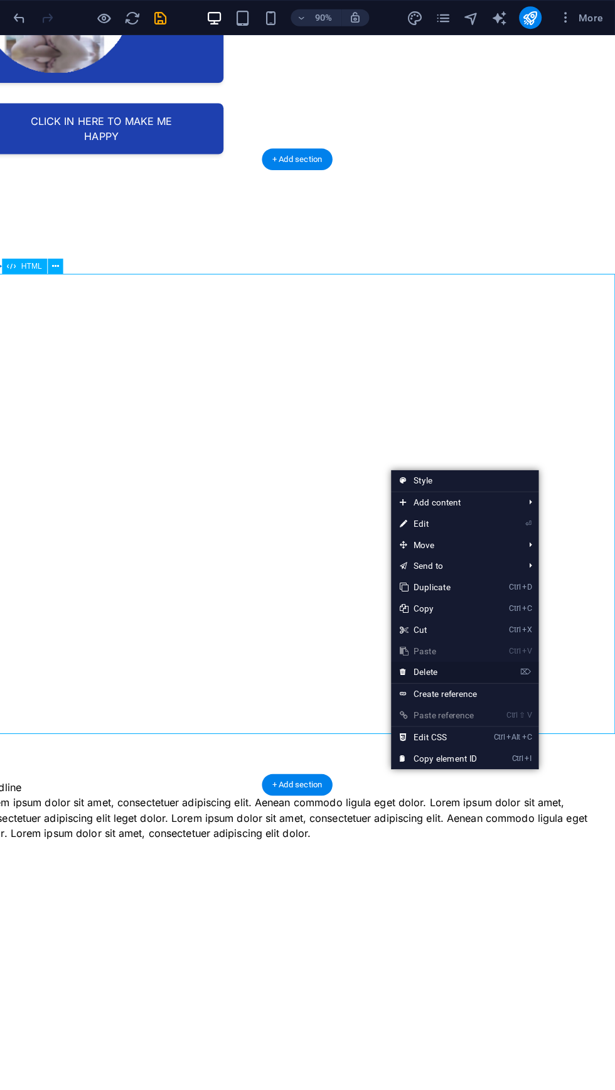
click at [463, 594] on link "⌦ Delete" at bounding box center [458, 596] width 84 height 19
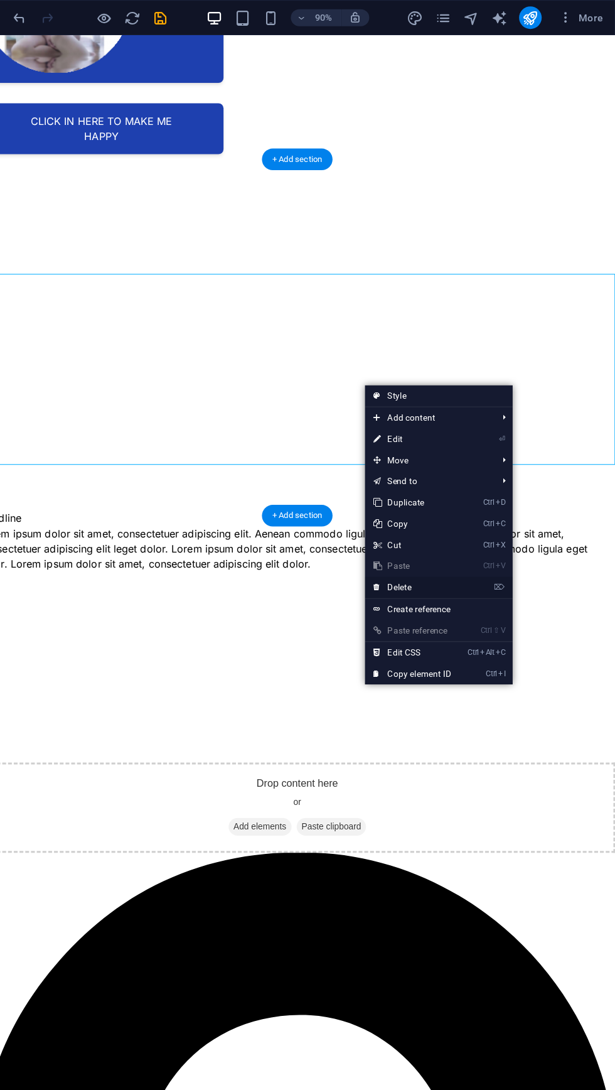
click at [447, 513] on link "⌦ Delete" at bounding box center [435, 521] width 84 height 19
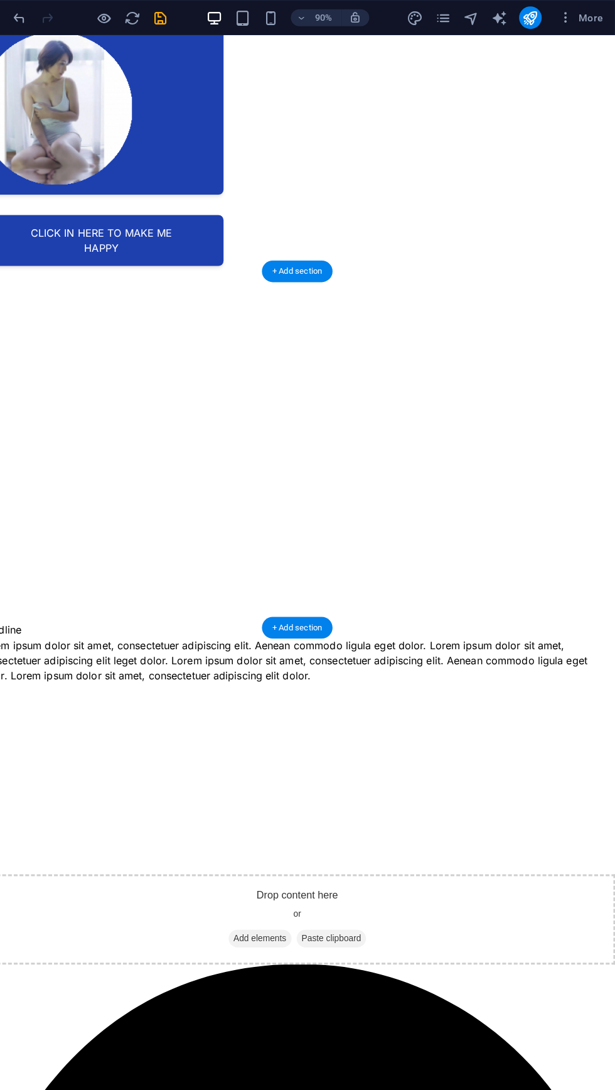
scroll to position [126, 0]
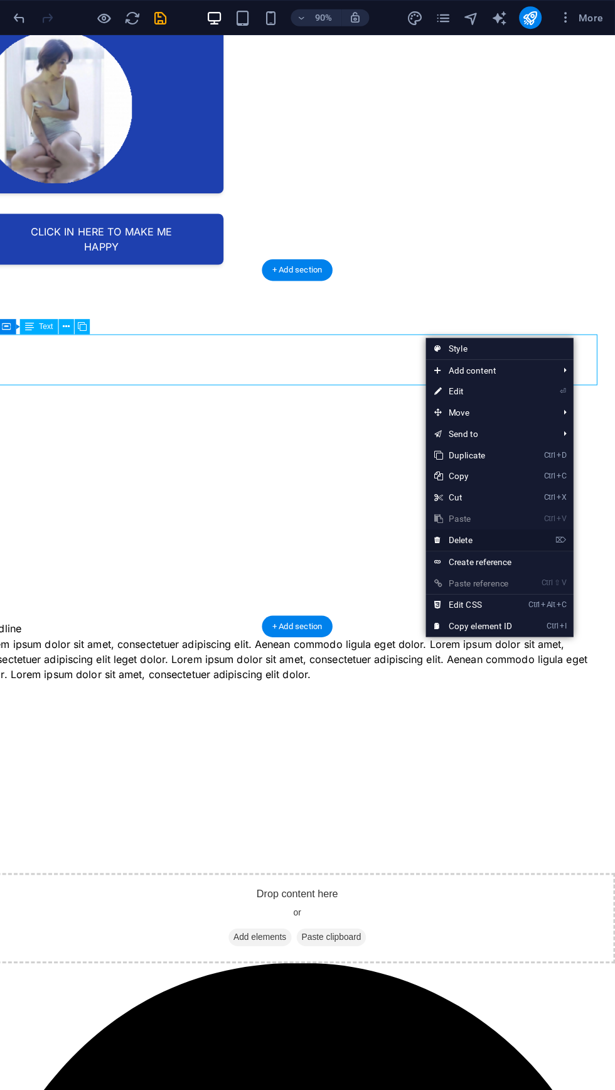
click at [500, 470] on link "⌦ Delete" at bounding box center [489, 479] width 84 height 19
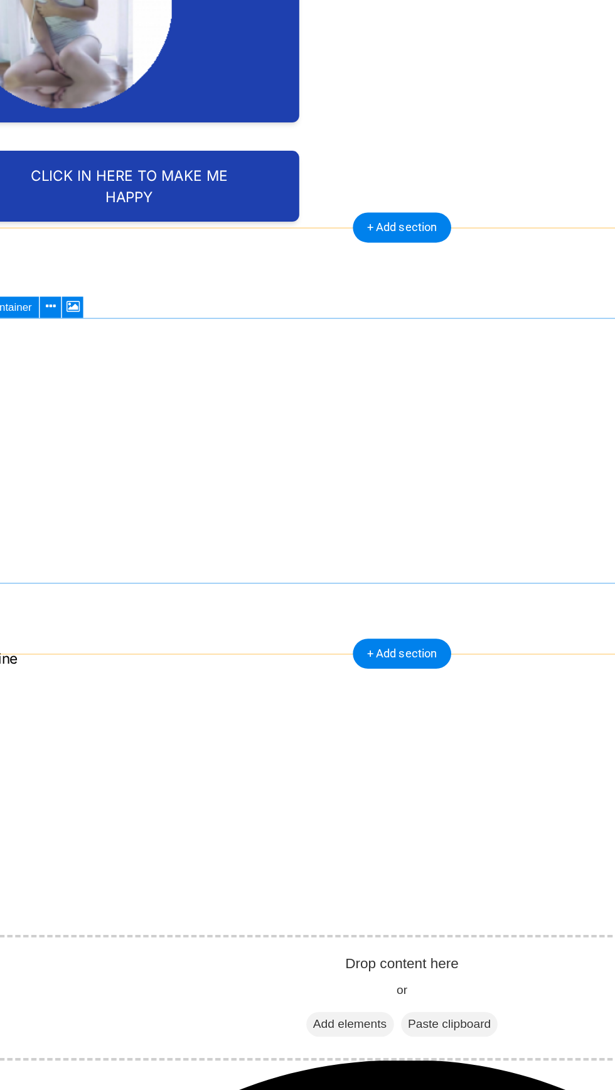
scroll to position [46, 0]
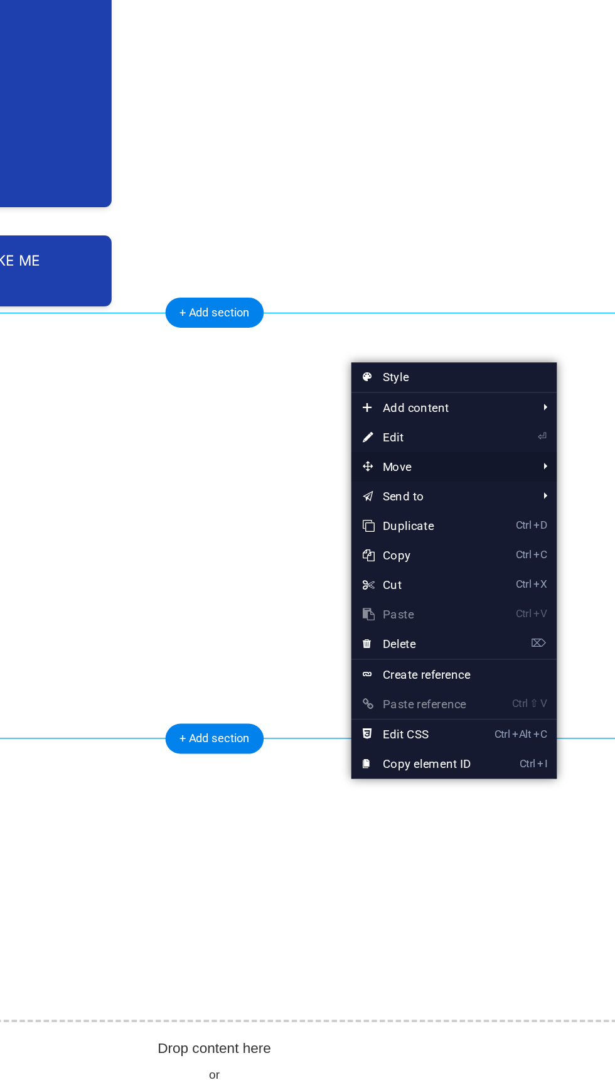
click at [463, 405] on span "Move" at bounding box center [476, 409] width 112 height 19
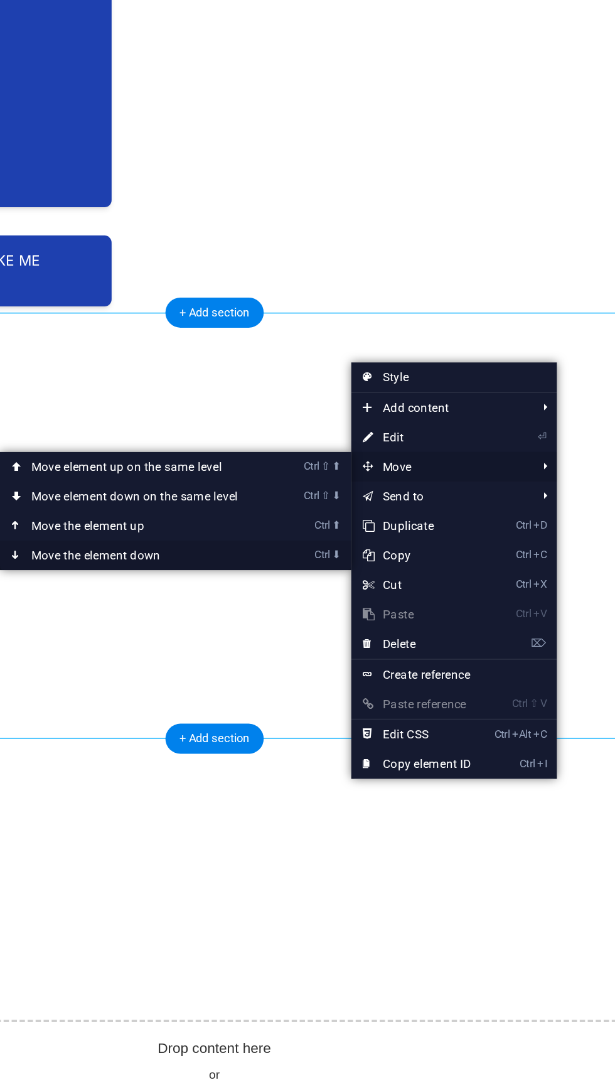
click at [229, 465] on link "Ctrl ⬇ Move the element down" at bounding box center [284, 465] width 177 height 19
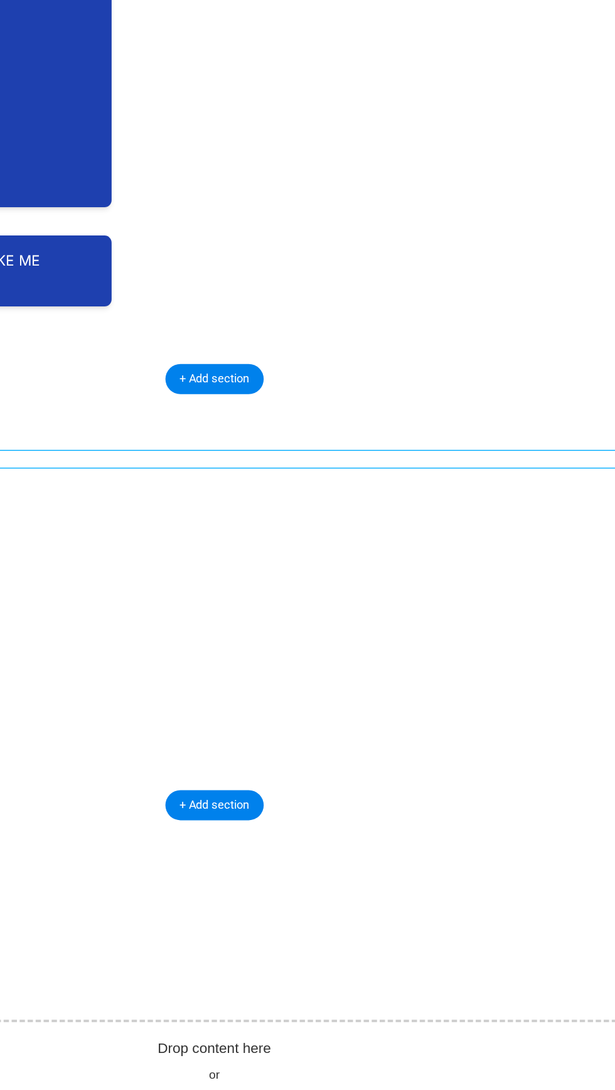
scroll to position [0, 0]
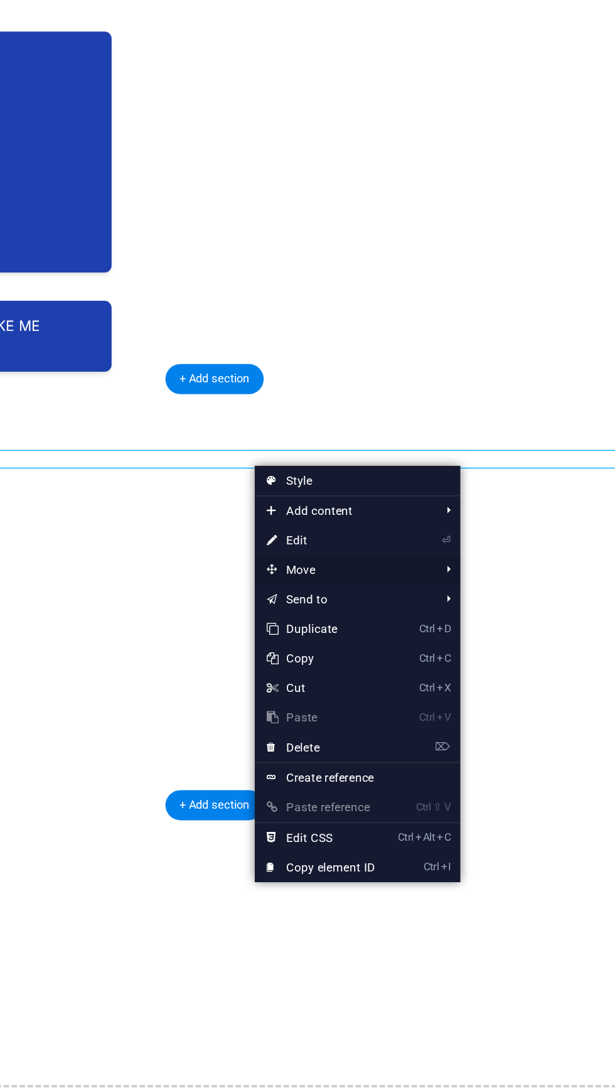
click at [478, 477] on li "Move Ctrl ⇧ ⬆ Move element up on the same level Ctrl ⇧ ⬇ Move element down on t…" at bounding box center [423, 475] width 131 height 19
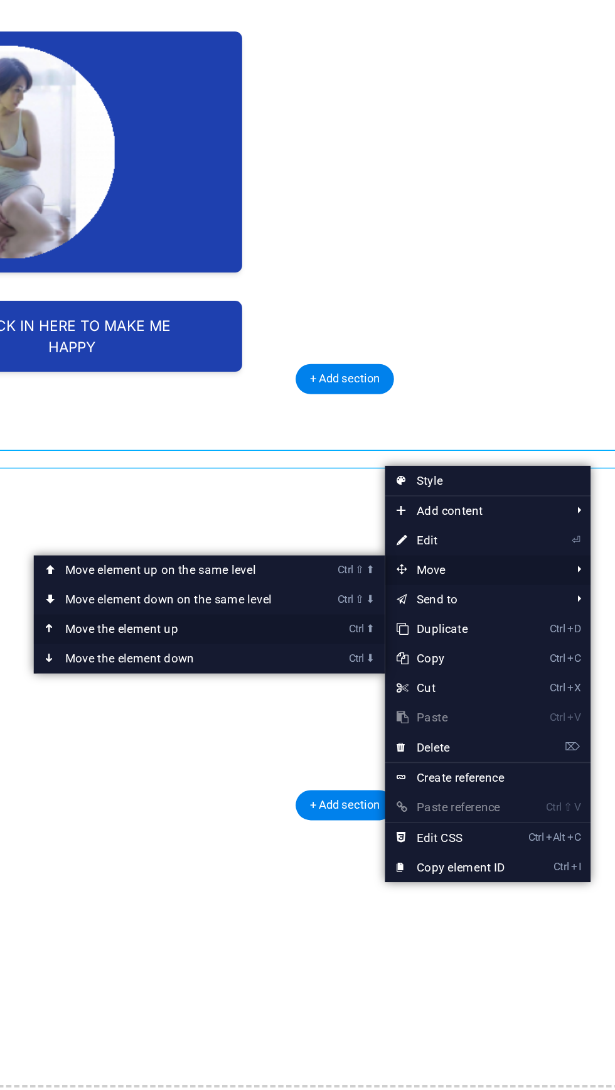
click at [169, 512] on link "Ctrl ⬆ Move the element up" at bounding box center [222, 512] width 177 height 19
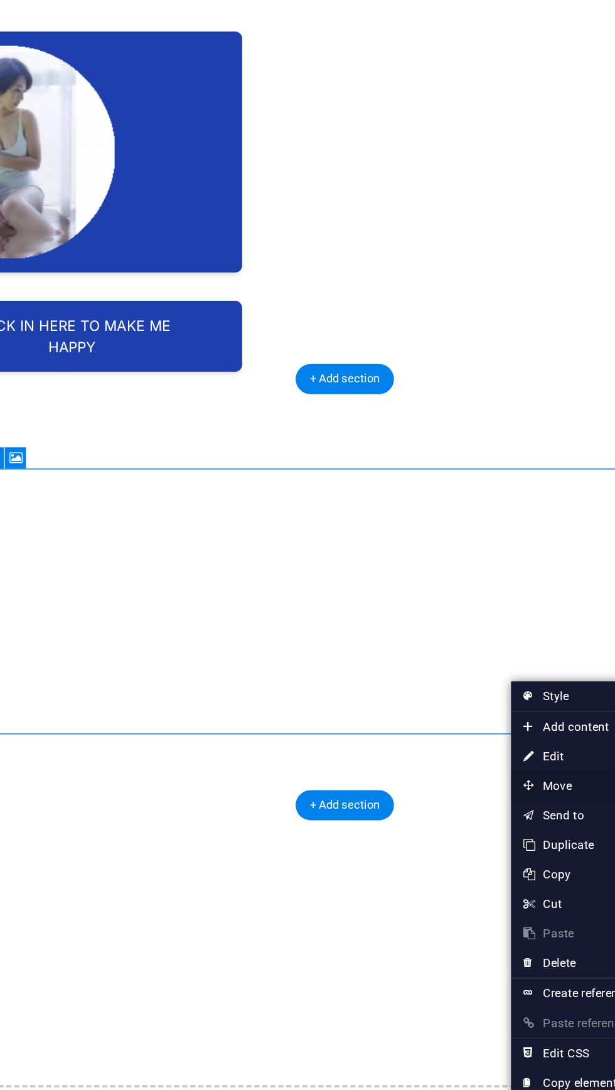
click at [486, 609] on span "Move" at bounding box center [495, 612] width 112 height 19
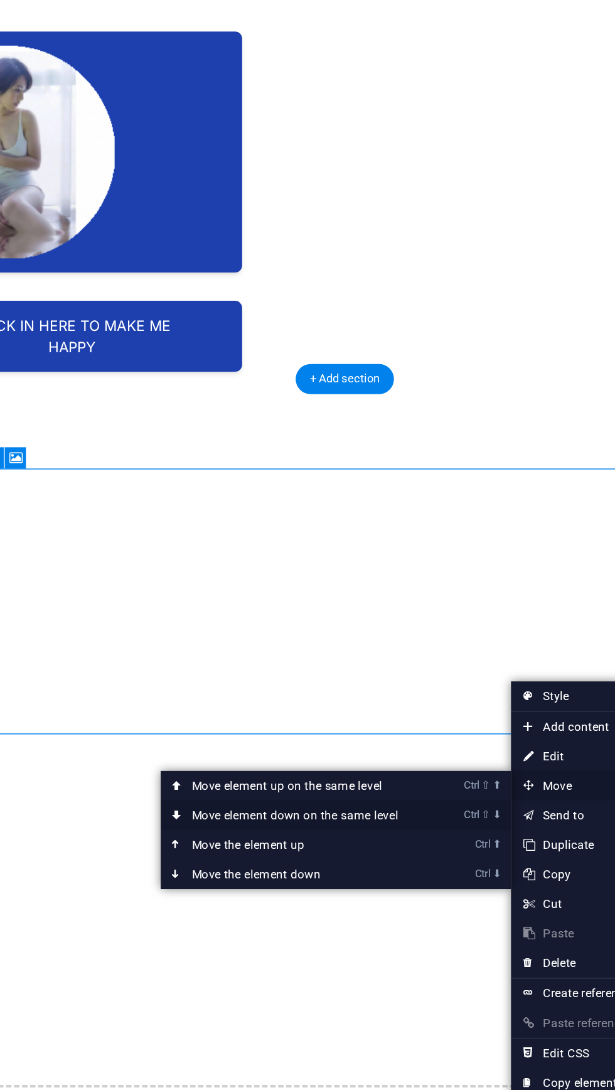
click at [247, 631] on link "Ctrl ⇧ ⬇ Move element down on the same level" at bounding box center [303, 631] width 177 height 19
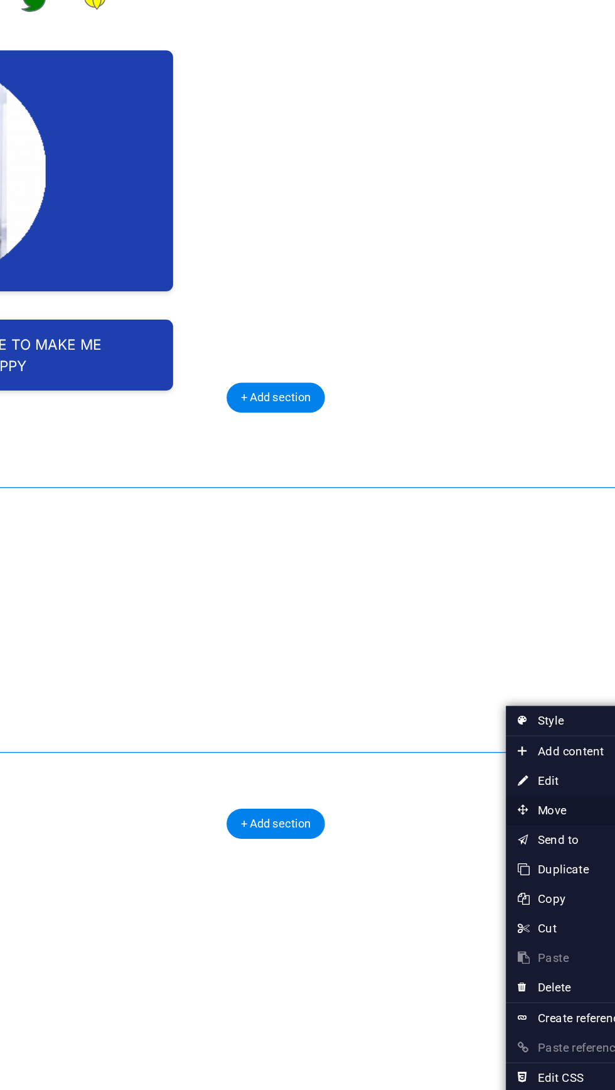
click at [525, 615] on span "Move" at bounding box center [536, 616] width 112 height 19
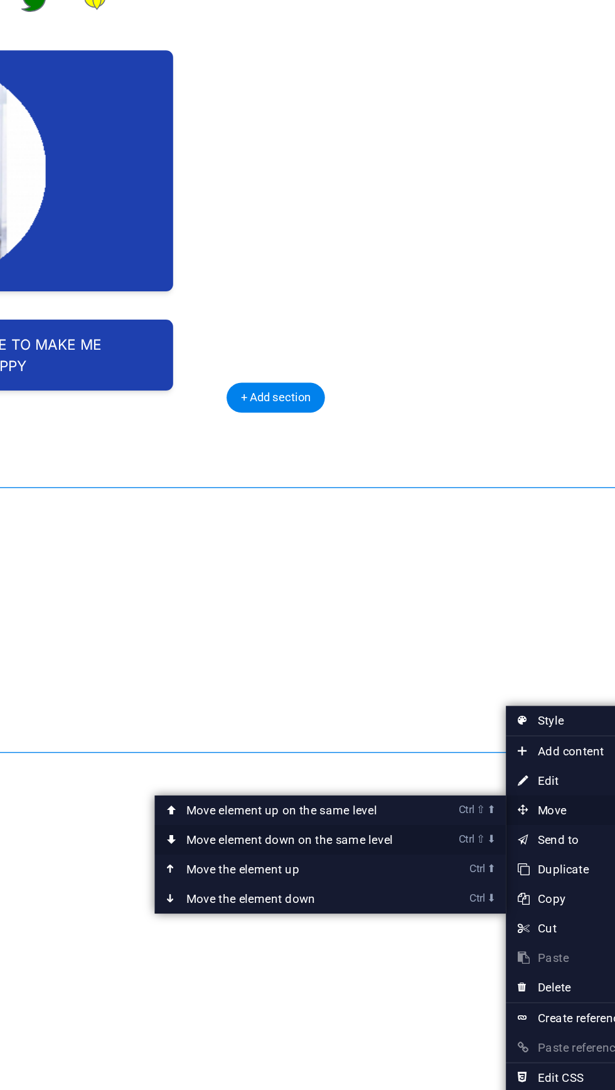
click at [265, 634] on icon at bounding box center [266, 635] width 6 height 19
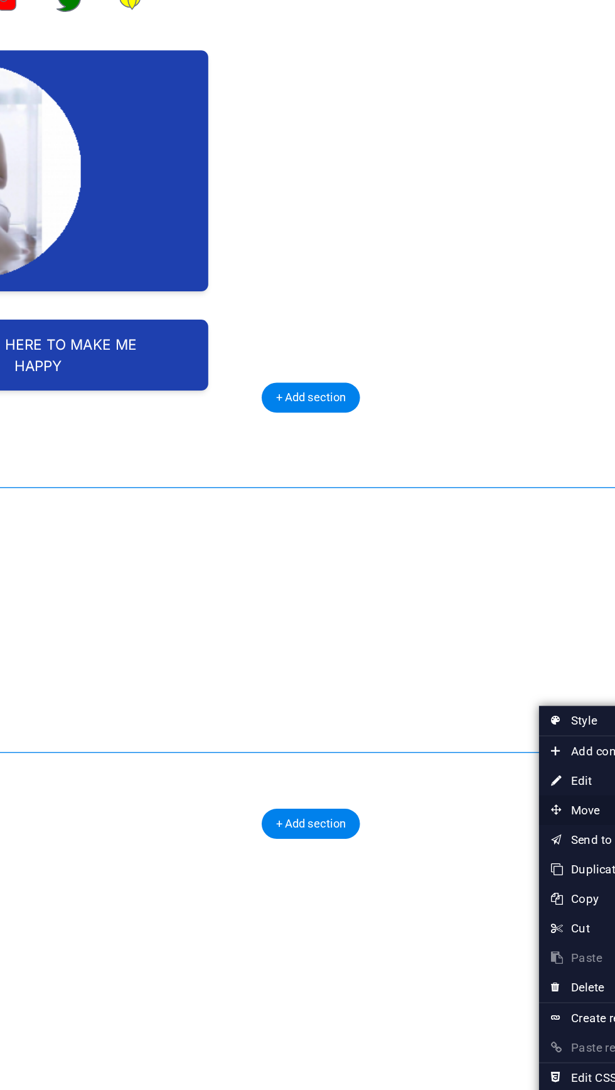
click at [498, 613] on span "Move" at bounding box center [534, 616] width 112 height 19
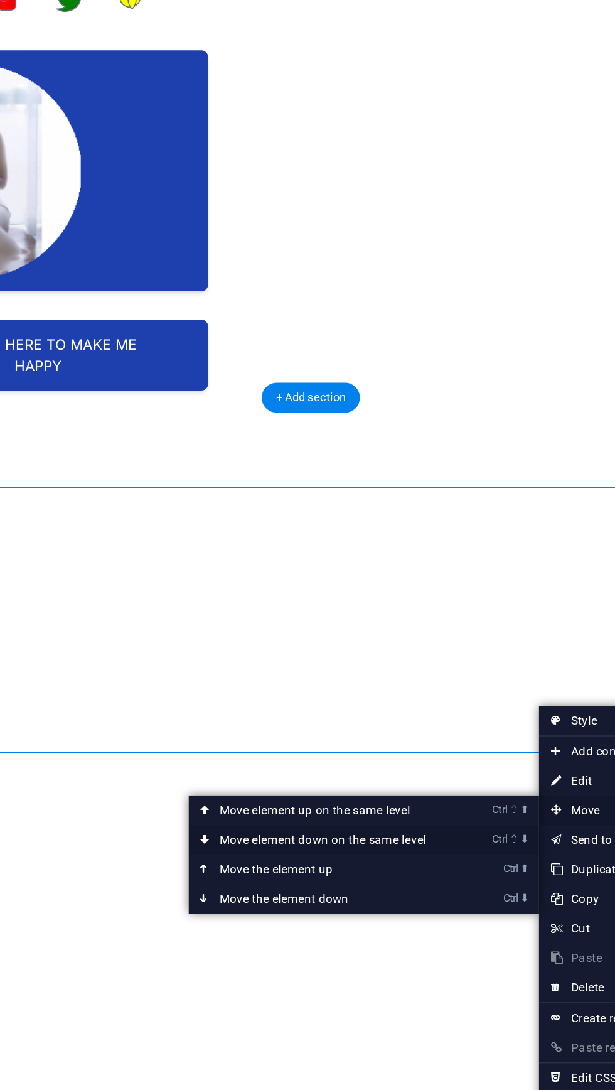
click at [284, 632] on link "Ctrl ⇧ ⬇ Move element down on the same level" at bounding box center [343, 635] width 177 height 19
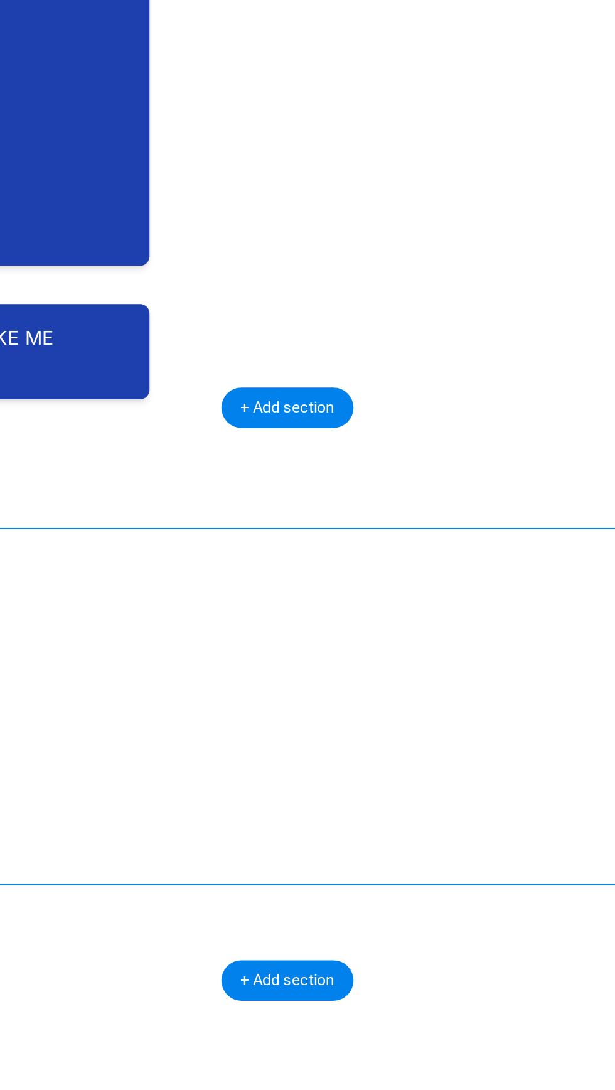
scroll to position [2, 0]
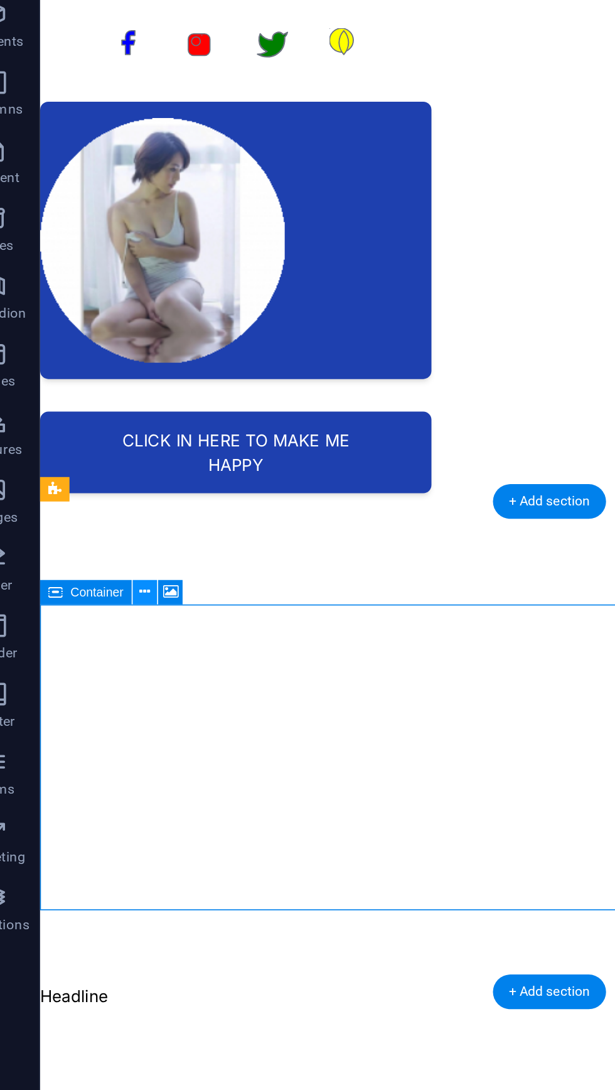
click at [112, 400] on button at bounding box center [109, 402] width 14 height 14
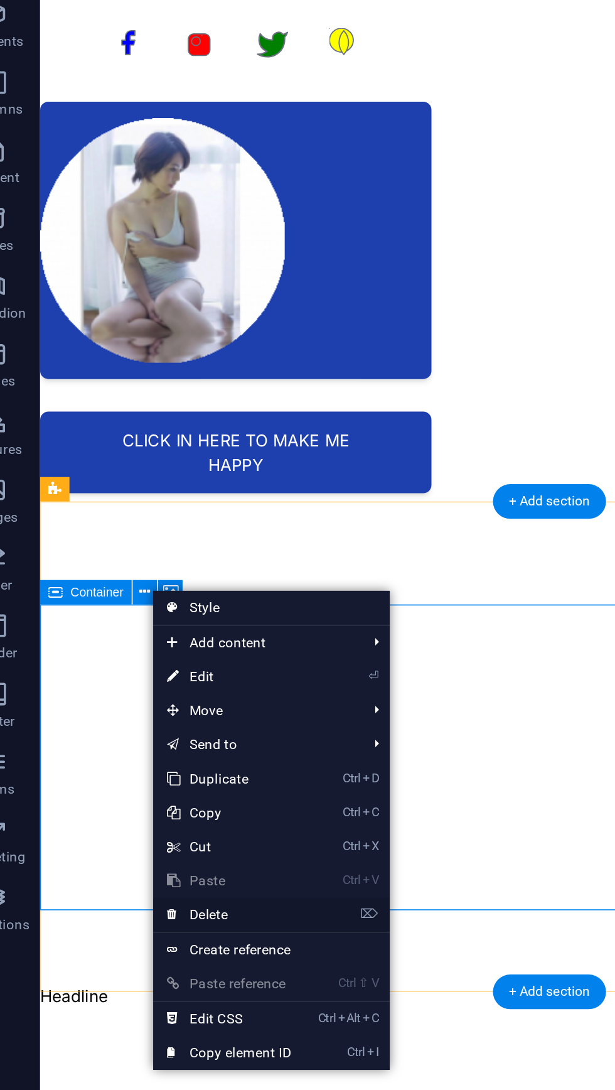
click at [140, 579] on link "⌦ Delete" at bounding box center [155, 580] width 84 height 19
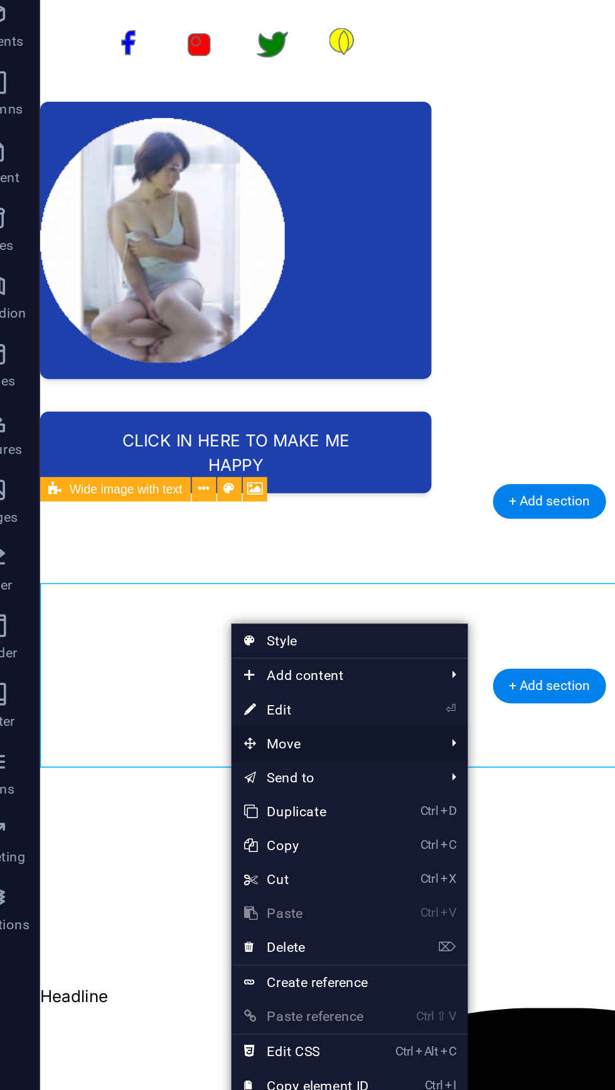
click at [171, 485] on span "Move" at bounding box center [212, 485] width 112 height 19
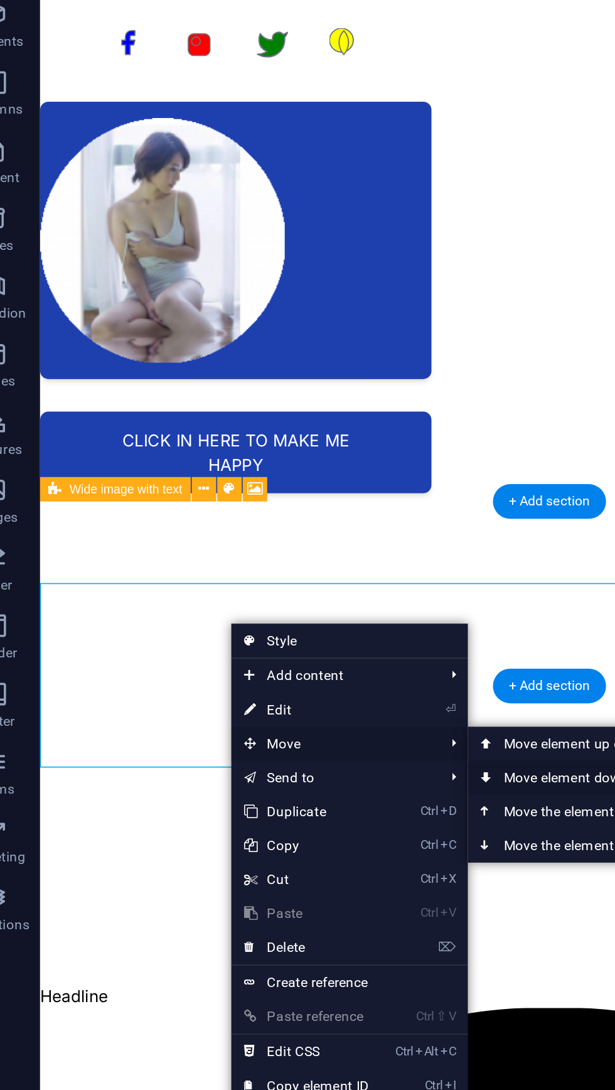
click at [356, 506] on link "Ctrl ⇧ ⬇ Move element down on the same level" at bounding box center [375, 504] width 177 height 19
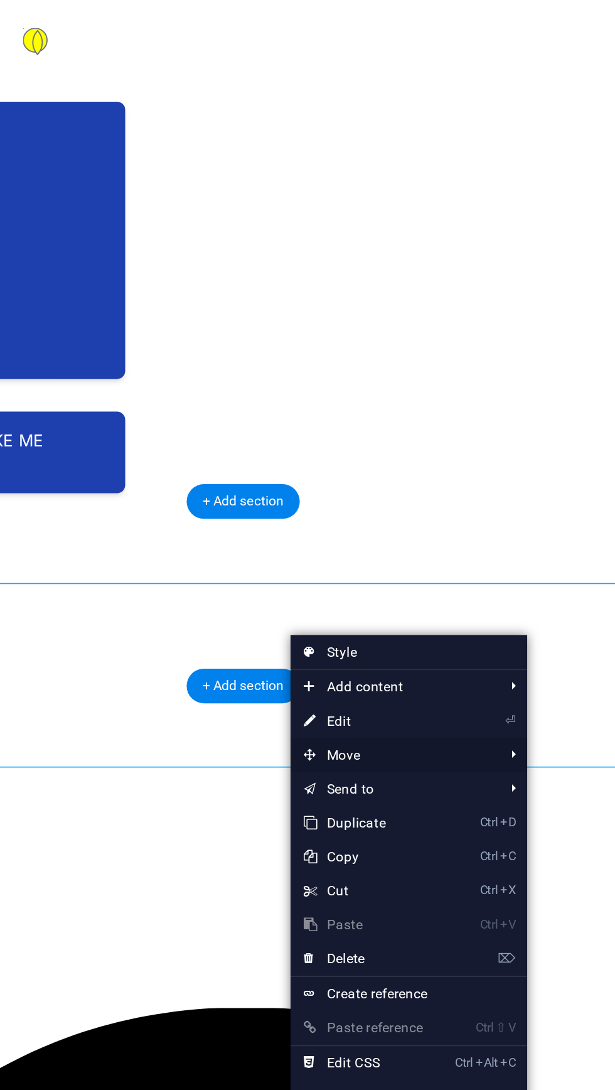
click at [410, 487] on span "Move" at bounding box center [415, 492] width 112 height 19
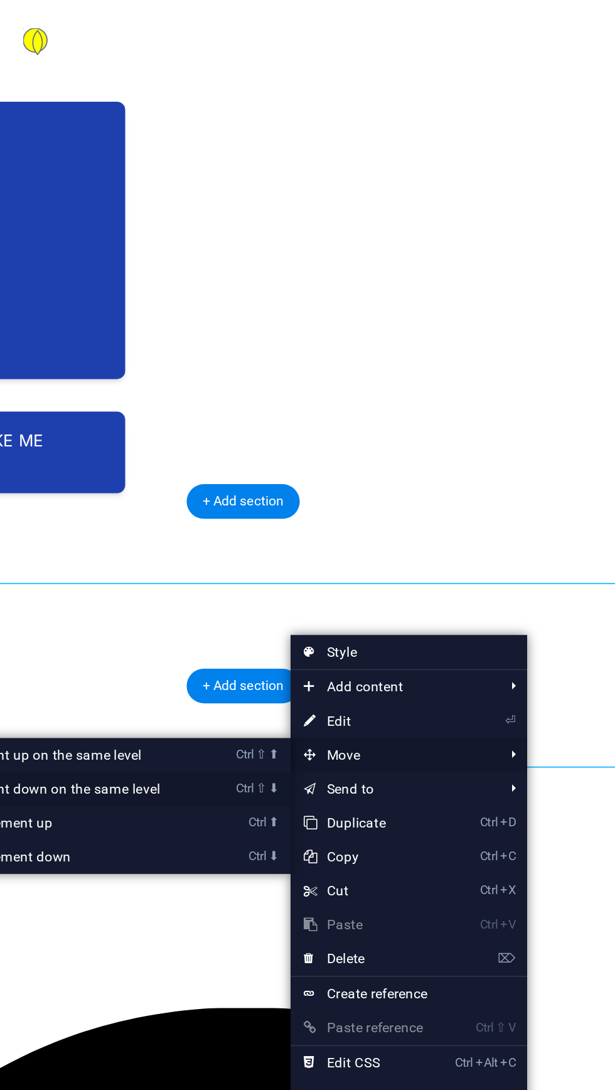
click at [259, 514] on link "Ctrl ⇧ ⬇ Move element down on the same level" at bounding box center [223, 511] width 177 height 19
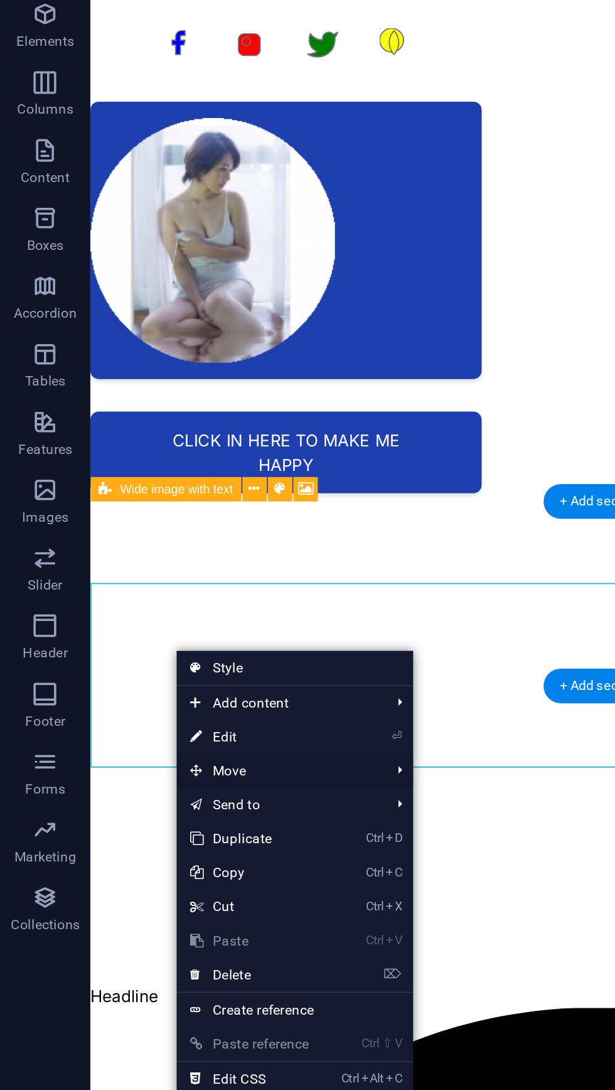
click at [110, 500] on icon at bounding box center [108, 500] width 6 height 19
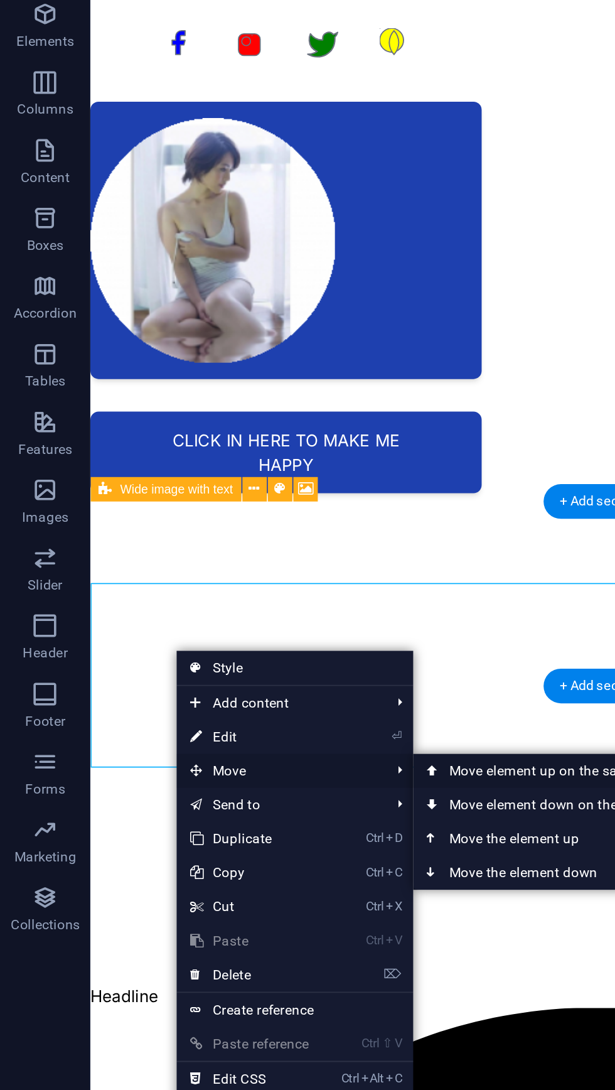
click at [319, 502] on link "Ctrl ⇧ ⬆ Move element up on the same level" at bounding box center [317, 500] width 177 height 19
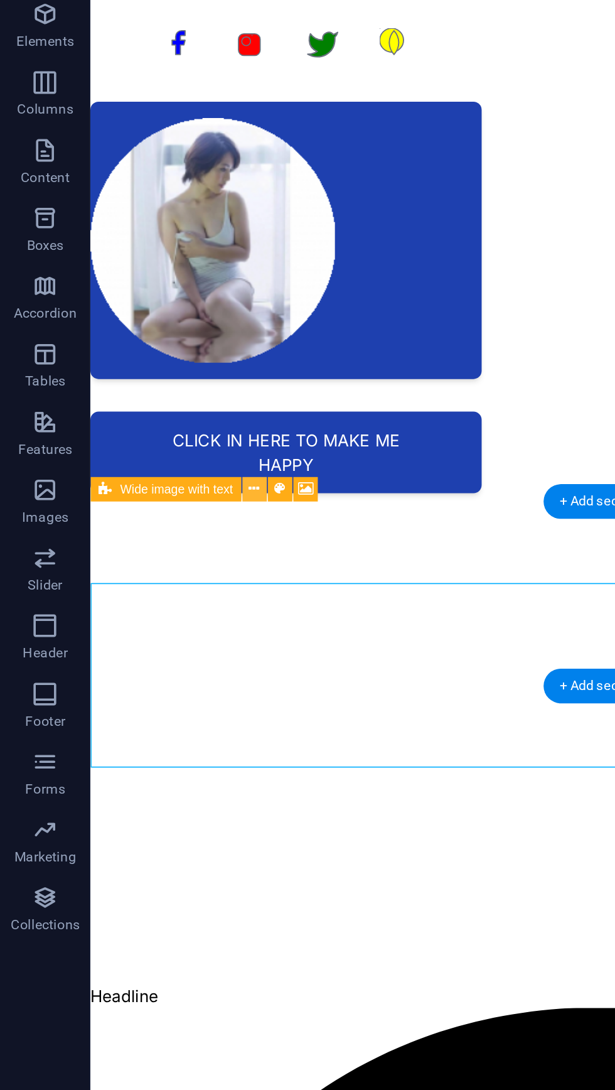
click at [144, 348] on icon at bounding box center [141, 345] width 6 height 12
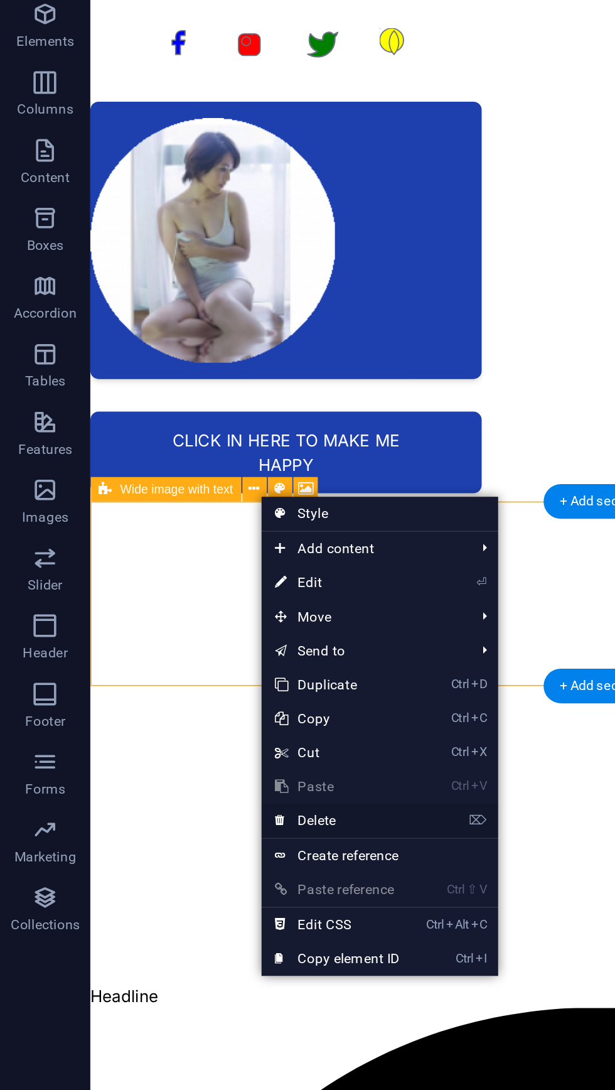
click at [164, 530] on link "⌦ Delete" at bounding box center [187, 528] width 84 height 19
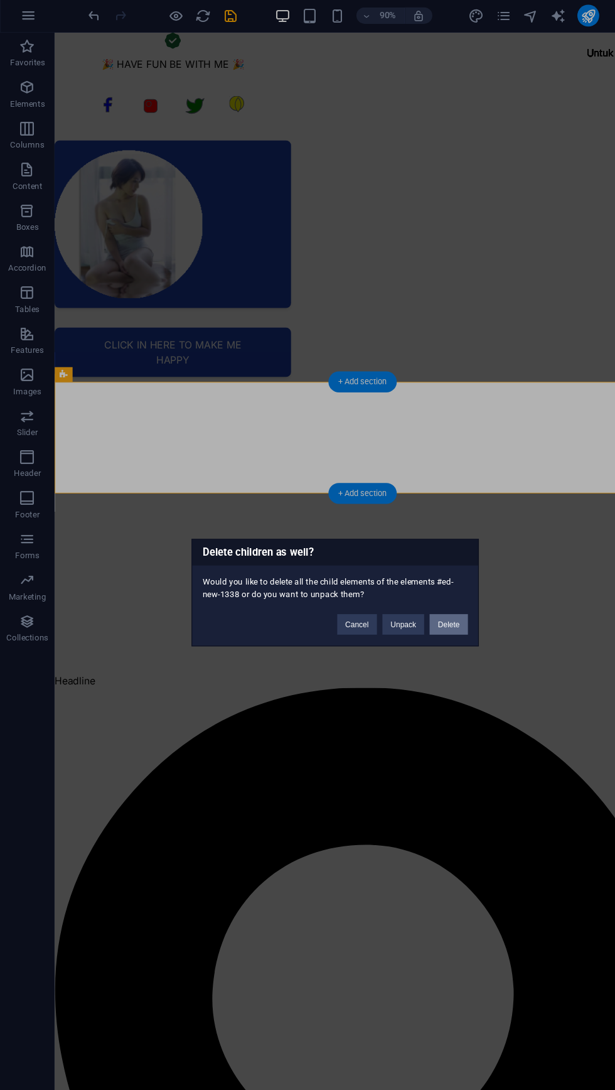
click at [422, 572] on button "Delete" at bounding box center [411, 574] width 35 height 19
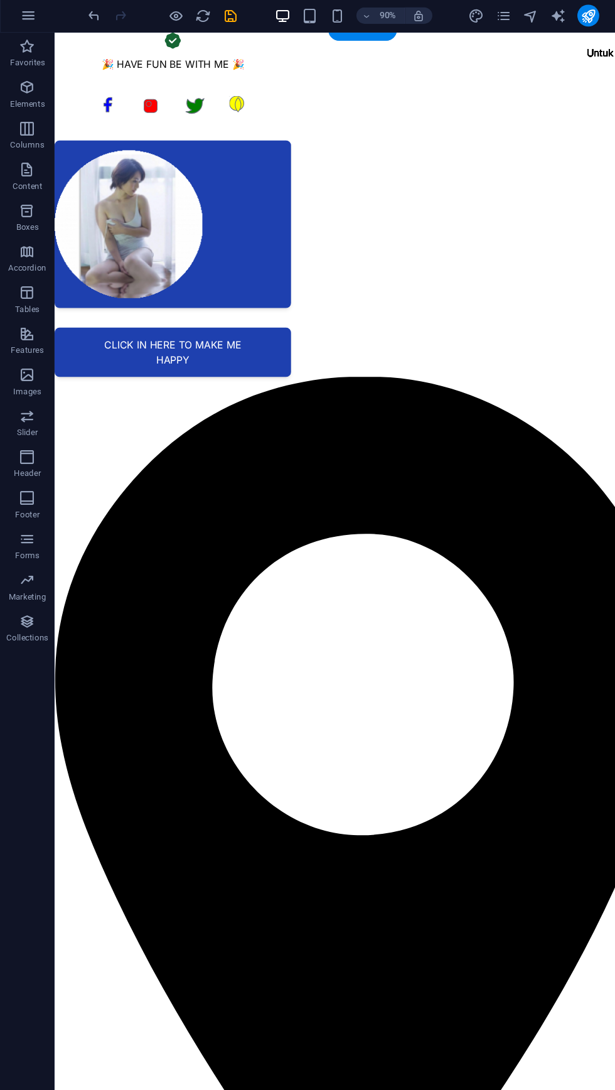
scroll to position [0, 0]
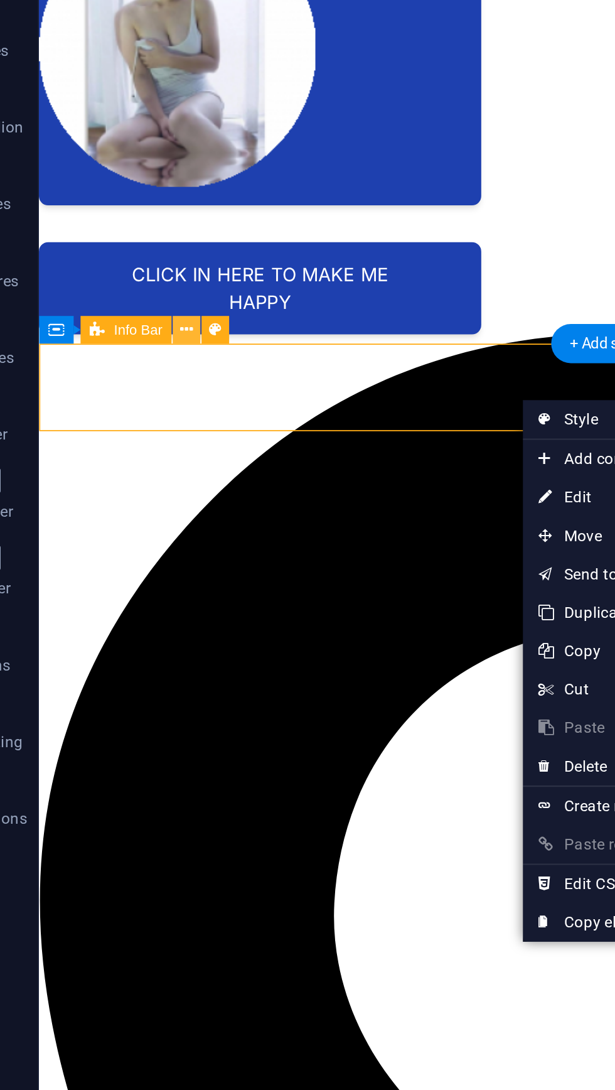
click at [123, 348] on icon at bounding box center [122, 347] width 6 height 12
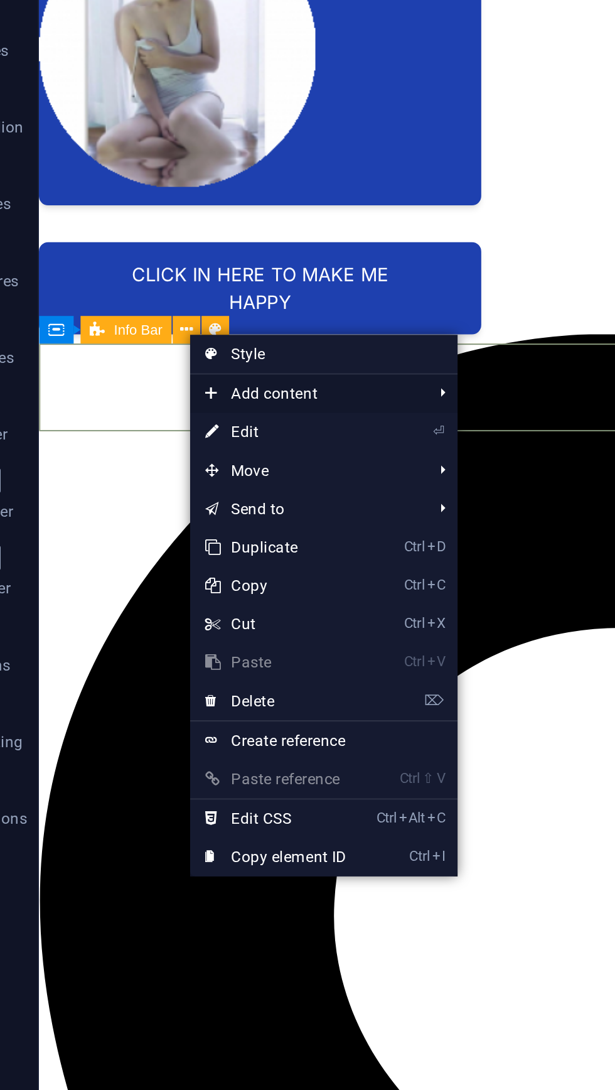
click at [188, 380] on span "Add content" at bounding box center [180, 377] width 112 height 19
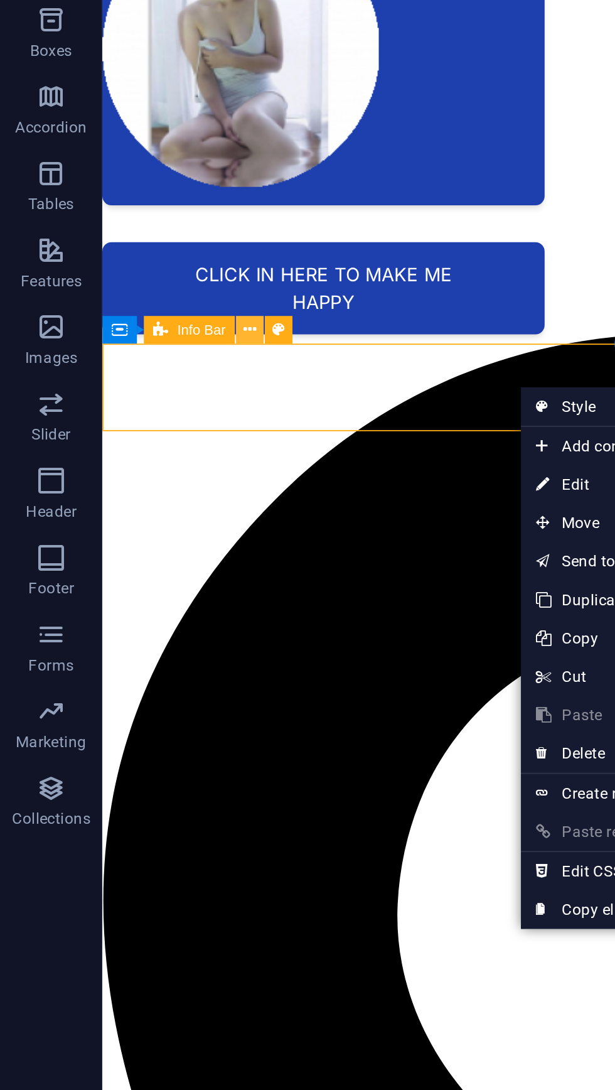
click at [127, 345] on button at bounding box center [122, 347] width 14 height 14
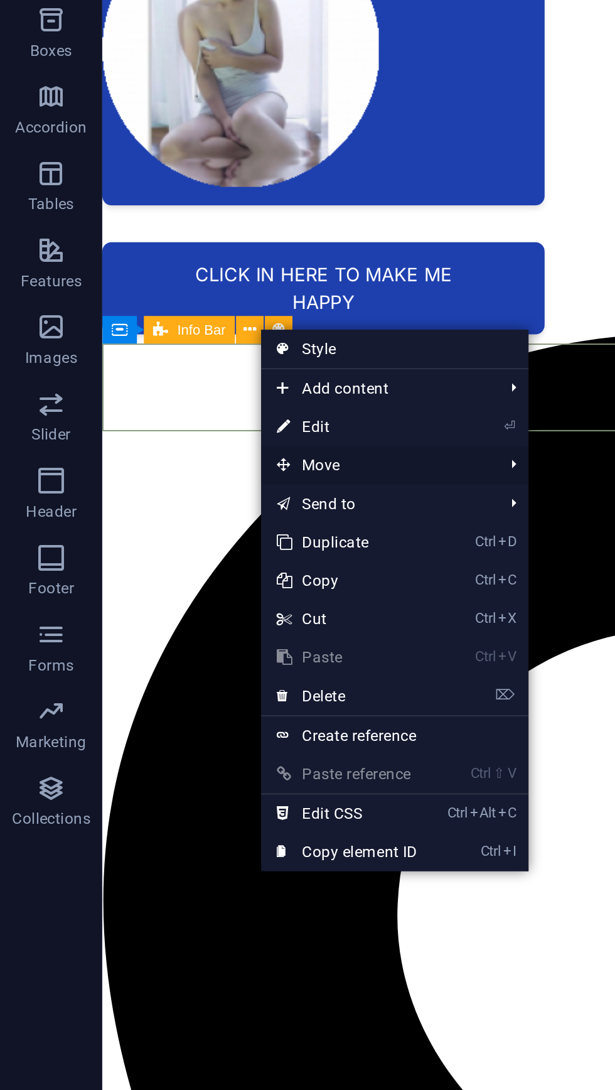
click at [167, 410] on span "Move" at bounding box center [184, 413] width 112 height 19
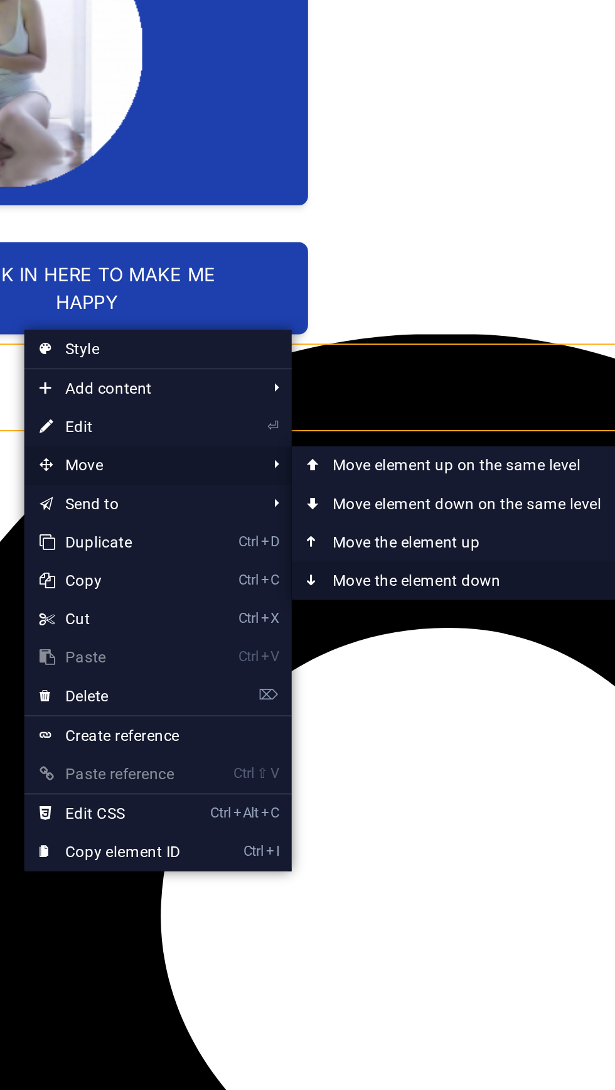
click at [360, 466] on link "Ctrl ⬇ Move the element down" at bounding box center [347, 469] width 177 height 19
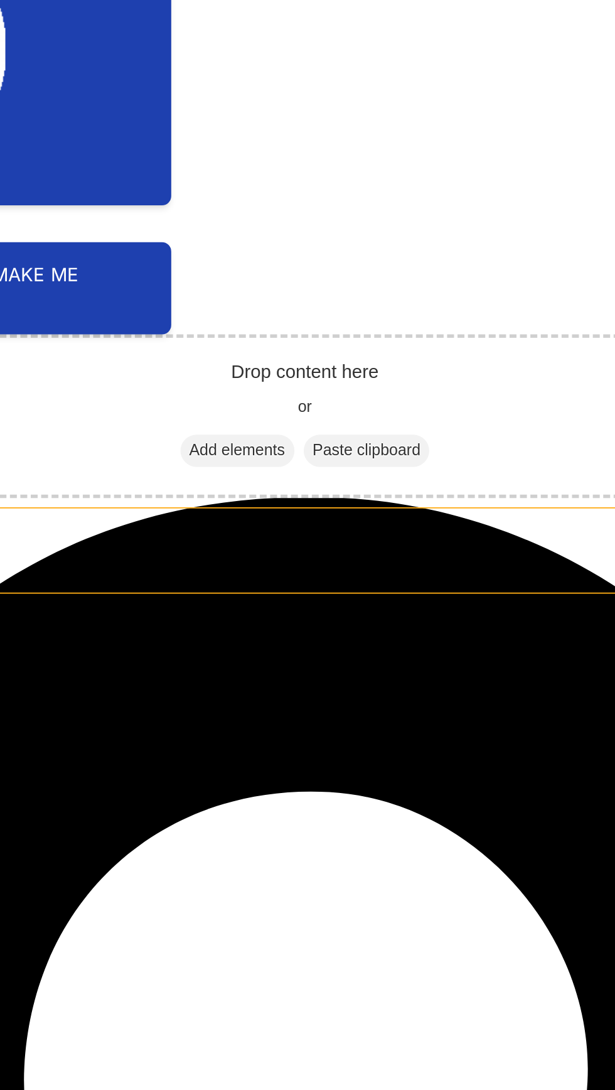
click at [6, 107] on span "Add elements" at bounding box center [7, 104] width 62 height 18
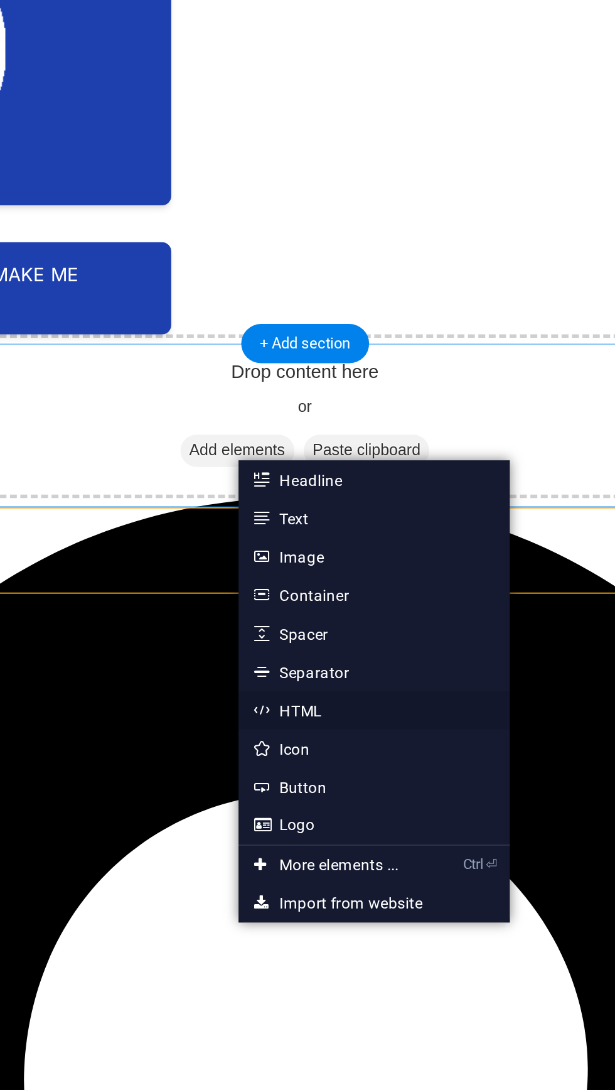
click at [338, 534] on link "HTML" at bounding box center [366, 532] width 133 height 19
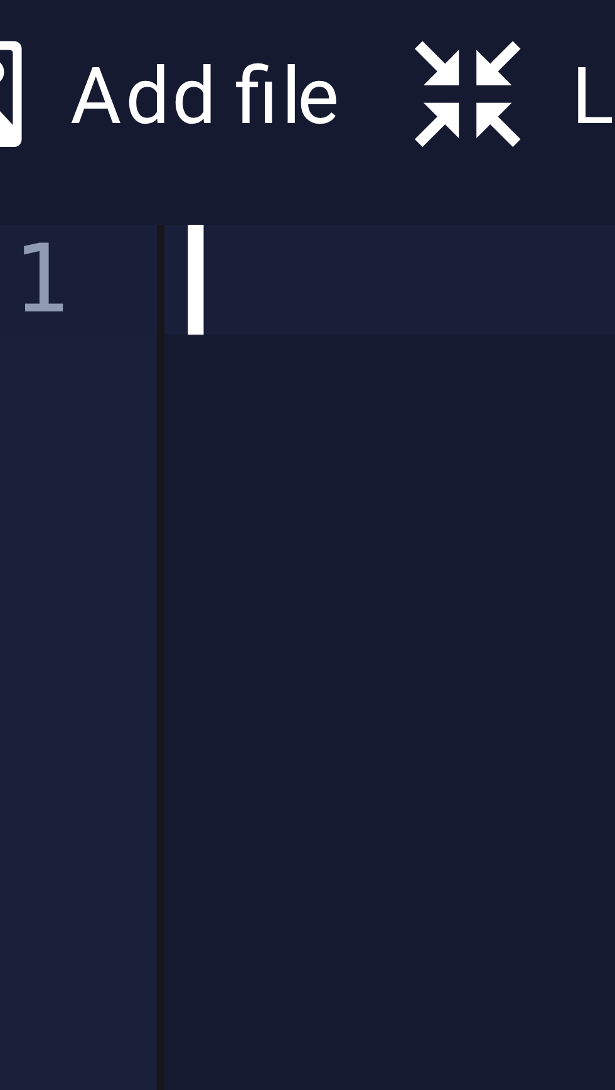
paste textarea "https://cdn1.site-media.eu/images/0/19725676/InShot_20251001_014144011-fAmck_oH…"
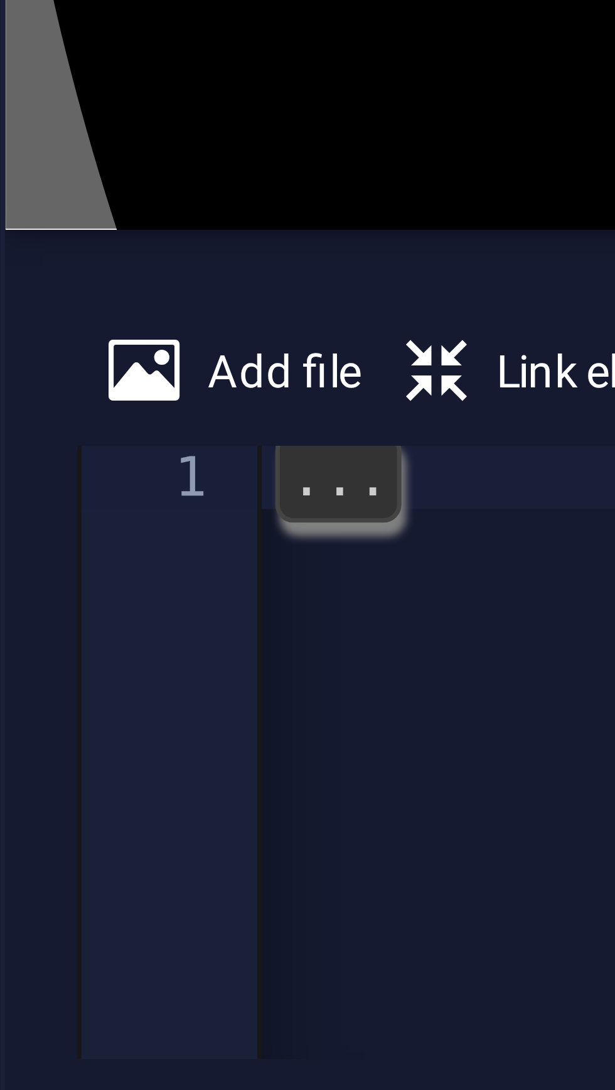
scroll to position [0, 153]
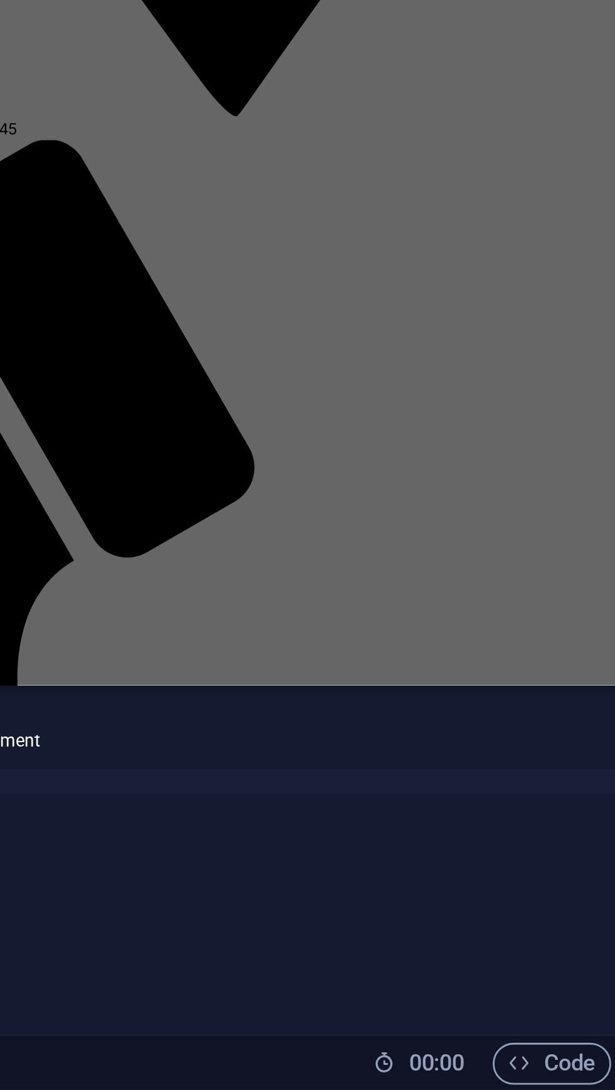
click at [555, 976] on div "https://cdn1.site-media.eu/images/0/19725676/InShot_20251001_014144011-fAmck_oH…" at bounding box center [379, 1024] width 452 height 100
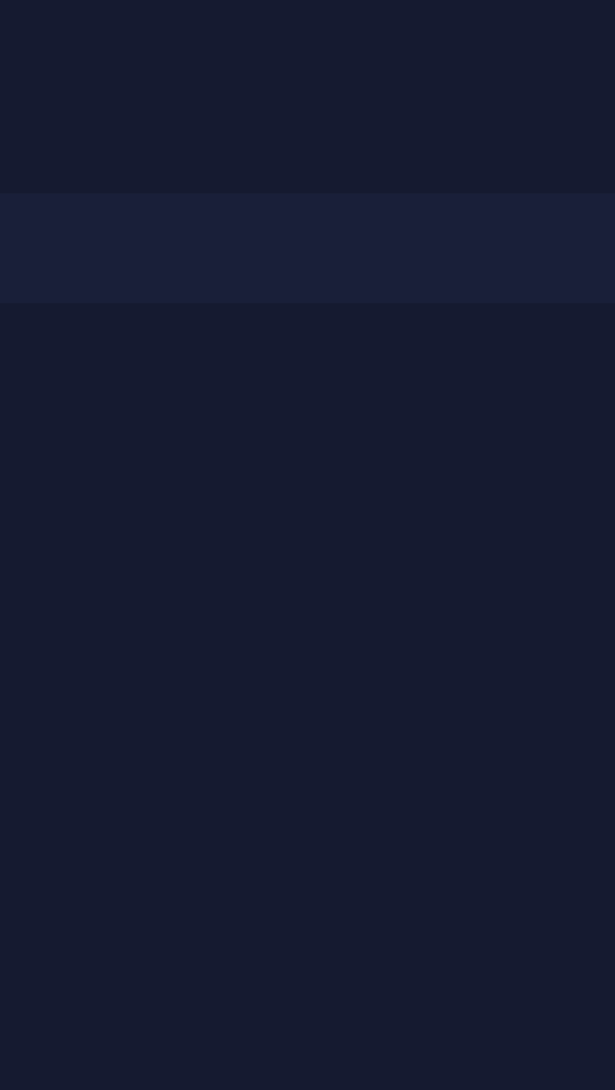
scroll to position [0, 15]
click at [521, 981] on div "https://cdn1.site-media.eu/imagesboiNWA.jpg" at bounding box center [455, 1025] width 299 height 103
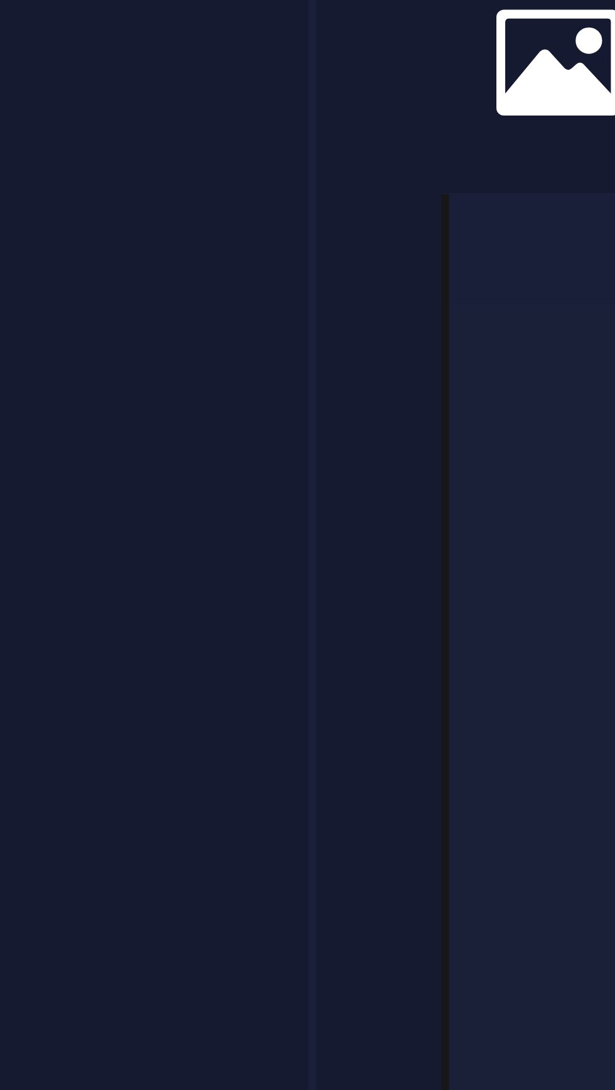
scroll to position [0, 1]
type textarea "h"
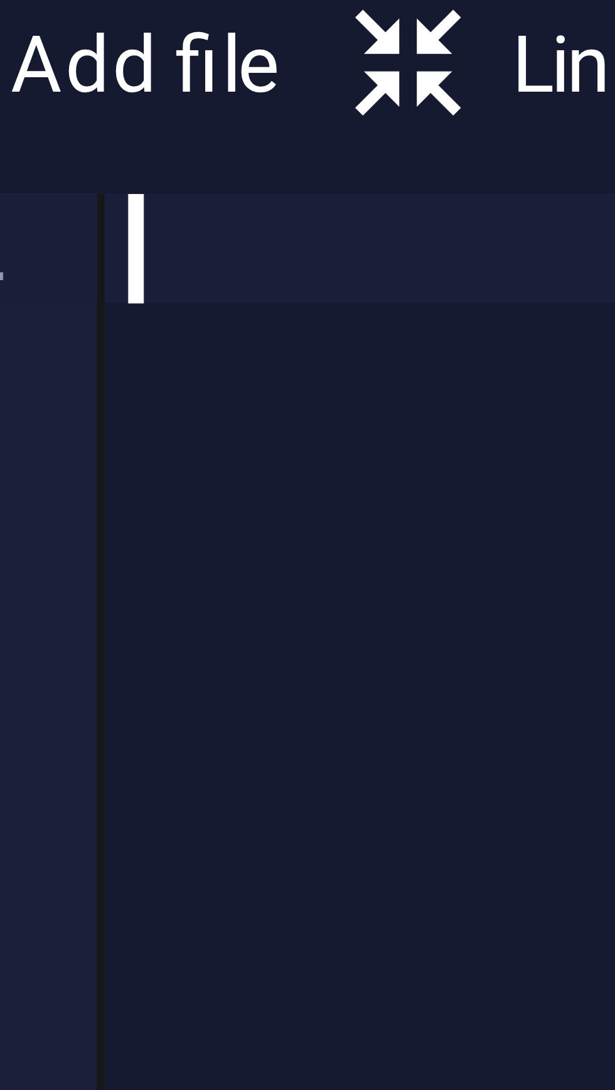
paste textarea "</html>"
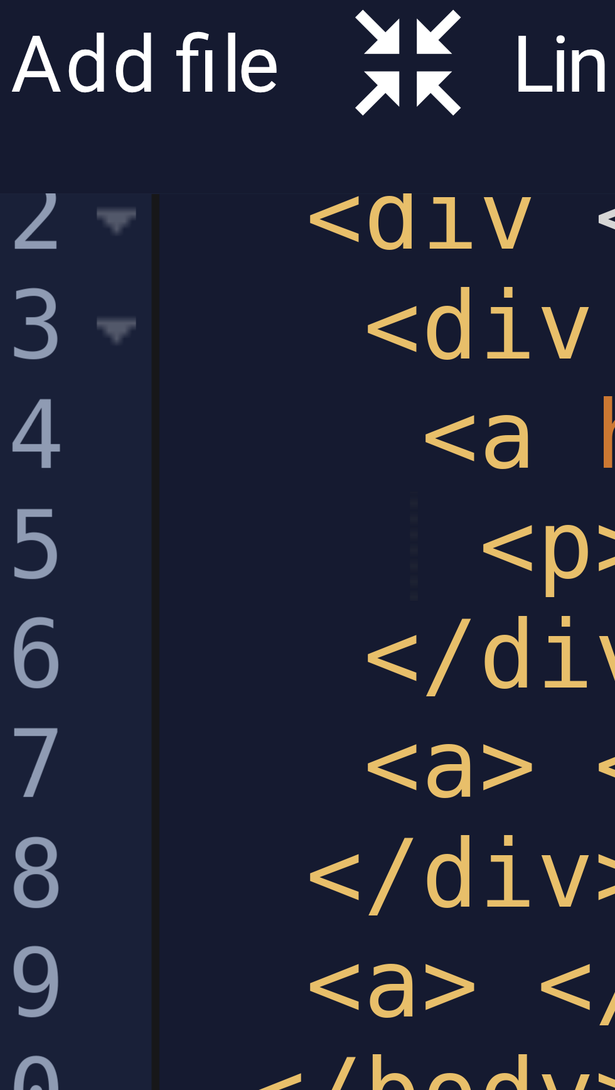
scroll to position [0, 3]
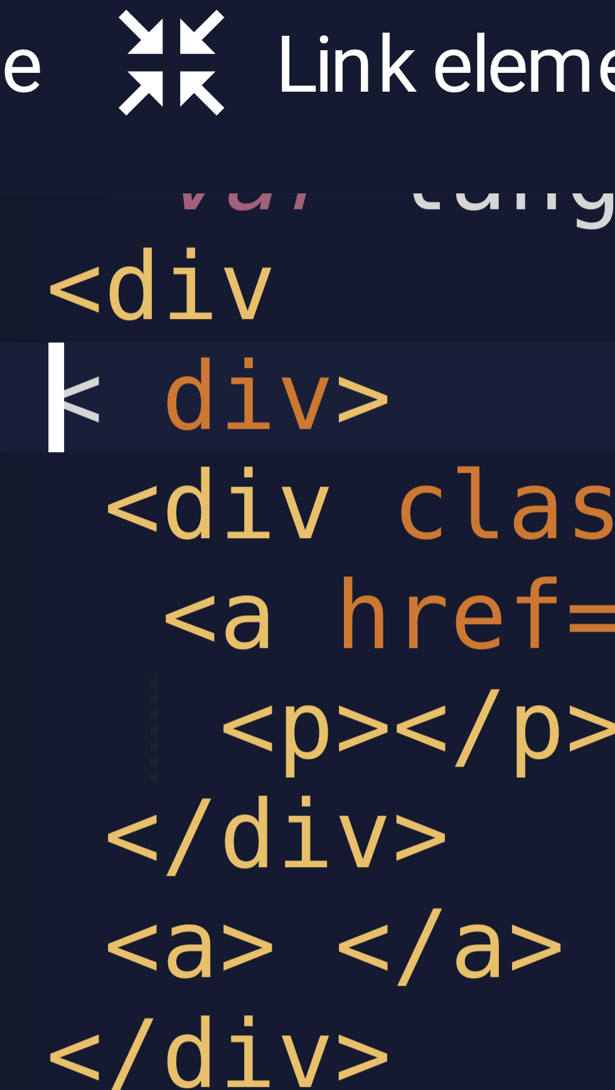
scroll to position [621, 0]
type textarea "<div>"
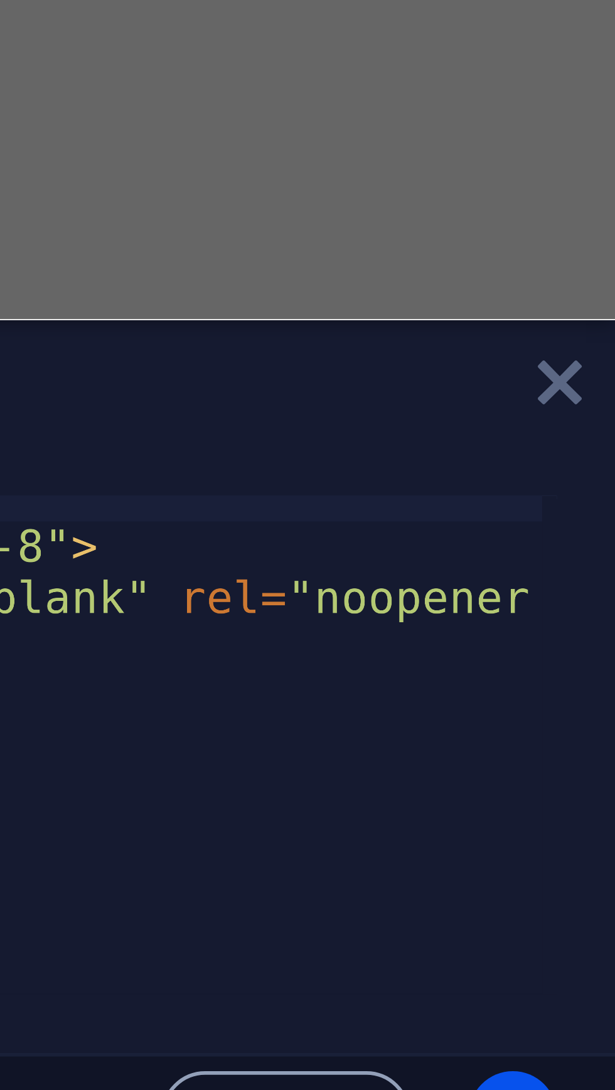
click at [604, 955] on icon at bounding box center [606, 955] width 8 height 10
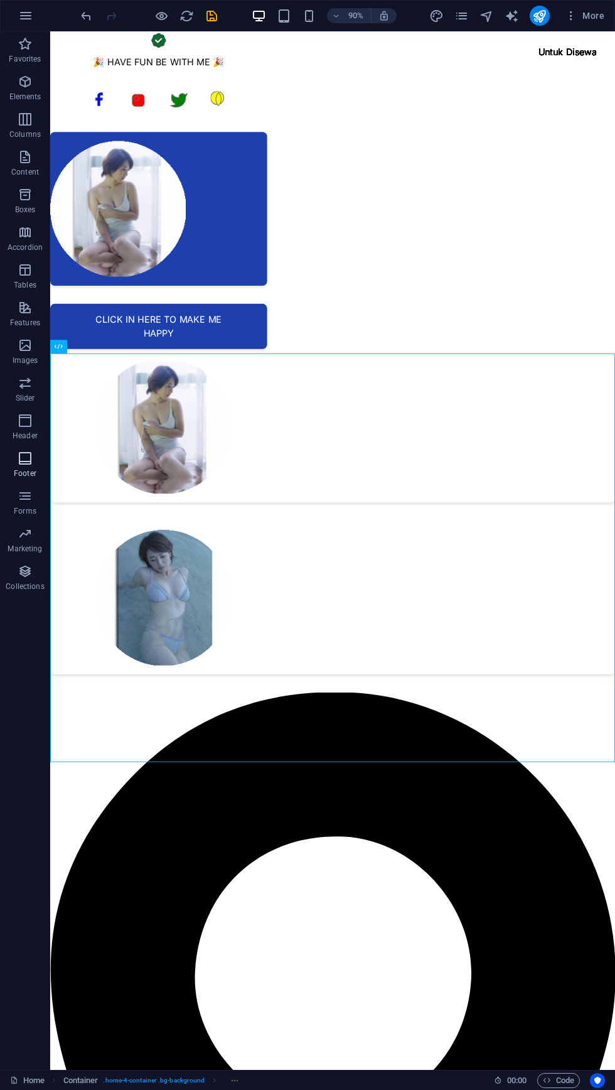
click at [0, 466] on span "Footer" at bounding box center [25, 466] width 50 height 30
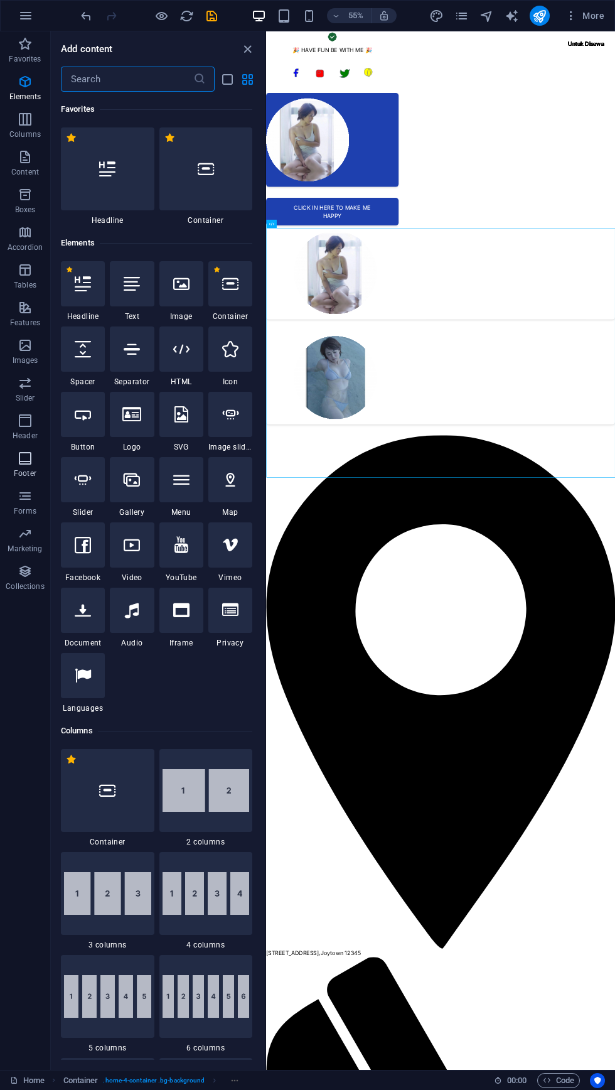
scroll to position [8309, 0]
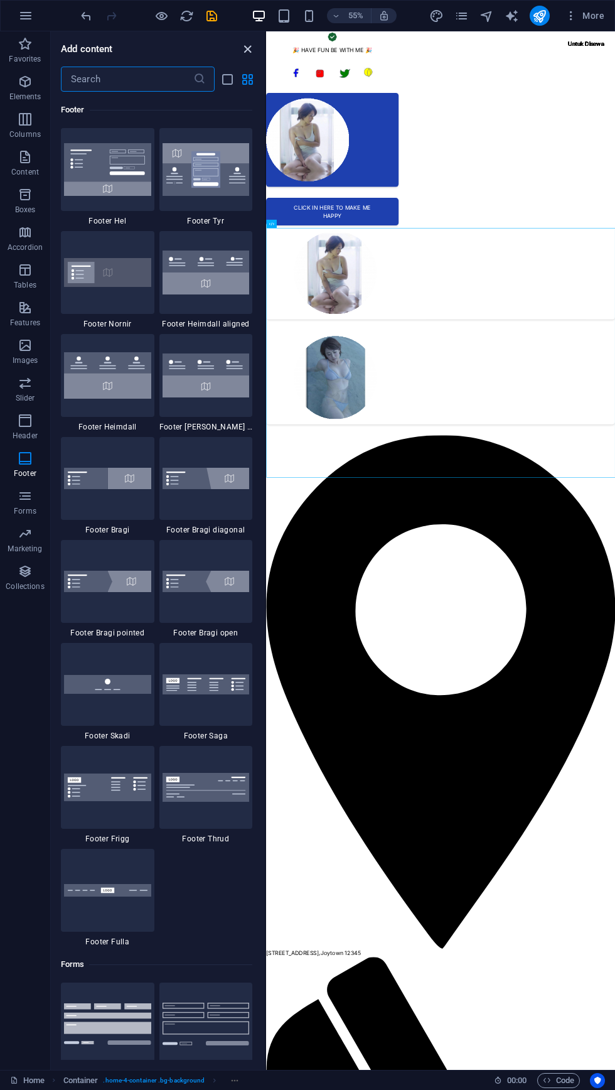
click at [253, 48] on icon "close panel" at bounding box center [247, 49] width 14 height 14
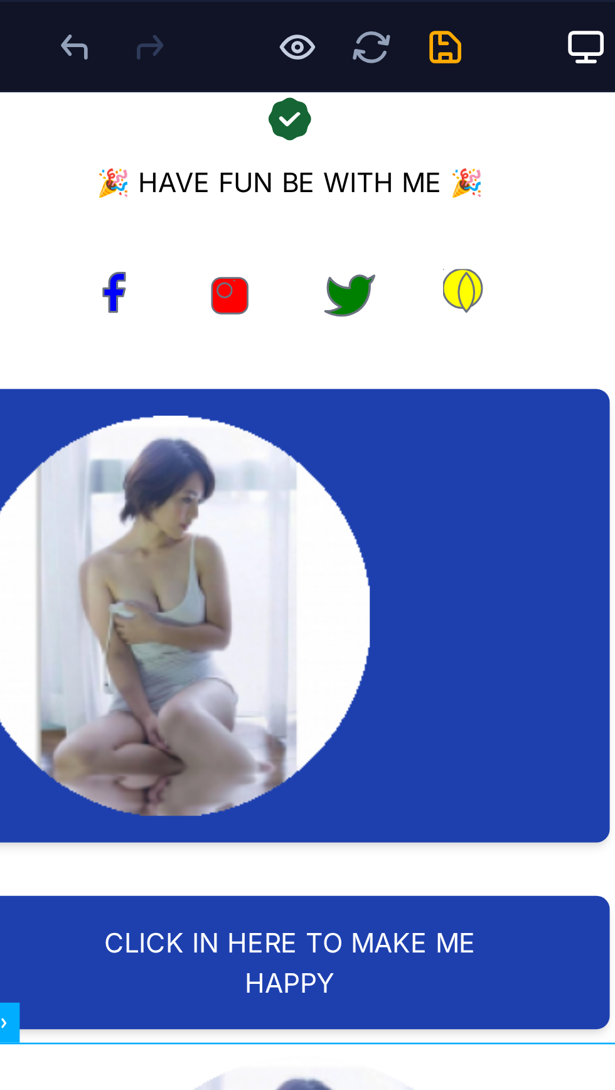
click at [158, 11] on icon "button" at bounding box center [161, 16] width 14 height 14
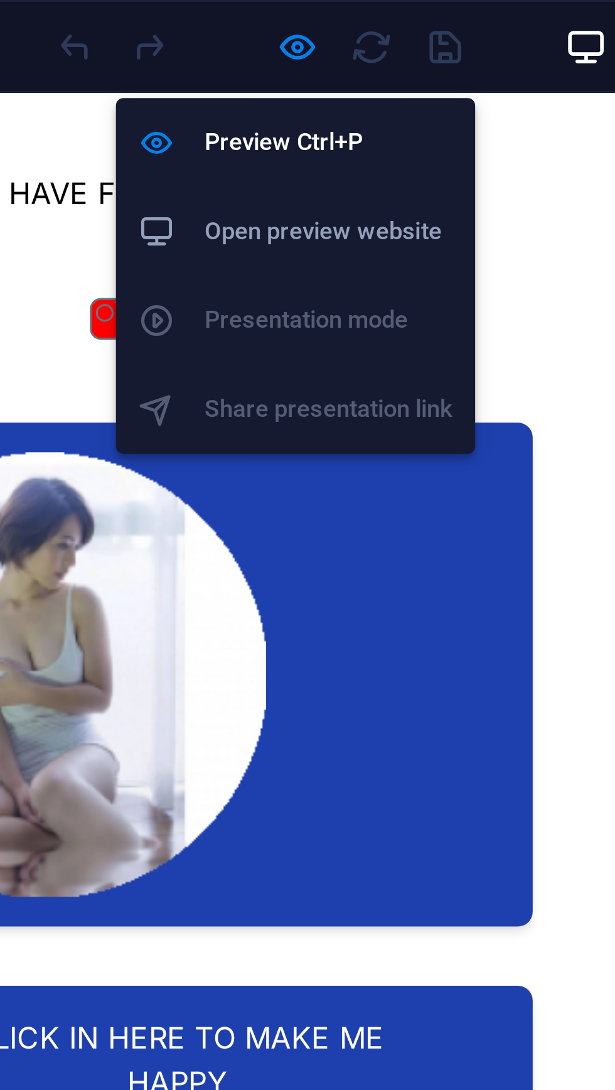
click at [180, 82] on h6 "Open preview website" at bounding box center [172, 78] width 84 height 15
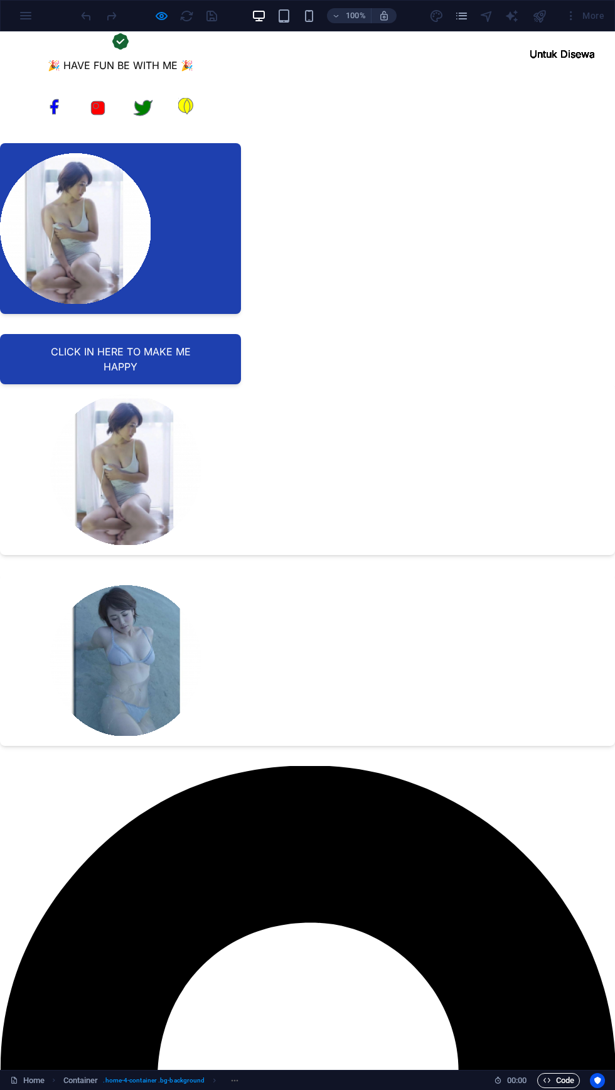
click at [552, 1078] on span "Code" at bounding box center [558, 1080] width 31 height 15
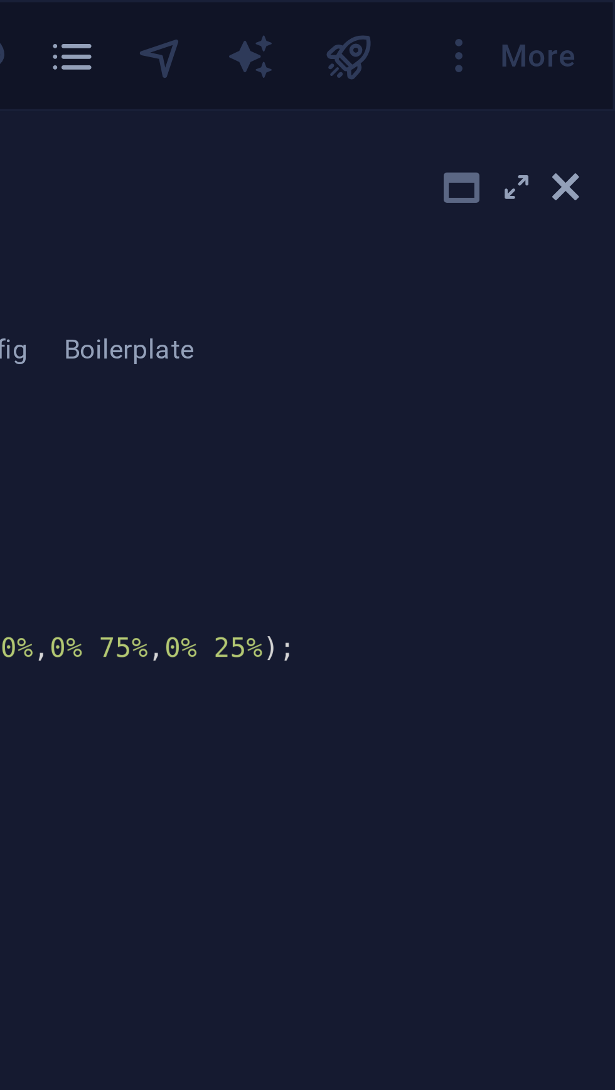
click at [568, 53] on icon at bounding box center [572, 53] width 10 height 10
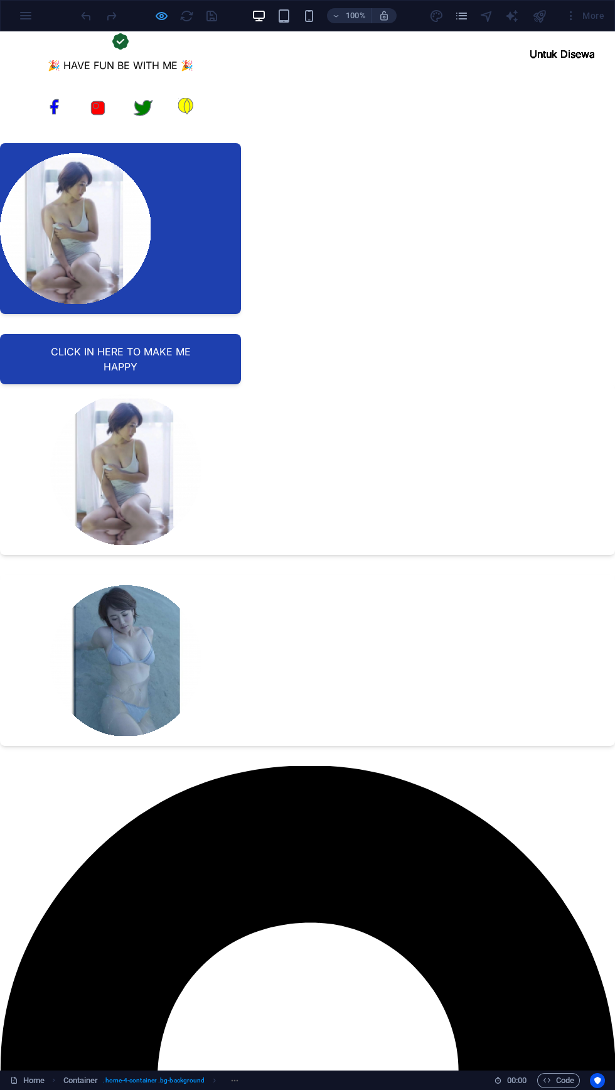
click at [168, 13] on icon "button" at bounding box center [161, 16] width 14 height 14
click at [168, 19] on icon "button" at bounding box center [161, 16] width 14 height 14
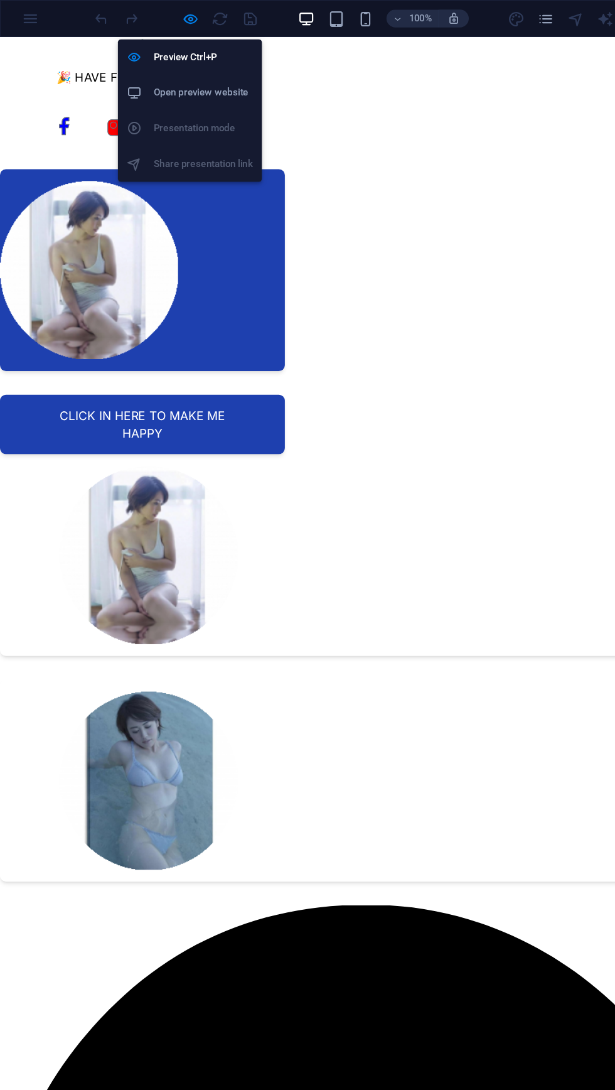
click at [190, 67] on li "Open preview website" at bounding box center [161, 78] width 122 height 30
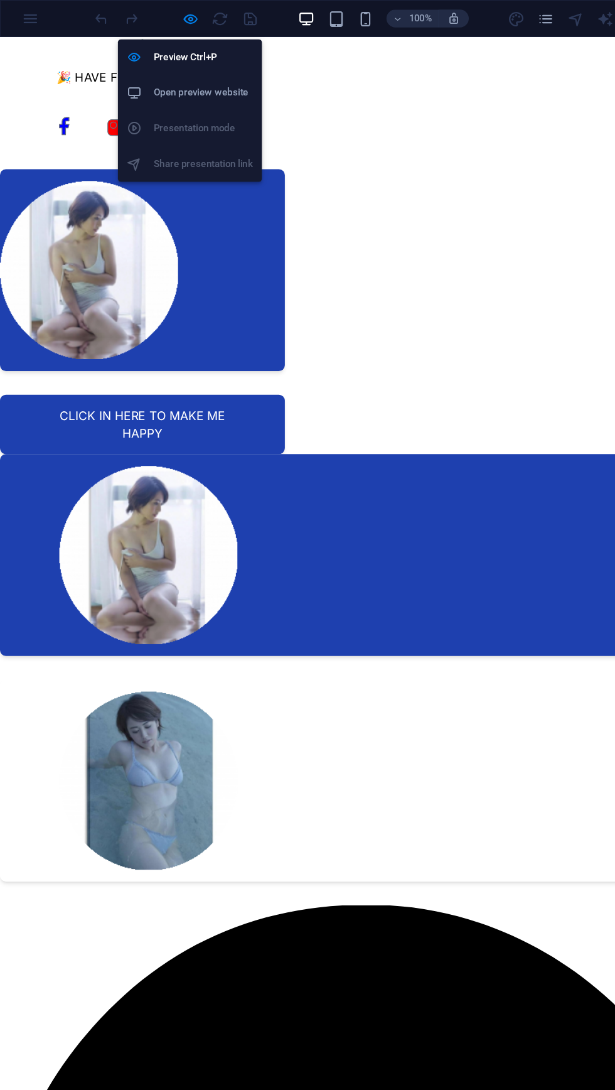
click at [400, 418] on link at bounding box center [303, 475] width 615 height 171
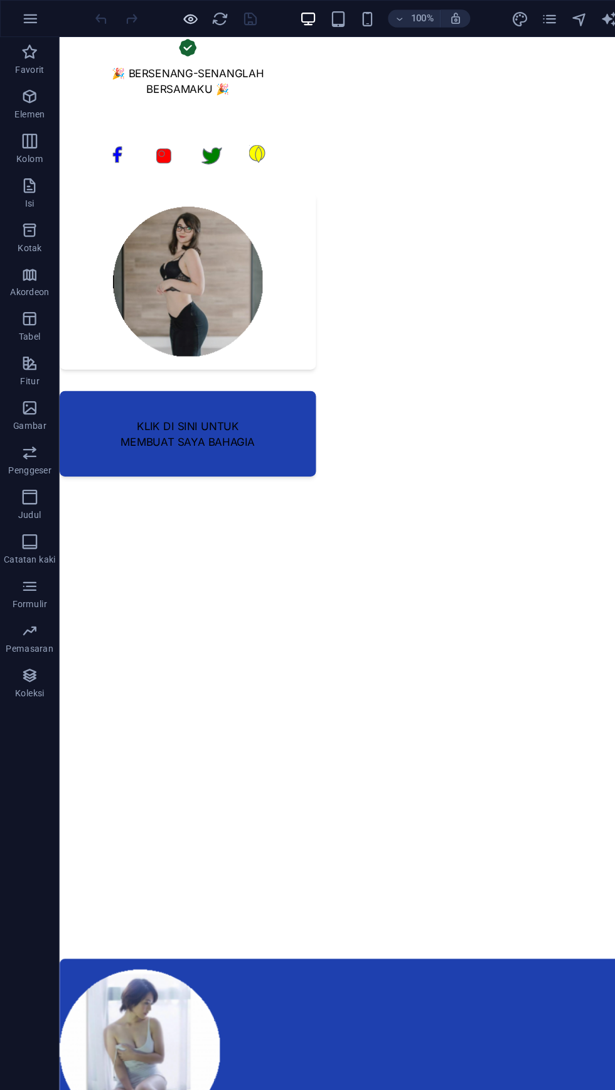
click at [164, 19] on icon "button" at bounding box center [161, 16] width 14 height 14
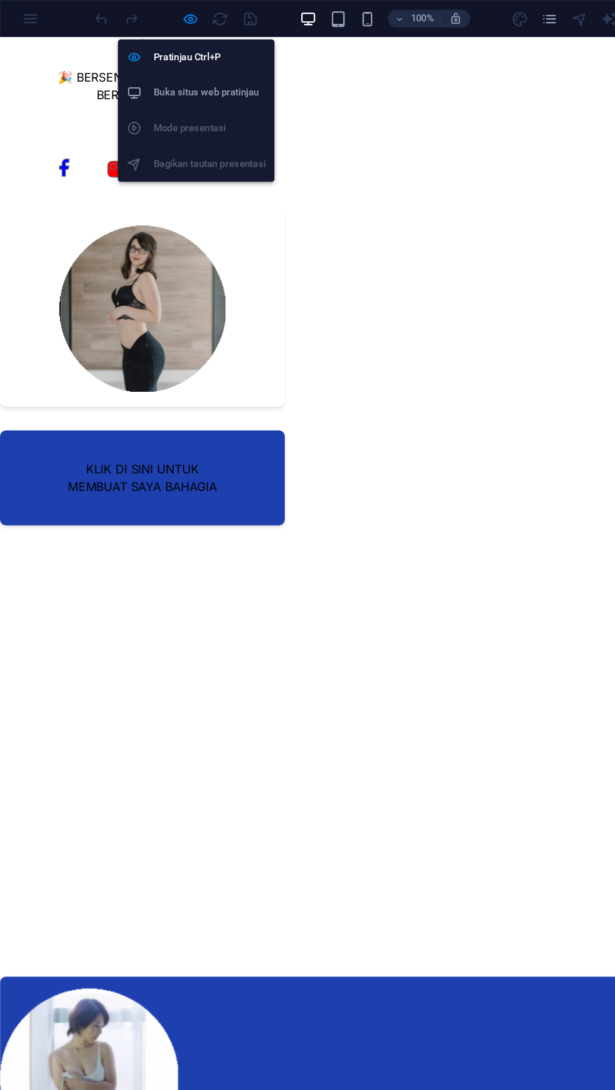
click at [205, 78] on font "Buka situs web pratinjau" at bounding box center [174, 77] width 89 height 9
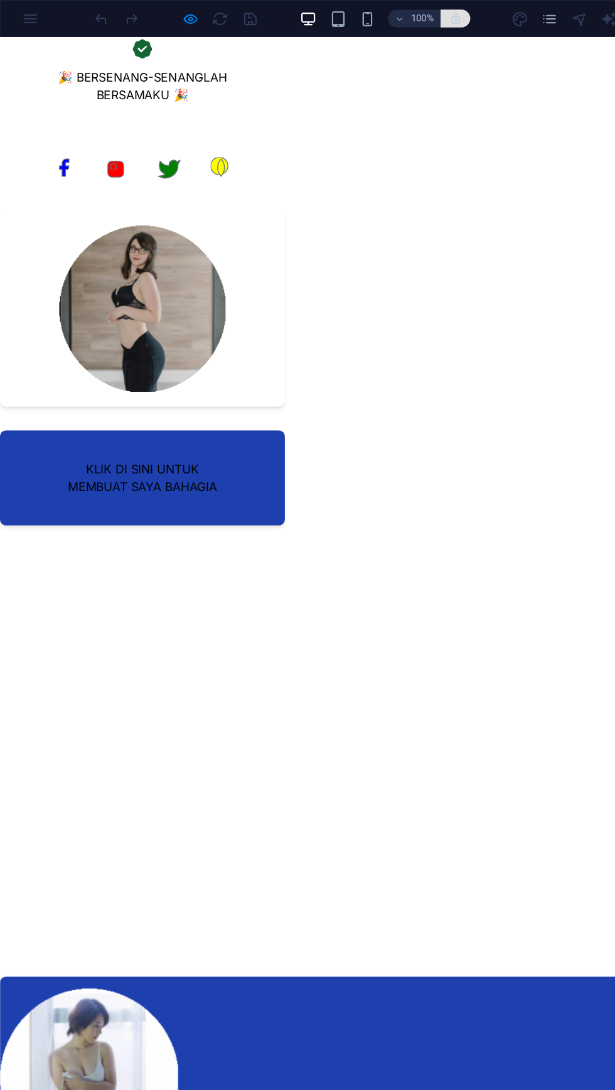
click at [385, 15] on icon "button" at bounding box center [385, 15] width 11 height 11
click at [384, 18] on icon "button" at bounding box center [385, 15] width 11 height 11
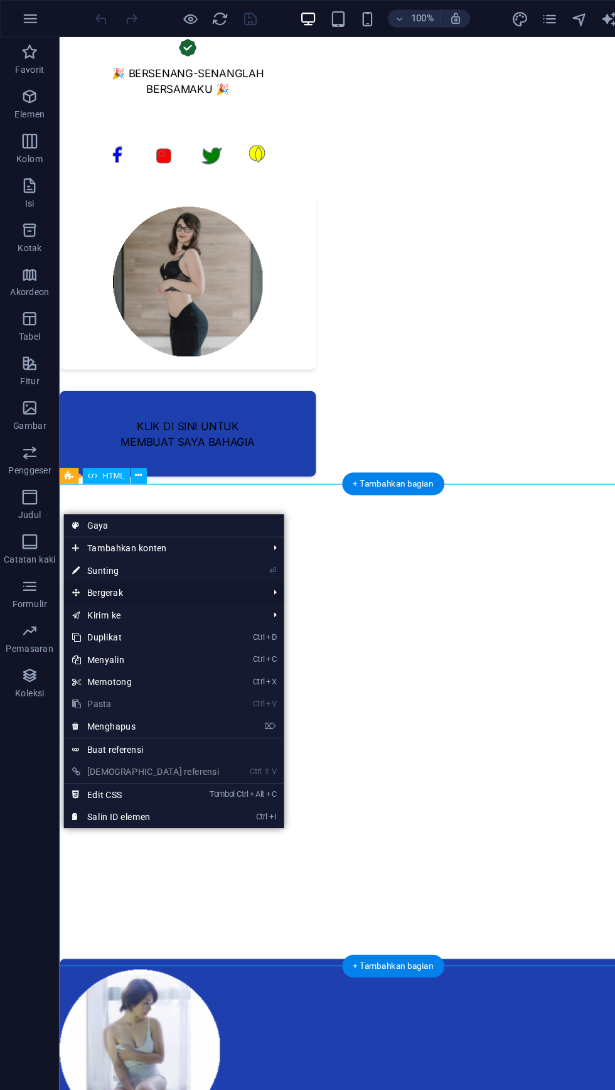
click at [73, 499] on span "Bergerak" at bounding box center [138, 501] width 168 height 19
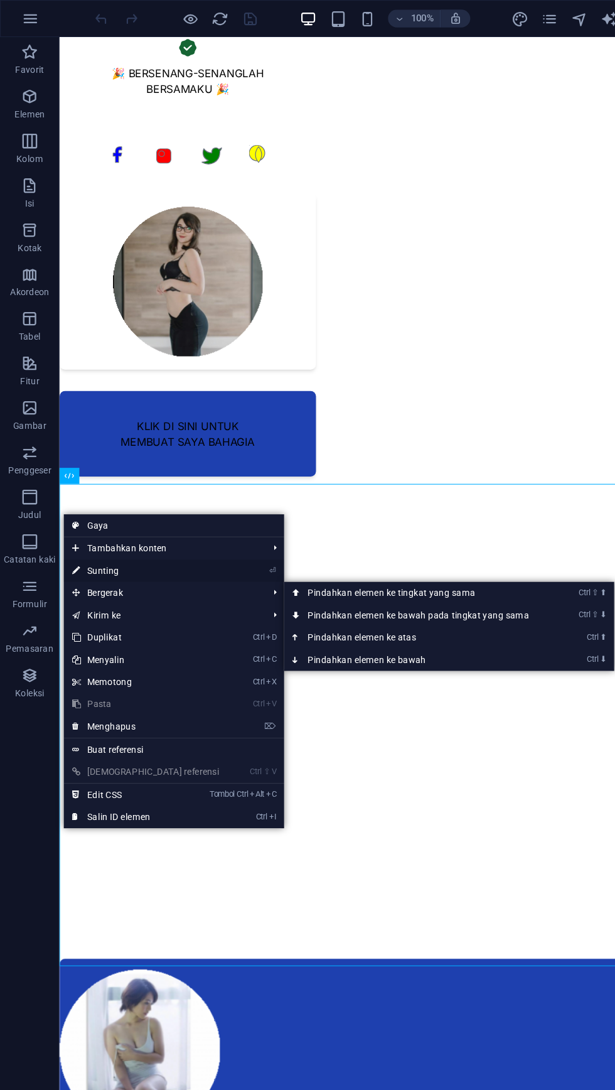
click at [78, 486] on font "Sunting" at bounding box center [87, 482] width 27 height 9
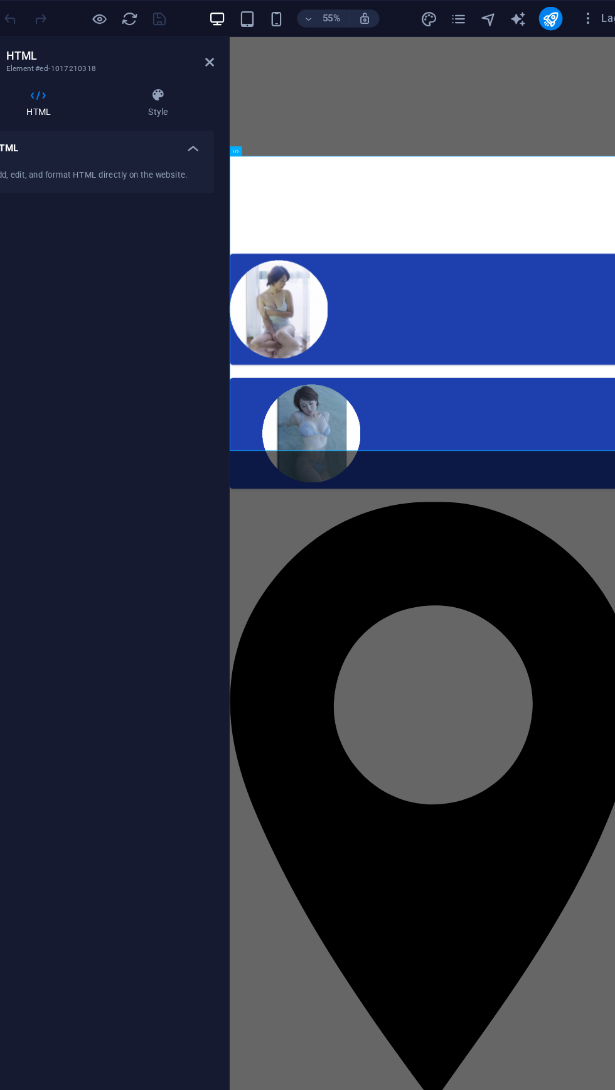
scroll to position [237, 0]
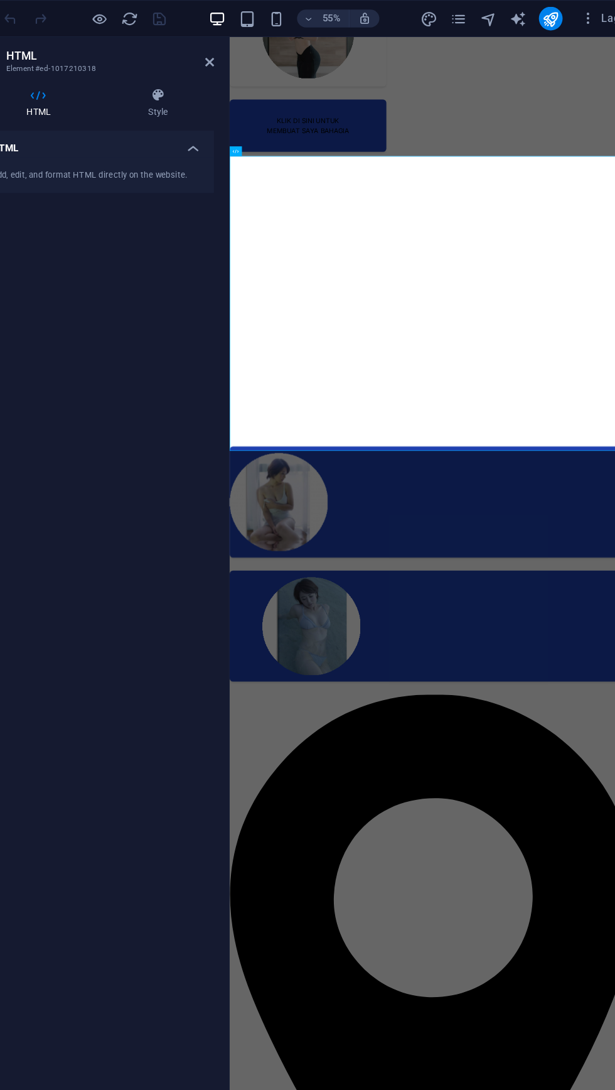
click at [190, 148] on div "Add, edit, and format HTML directly on the website." at bounding box center [159, 148] width 178 height 11
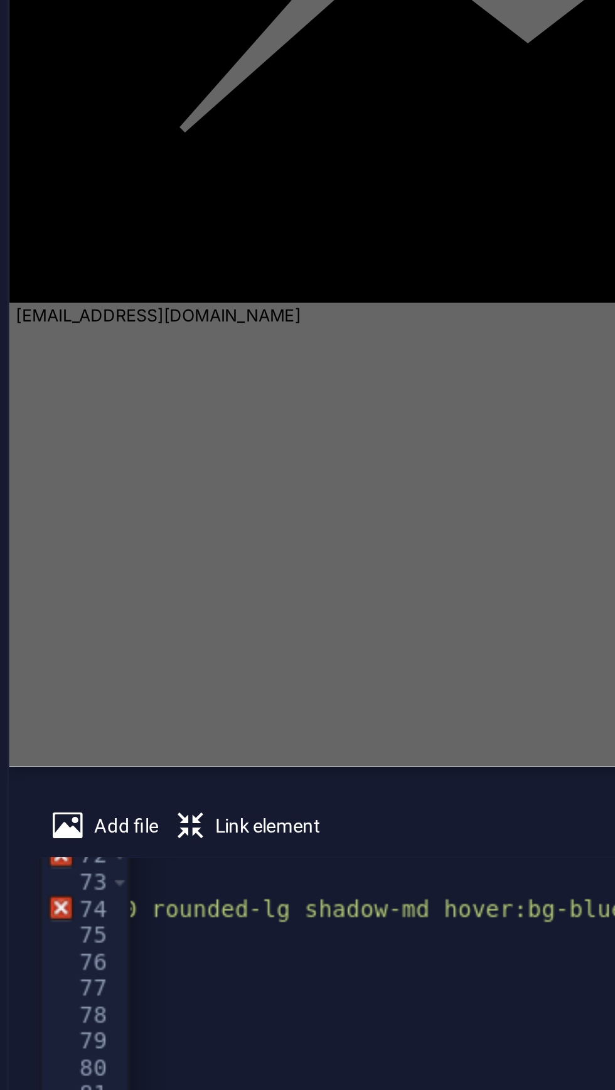
scroll to position [0, 591]
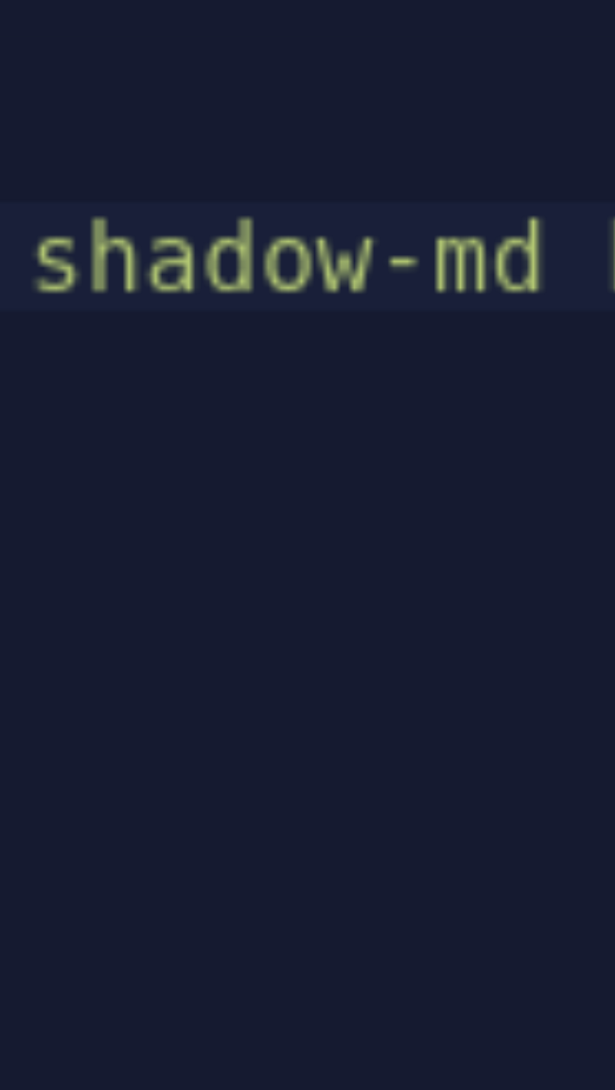
scroll to position [0, 0]
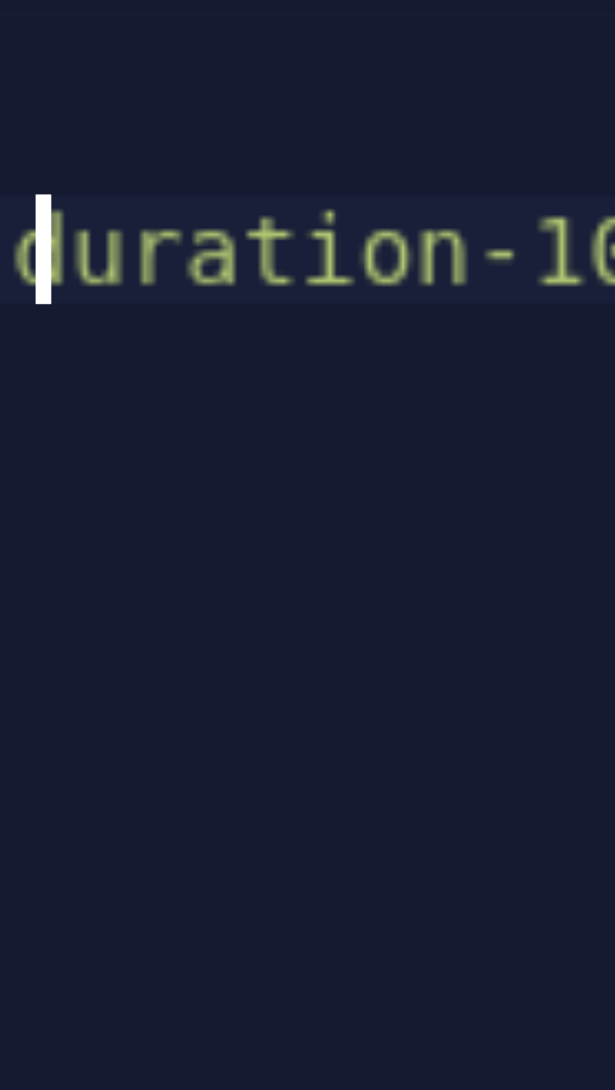
type textarea "<a href="https://arbainpemalang.blogspot.com/2024/12/kelamnya-cerita-cinta-dise…"
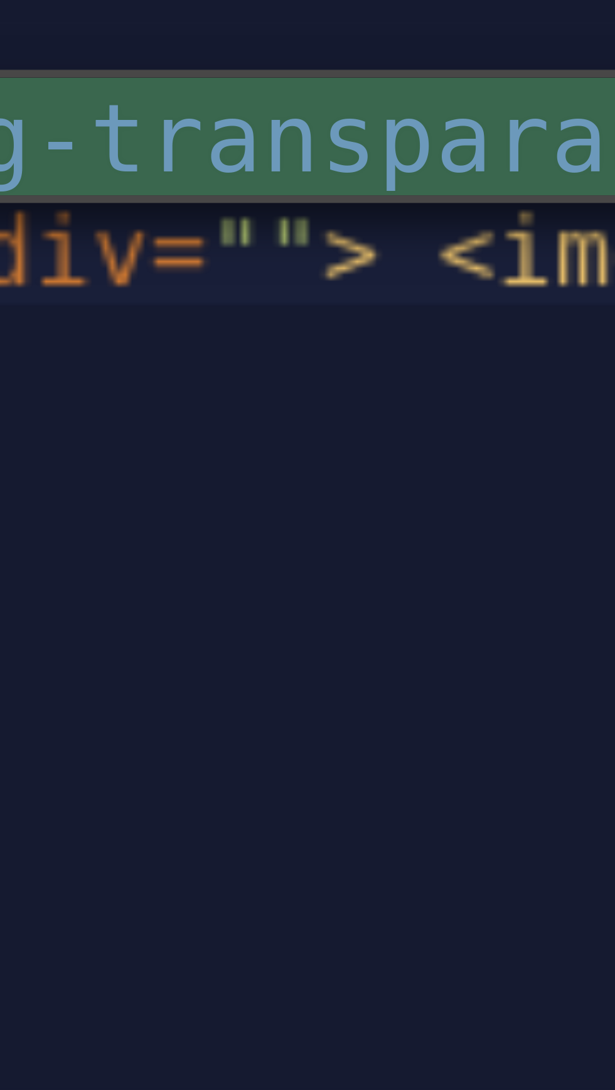
type textarea "transparant"
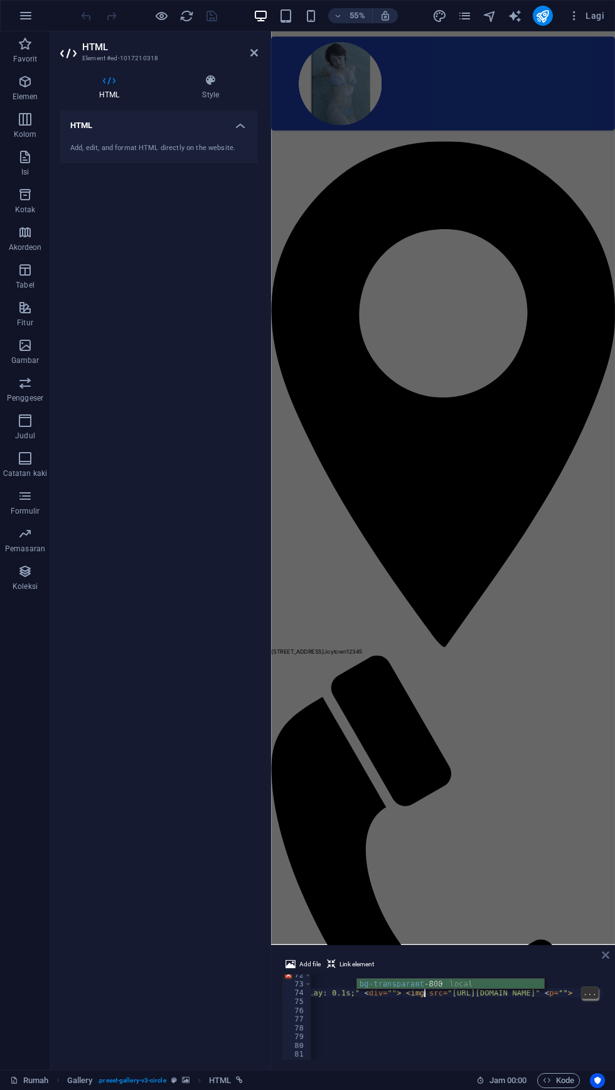
click at [605, 955] on icon at bounding box center [606, 955] width 8 height 10
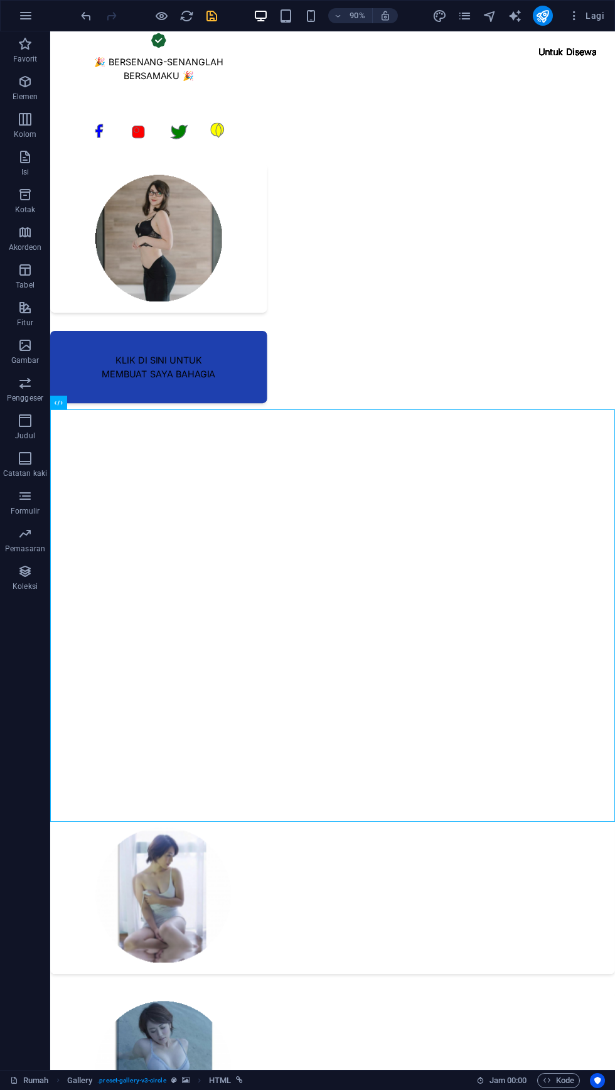
click at [212, 19] on icon "menyimpan" at bounding box center [212, 16] width 14 height 14
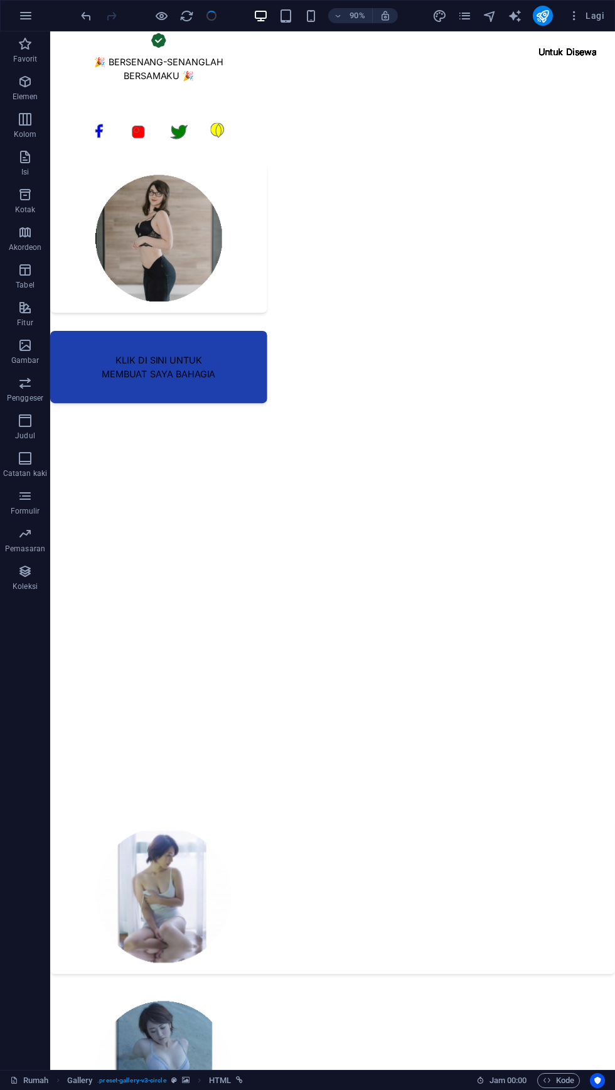
checkbox input "false"
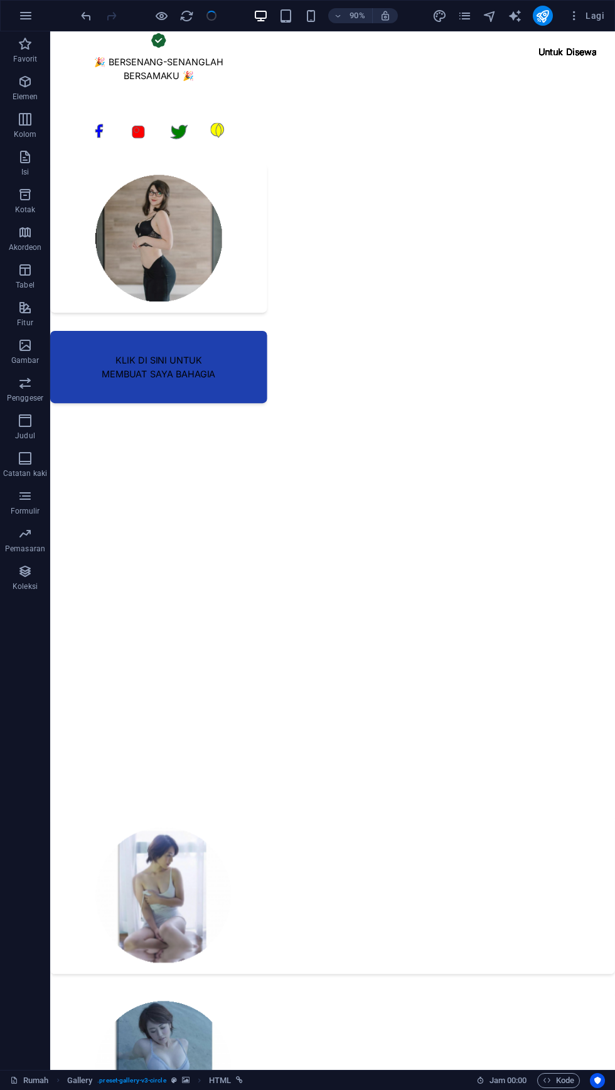
checkbox input "false"
click at [25, 15] on icon "button" at bounding box center [25, 15] width 15 height 15
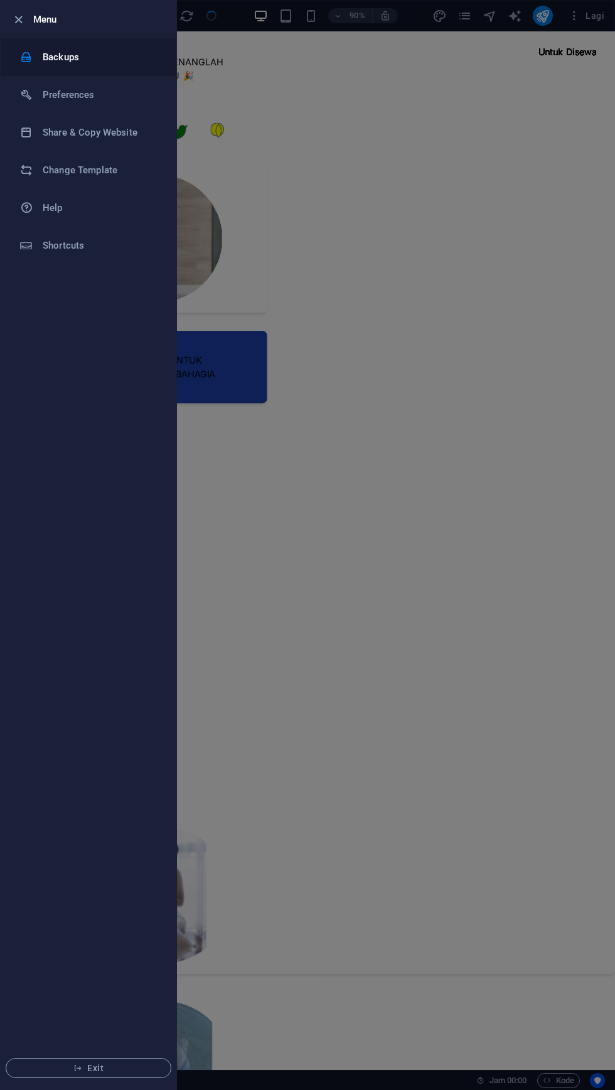
click at [97, 63] on h6 "Backups" at bounding box center [101, 57] width 116 height 15
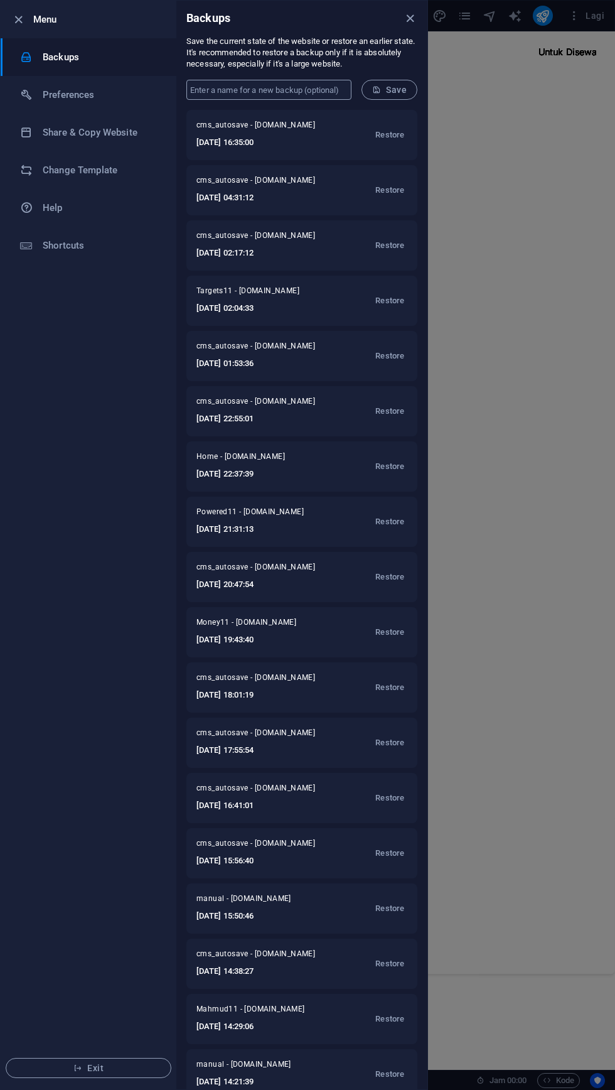
click at [289, 92] on input "text" at bounding box center [268, 90] width 165 height 20
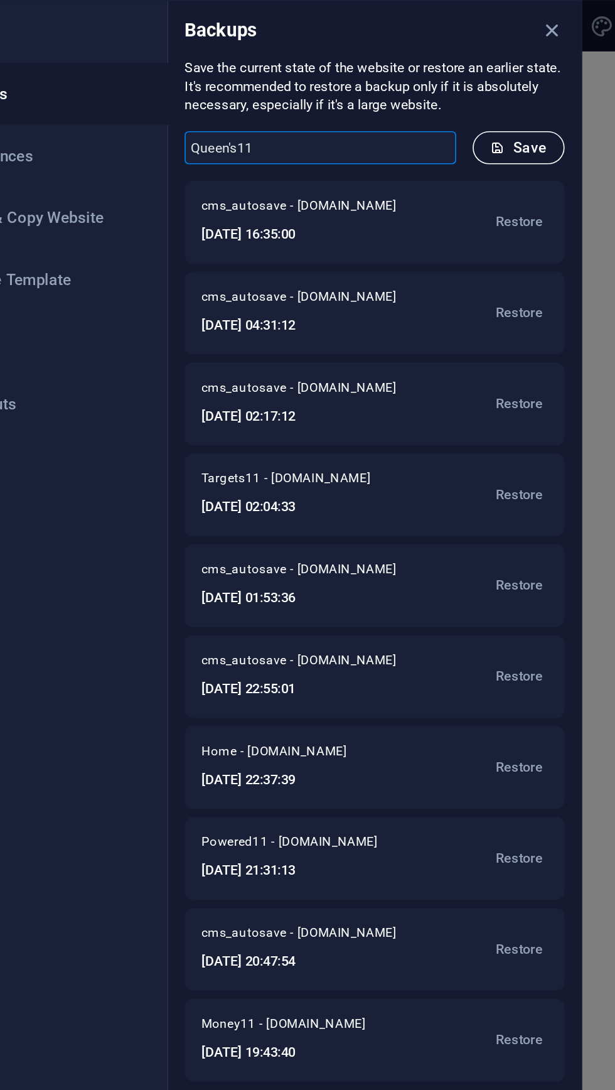
type input "Queen's11"
click at [395, 85] on span "Save" at bounding box center [389, 90] width 35 height 10
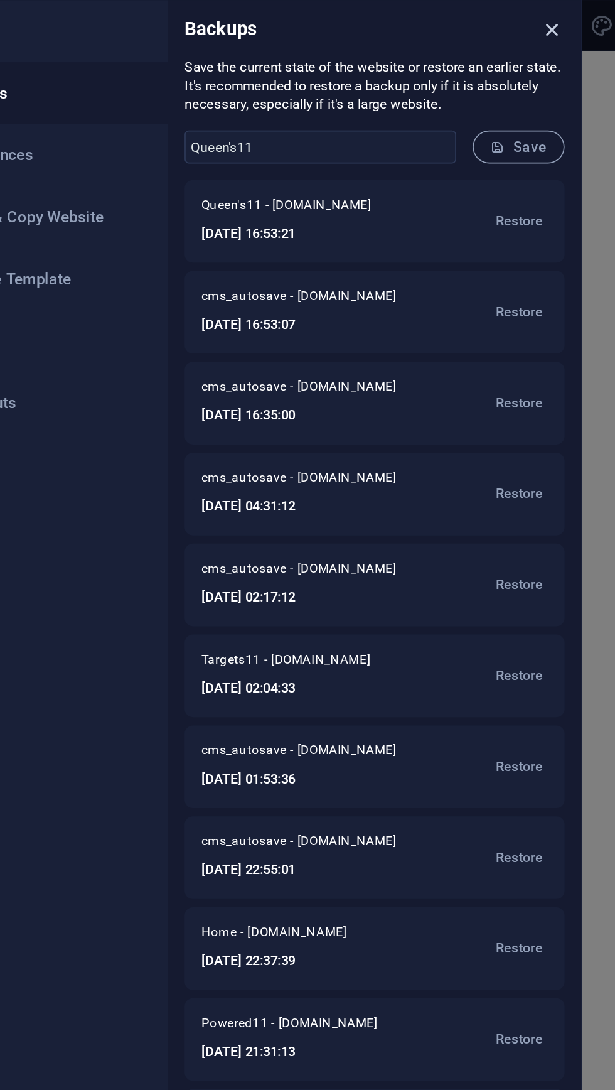
click at [413, 22] on icon "close" at bounding box center [410, 18] width 14 height 14
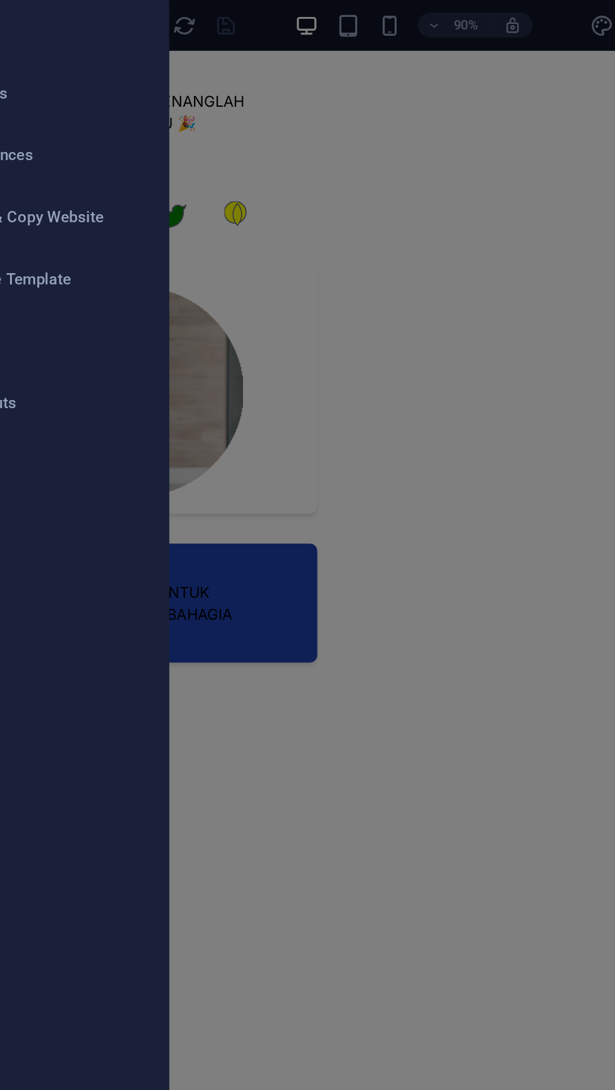
click at [404, 184] on div at bounding box center [307, 545] width 615 height 1090
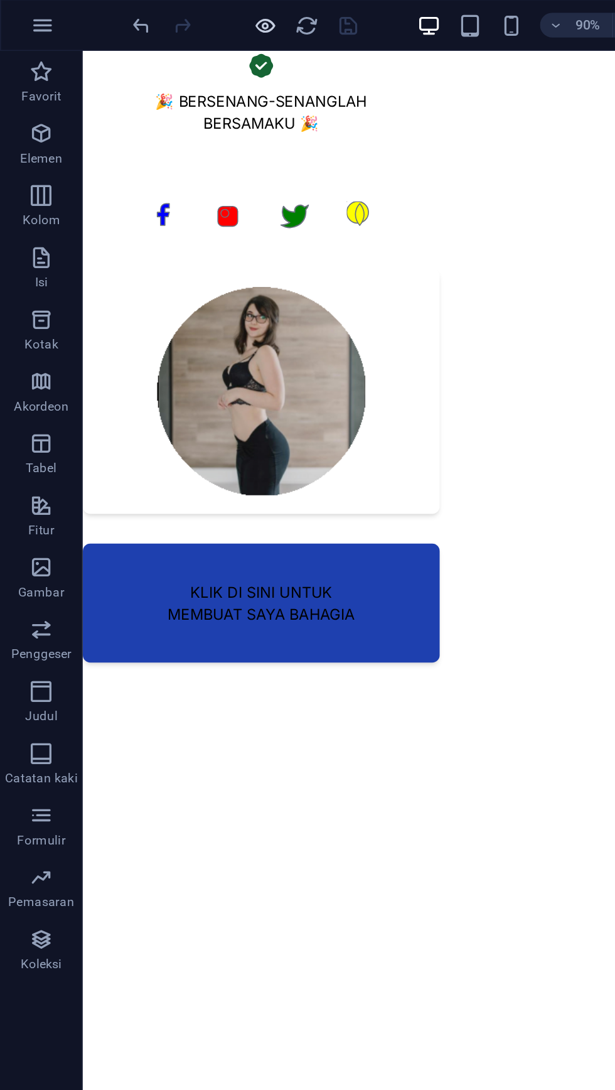
click at [156, 9] on icon "button" at bounding box center [161, 16] width 14 height 14
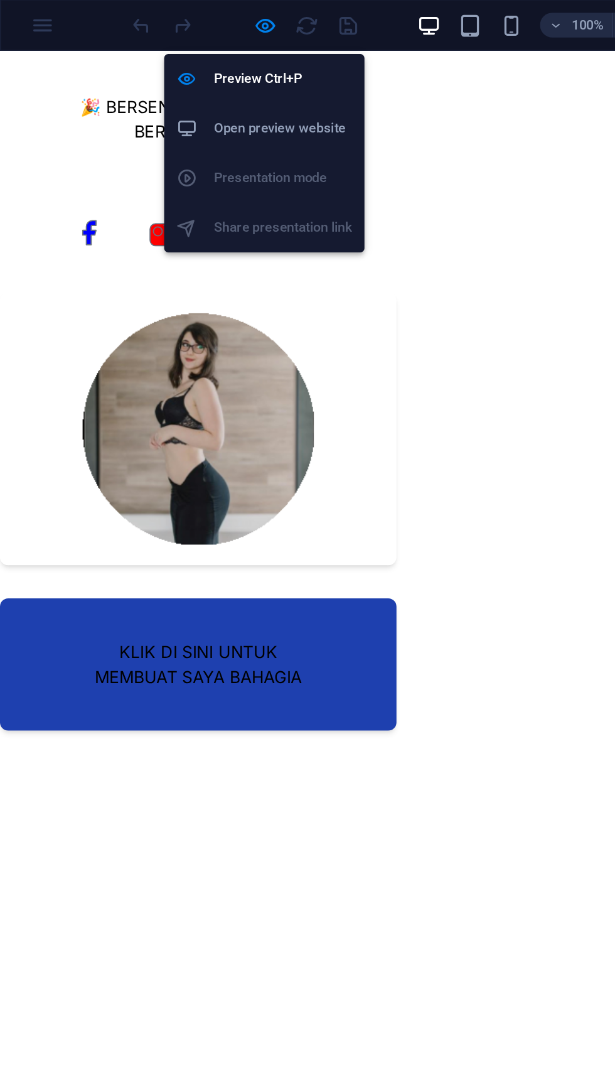
click at [161, 13] on icon "button" at bounding box center [161, 16] width 14 height 14
click at [183, 78] on h6 "Open preview website" at bounding box center [172, 78] width 84 height 15
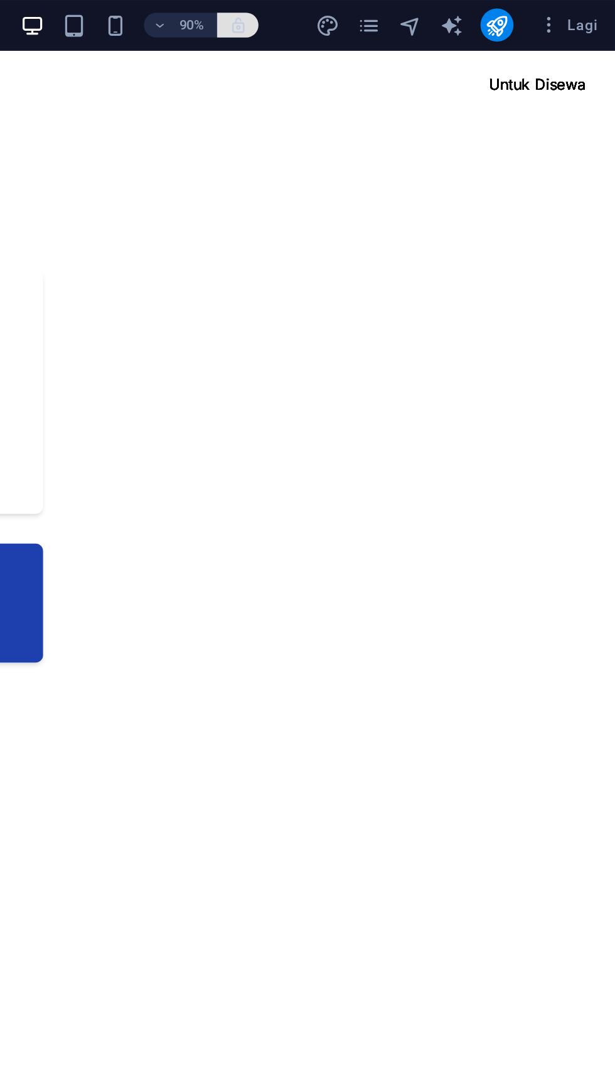
click at [387, 16] on icon "button" at bounding box center [385, 15] width 11 height 11
click at [393, 18] on span "button" at bounding box center [385, 15] width 15 height 11
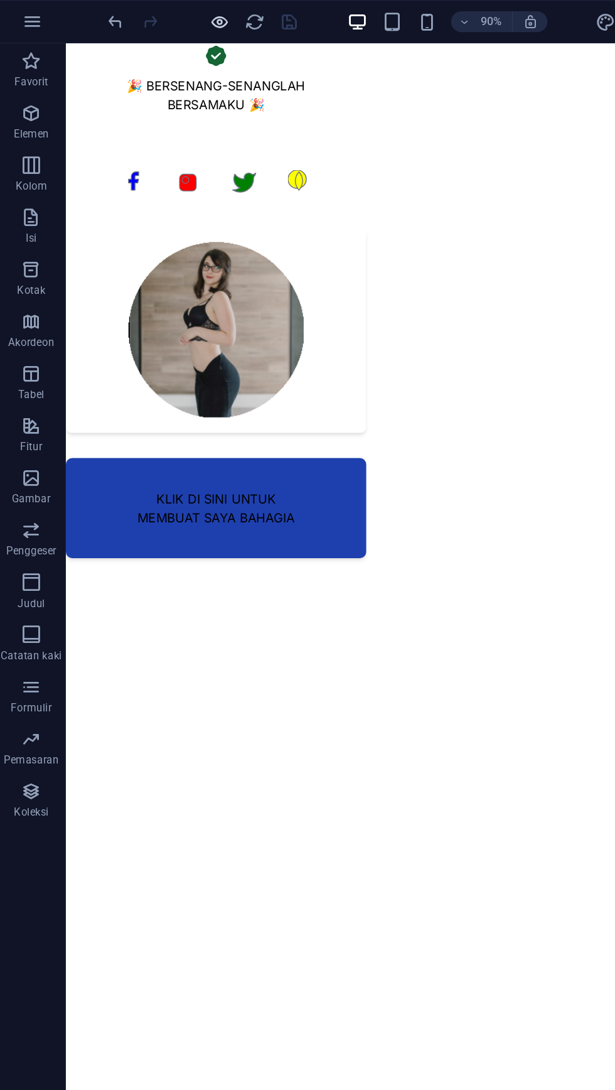
click at [163, 15] on icon "button" at bounding box center [161, 16] width 14 height 14
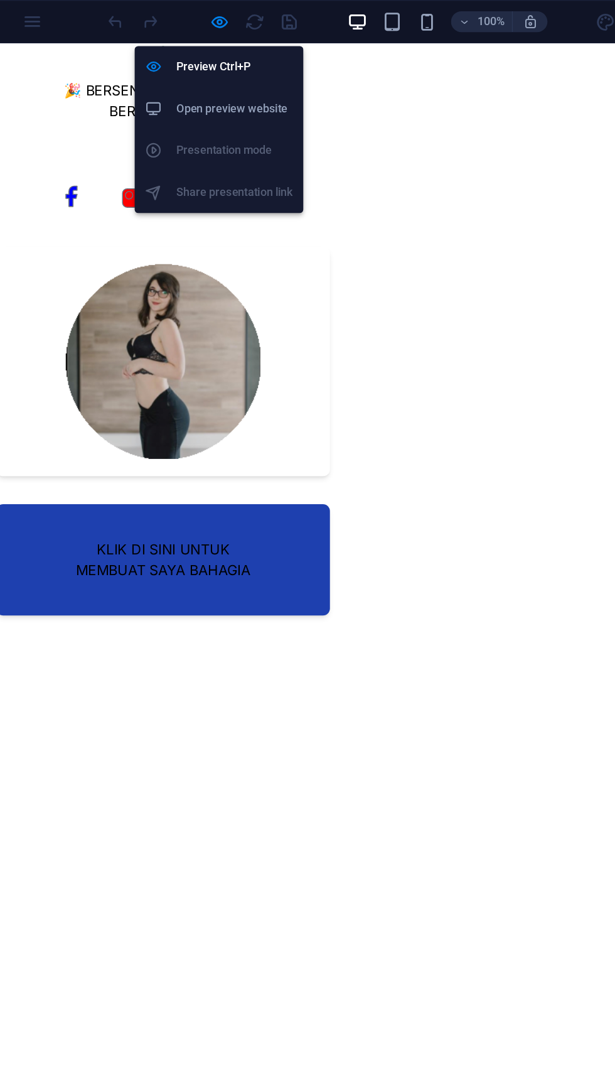
click at [188, 78] on h6 "Open preview website" at bounding box center [172, 78] width 84 height 15
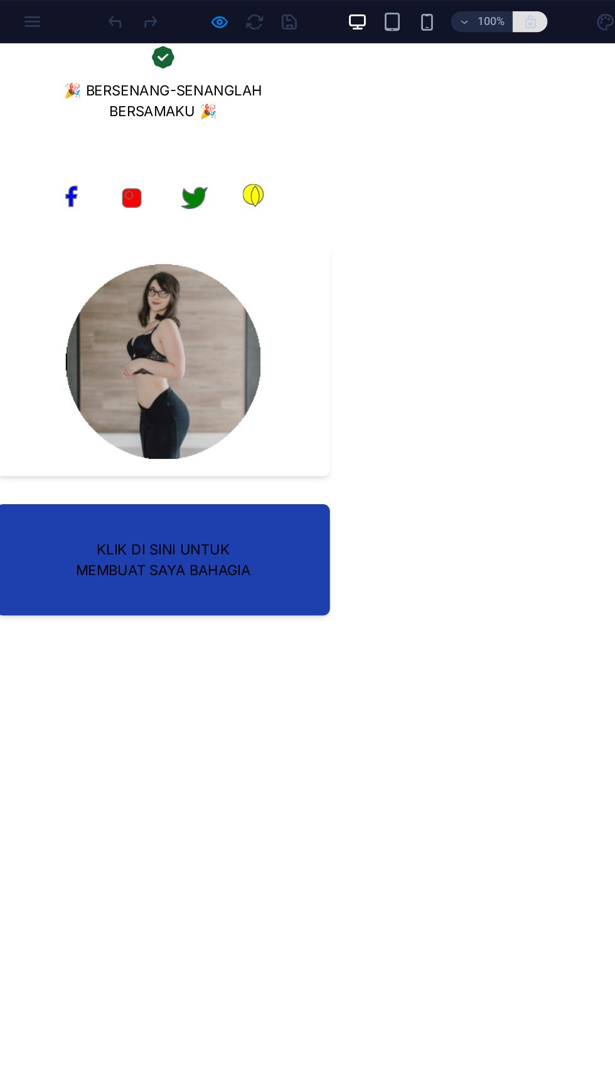
click at [385, 21] on icon "button" at bounding box center [385, 15] width 11 height 11
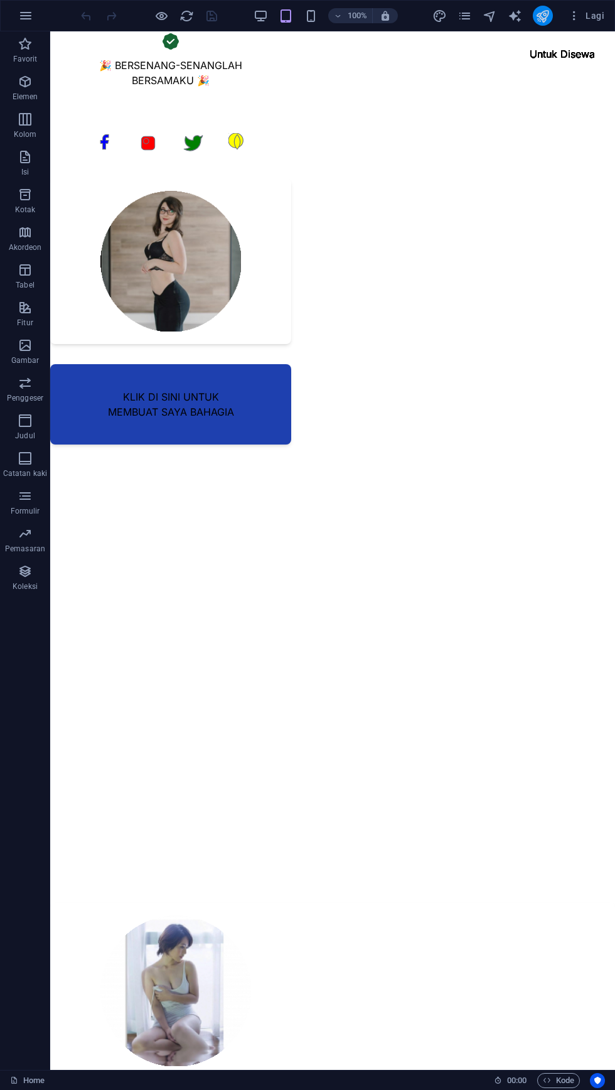
click at [545, 15] on icon "menerbitkan" at bounding box center [542, 16] width 14 height 14
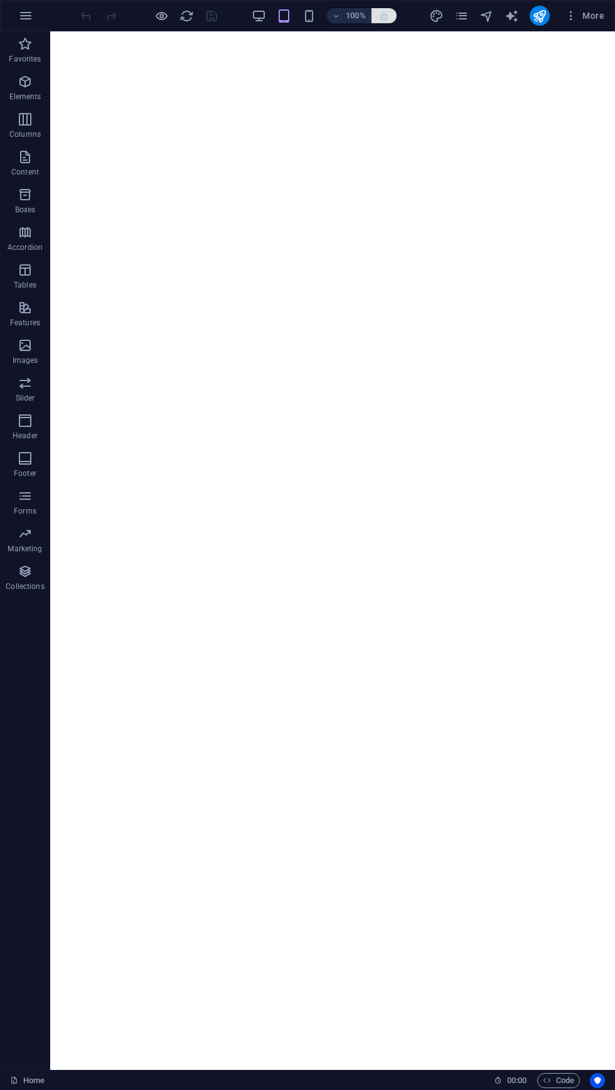
click at [384, 15] on icon "button" at bounding box center [383, 15] width 11 height 11
click at [262, 18] on icon "button" at bounding box center [259, 16] width 14 height 14
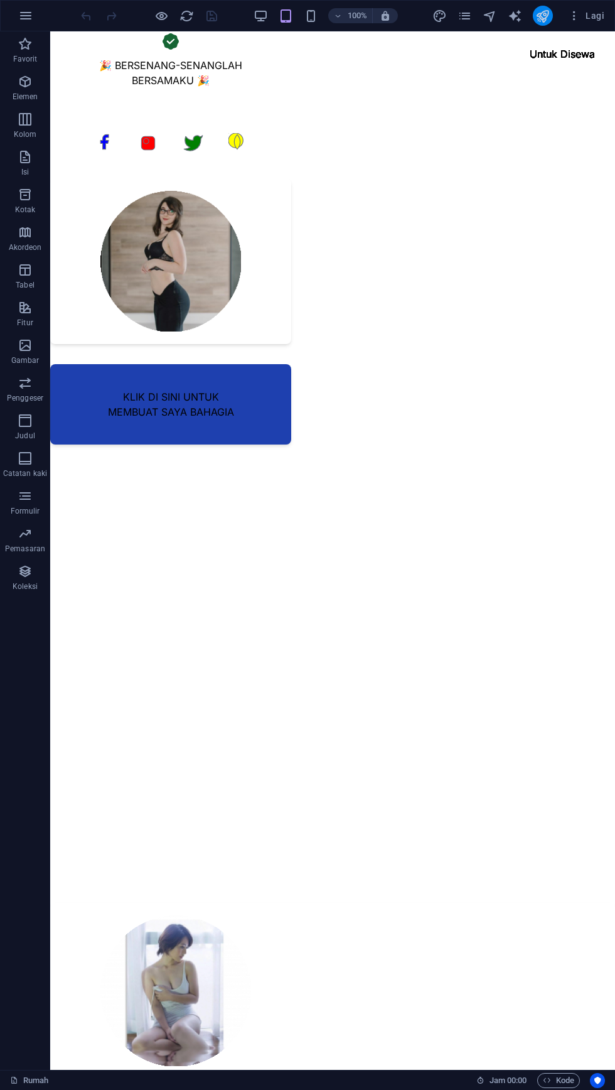
click at [544, 15] on icon "menerbitkan" at bounding box center [542, 16] width 14 height 14
